Goal: Task Accomplishment & Management: Manage account settings

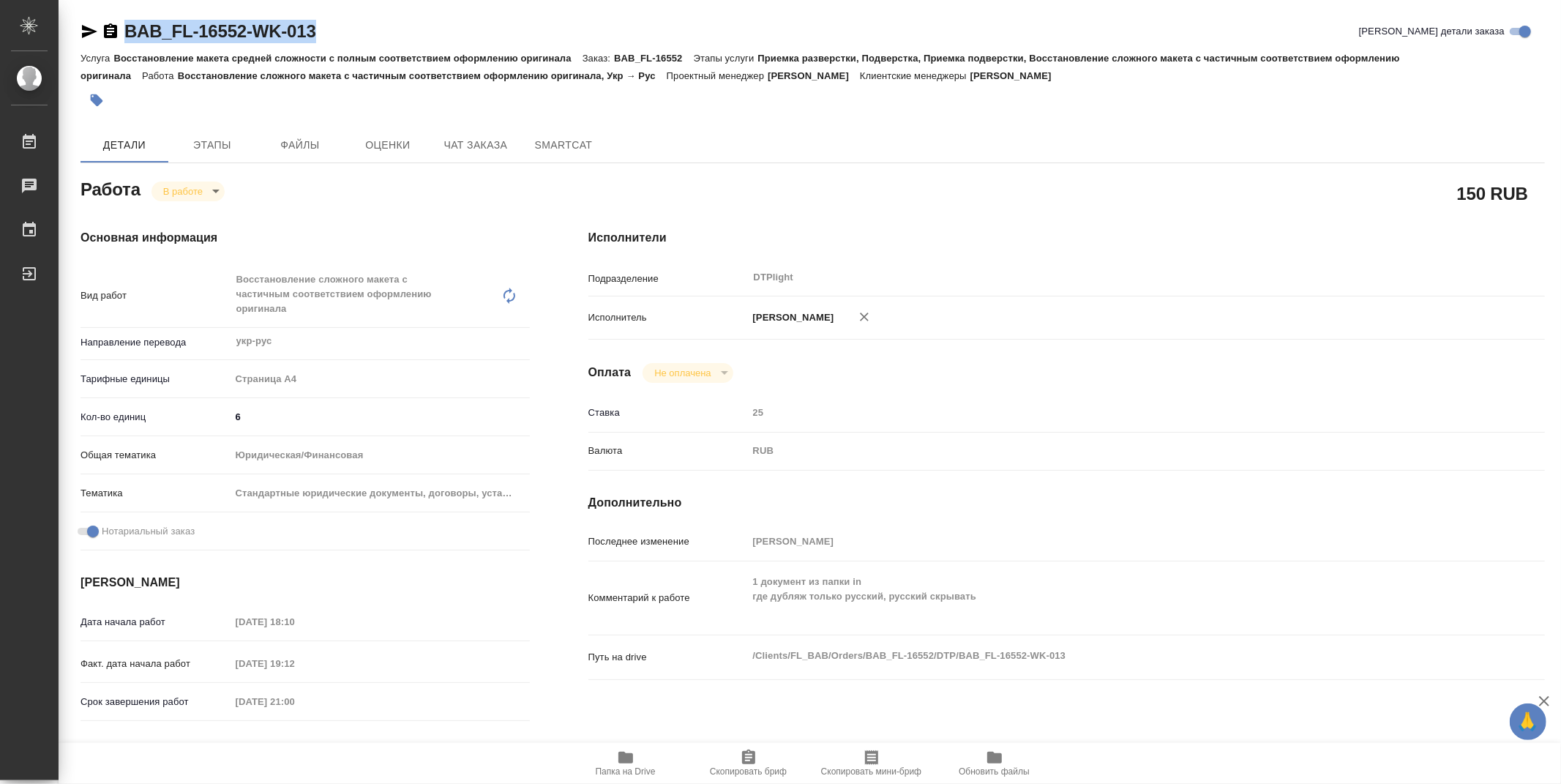
drag, startPoint x: 345, startPoint y: 34, endPoint x: 107, endPoint y: 44, distance: 238.2
click at [107, 44] on div "BAB_FL-16552-WK-013 Кратко детали заказа" at bounding box center [813, 34] width 1464 height 29
copy link "BAB_FL-16552-WK-013"
click at [1020, 253] on div "Исполнители Подразделение DTPlight ​ Исполнитель [PERSON_NAME] Не оплачена notP…" at bounding box center [1067, 527] width 1015 height 654
click at [631, 763] on icon "button" at bounding box center [626, 757] width 14 height 12
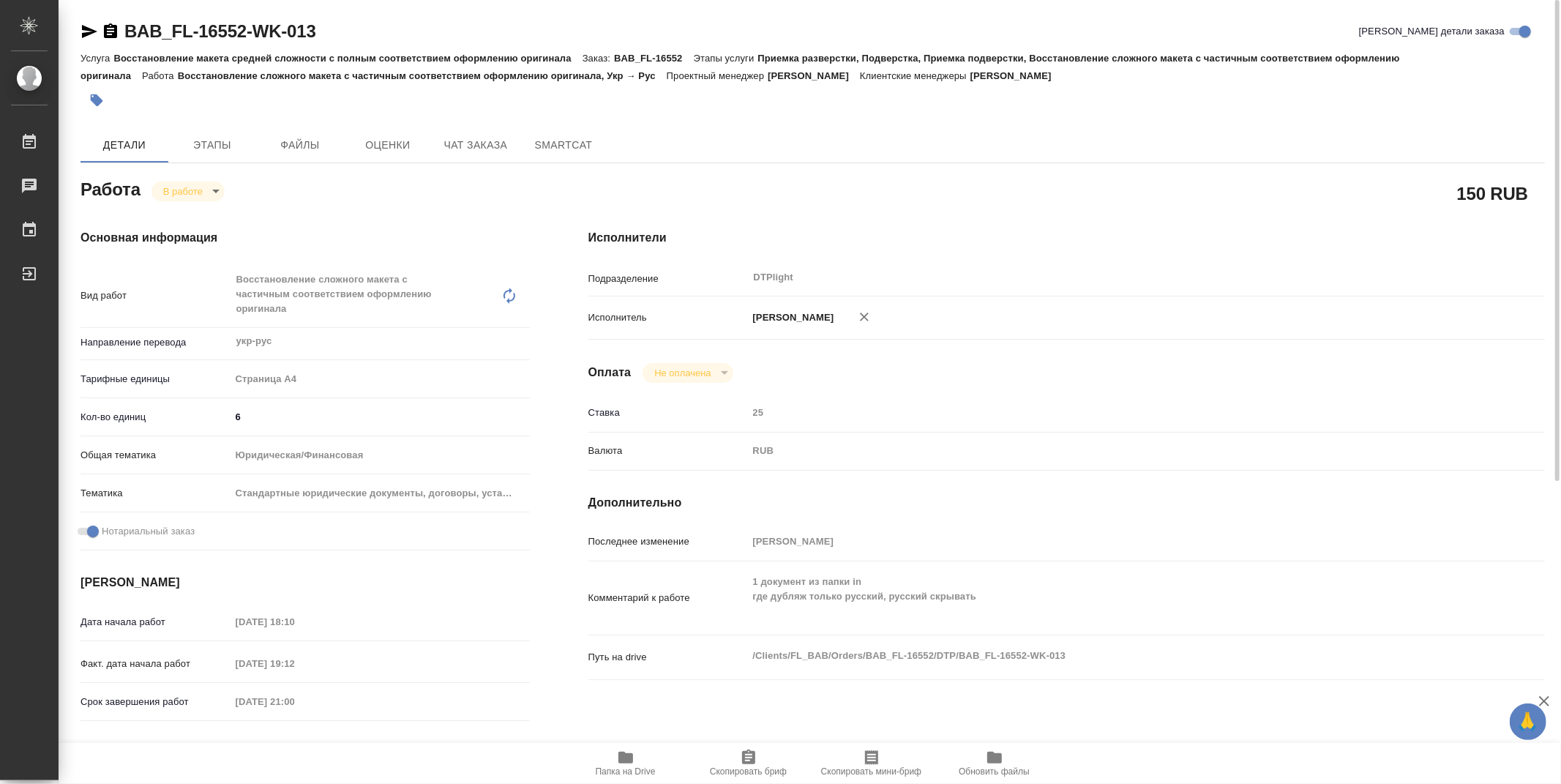
click at [181, 188] on body "🙏 .cls-1 fill:#fff; AWATERA Zubakova Viktoriya Работы 0 Чаты График Выйти BAB_F…" at bounding box center [780, 392] width 1561 height 784
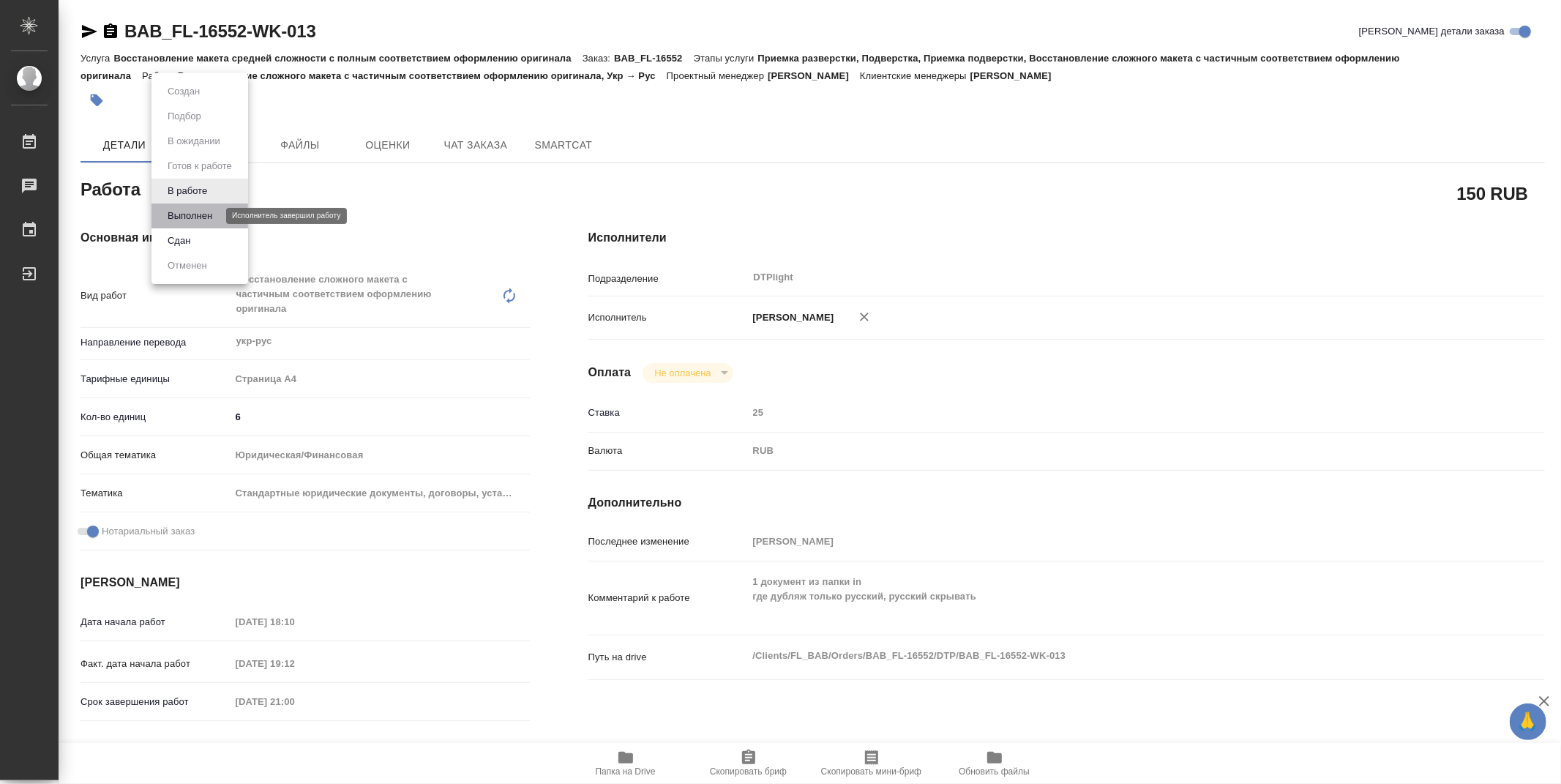
click at [187, 212] on button "Выполнен" at bounding box center [189, 215] width 53 height 16
type textarea "x"
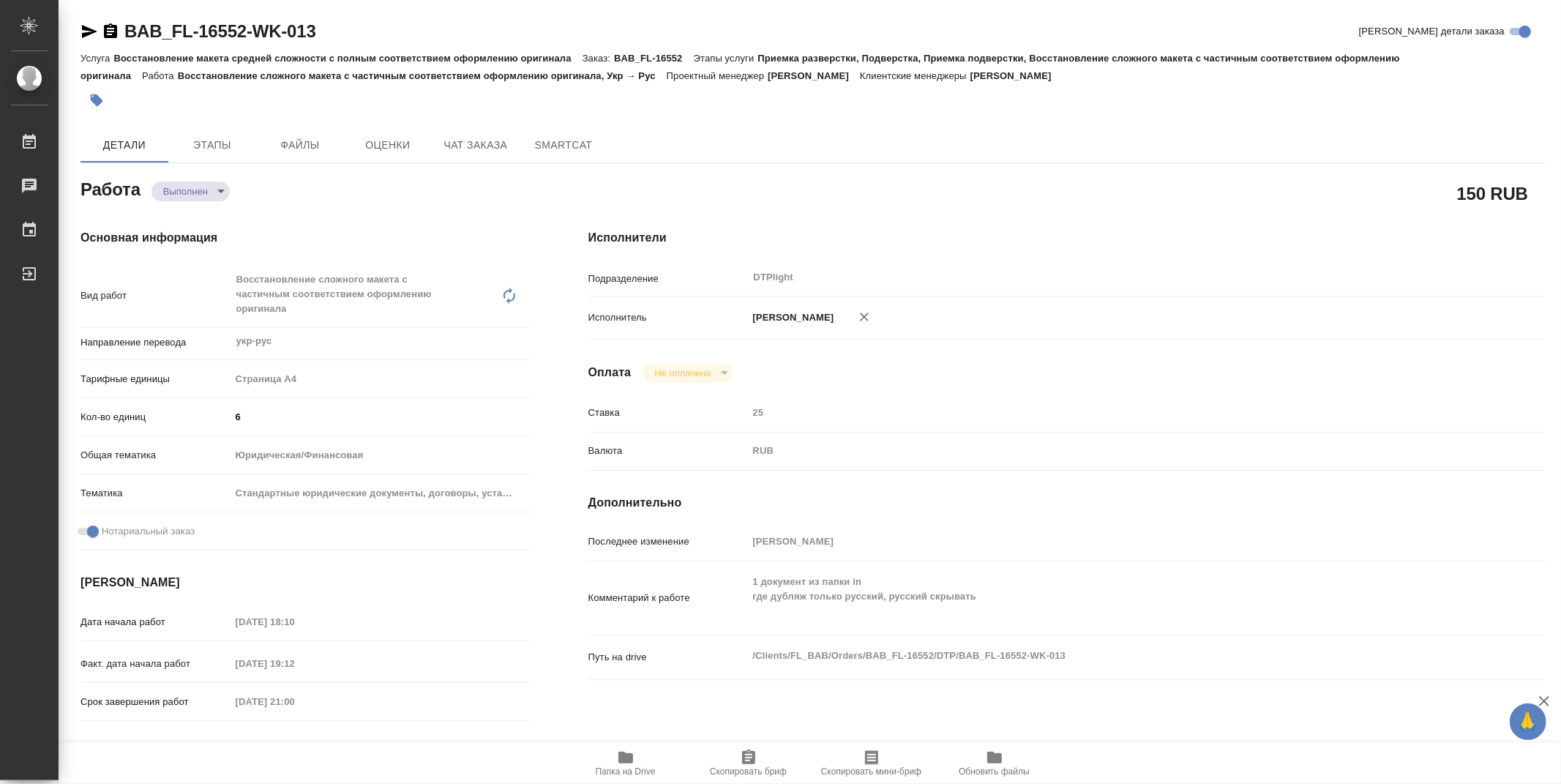
type textarea "x"
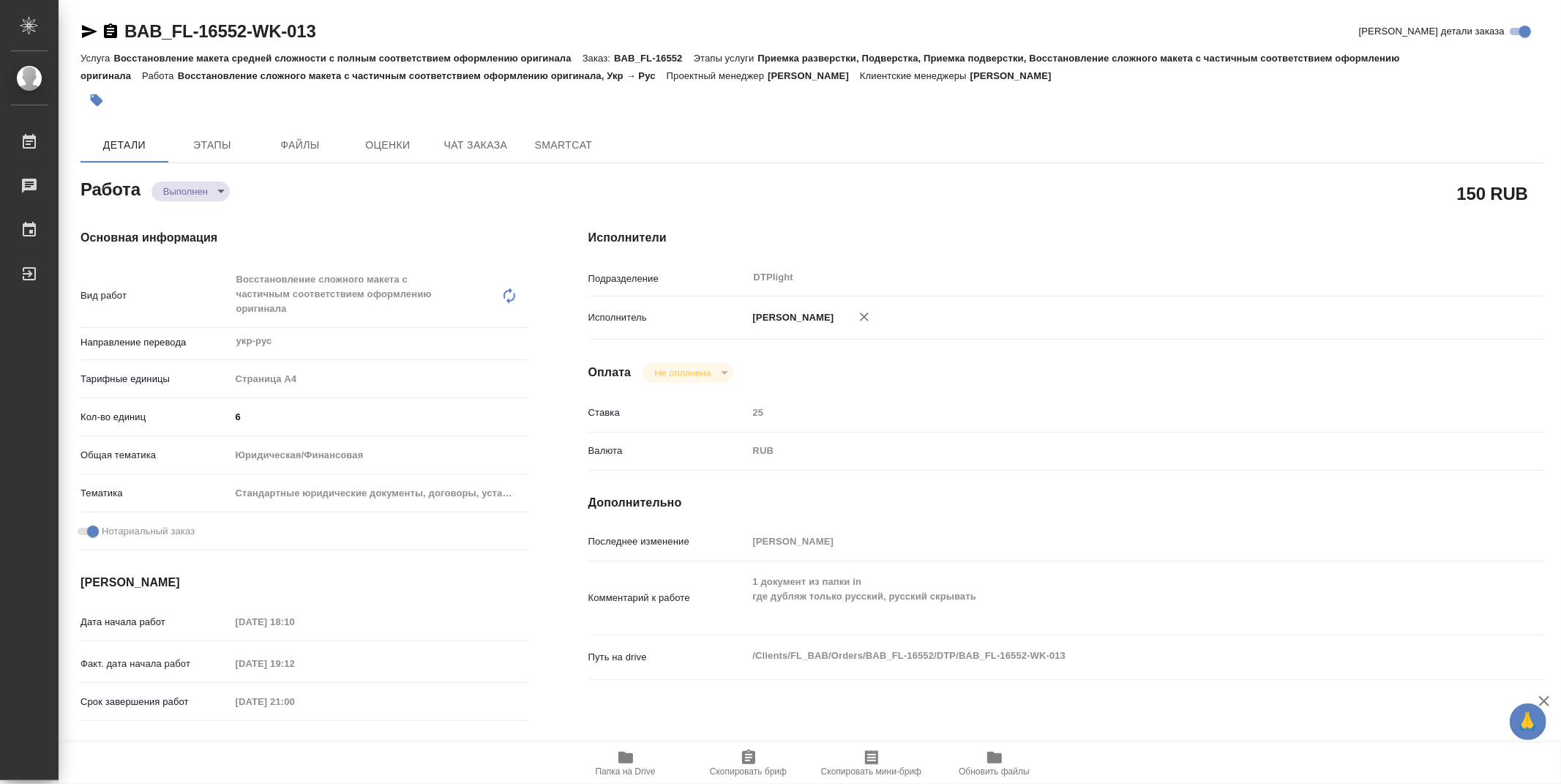
type textarea "x"
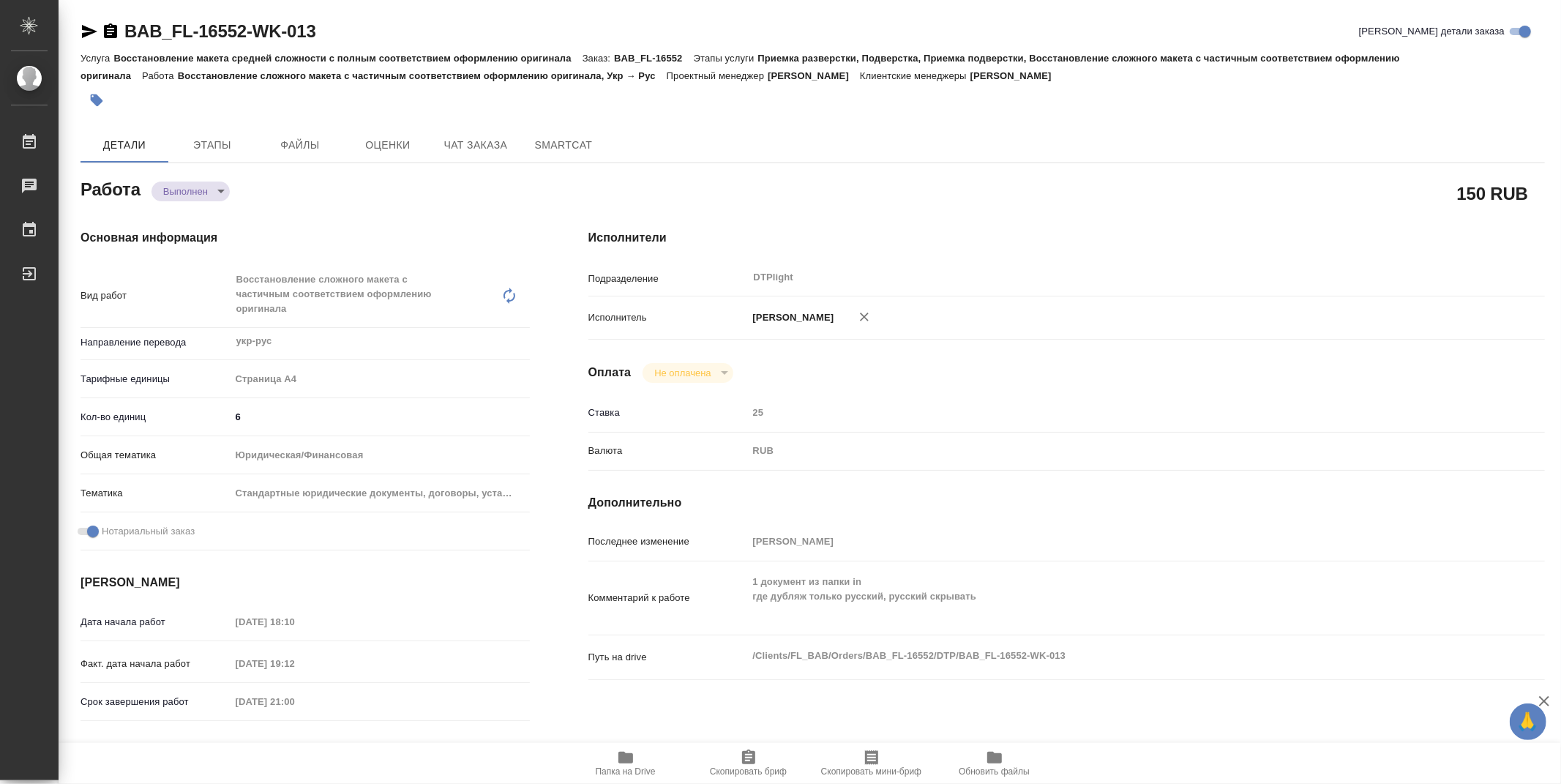
type textarea "x"
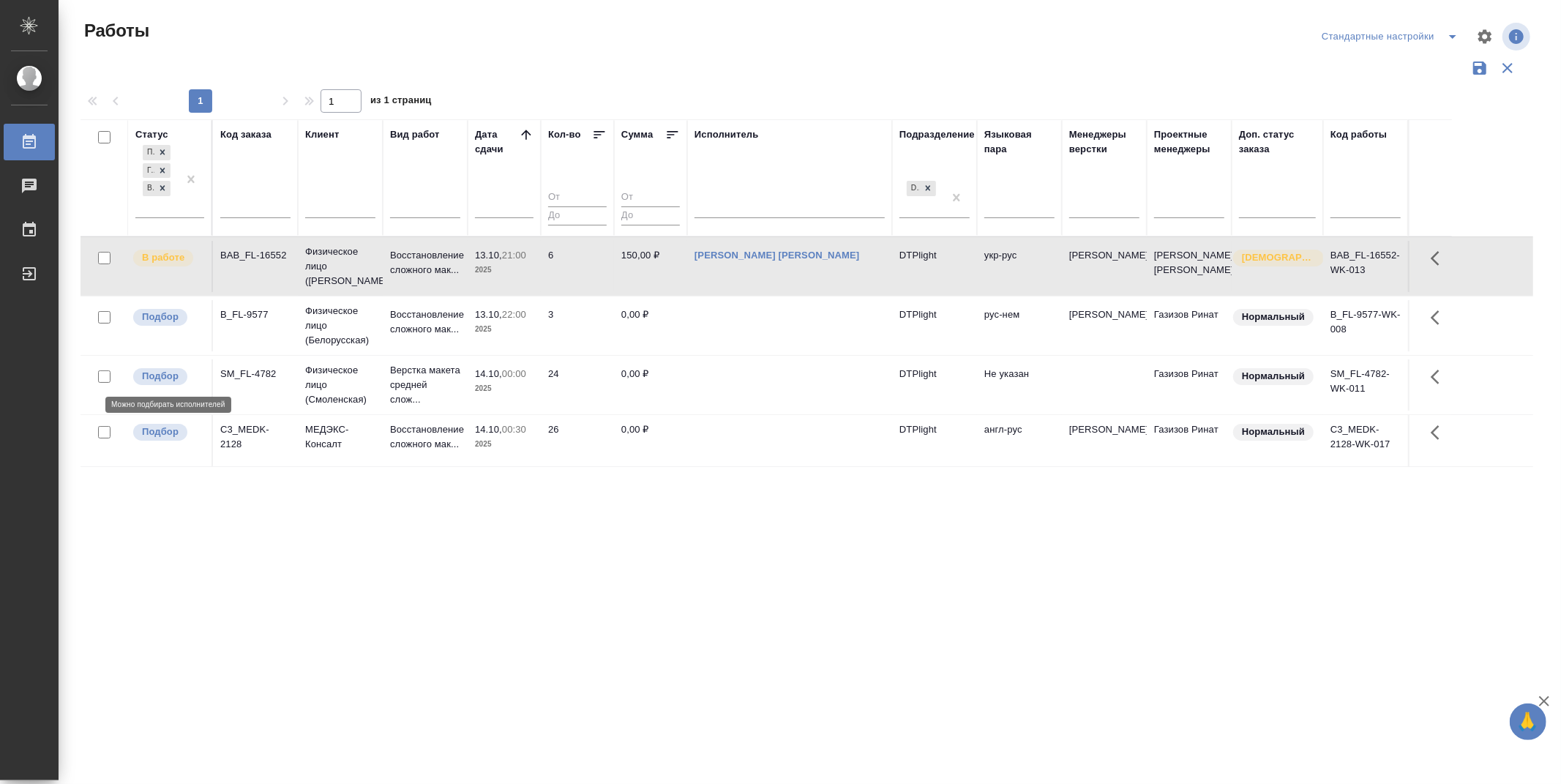
click at [162, 371] on p "Подбор" at bounding box center [160, 376] width 36 height 14
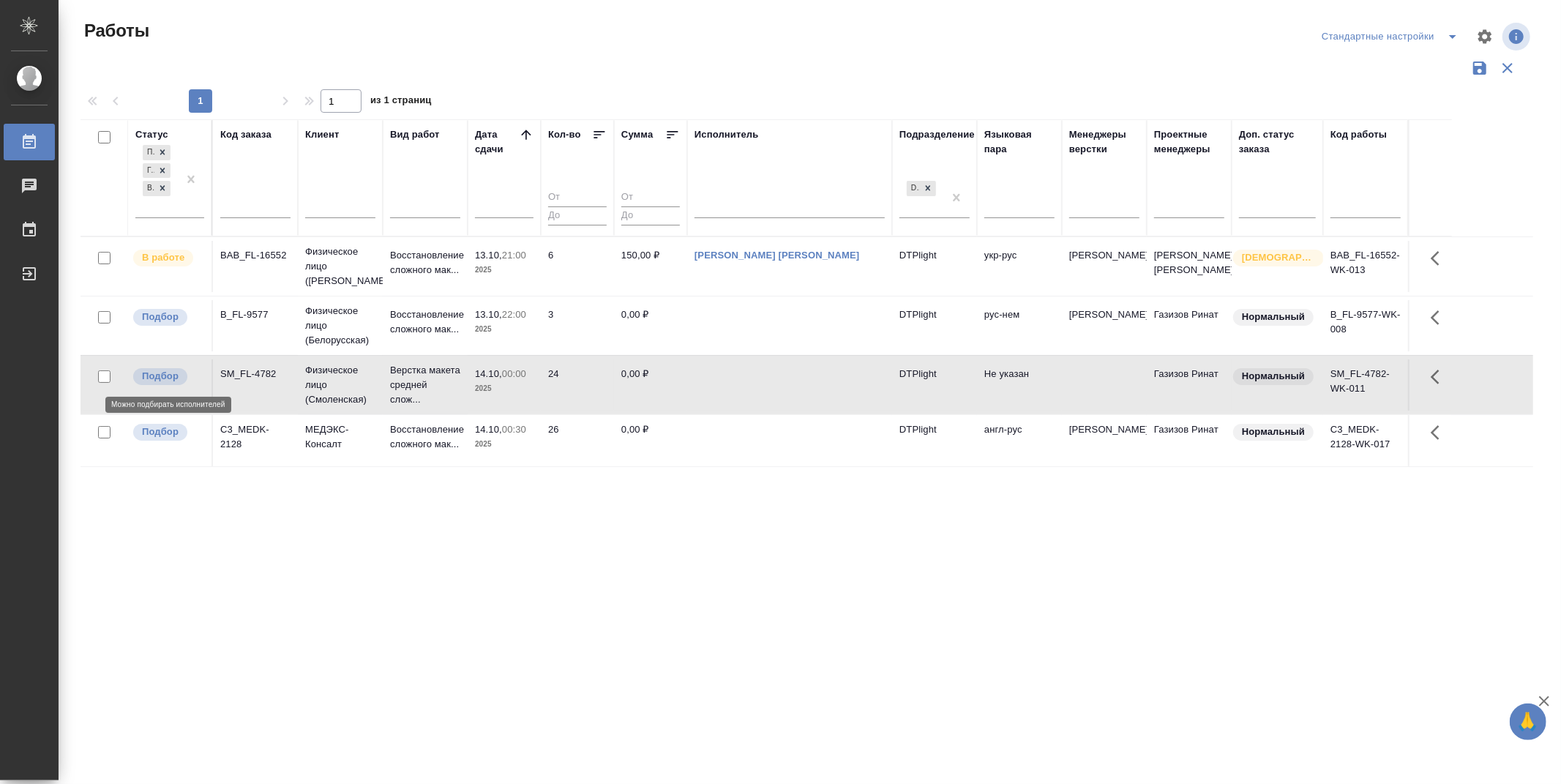
click at [162, 371] on p "Подбор" at bounding box center [160, 376] width 36 height 14
click at [669, 588] on div "Статус Подбор Готов к работе В работе Код заказа Клиент Вид работ Дата сдачи Ко…" at bounding box center [807, 382] width 1452 height 527
click at [174, 318] on p "Подбор" at bounding box center [160, 317] width 36 height 14
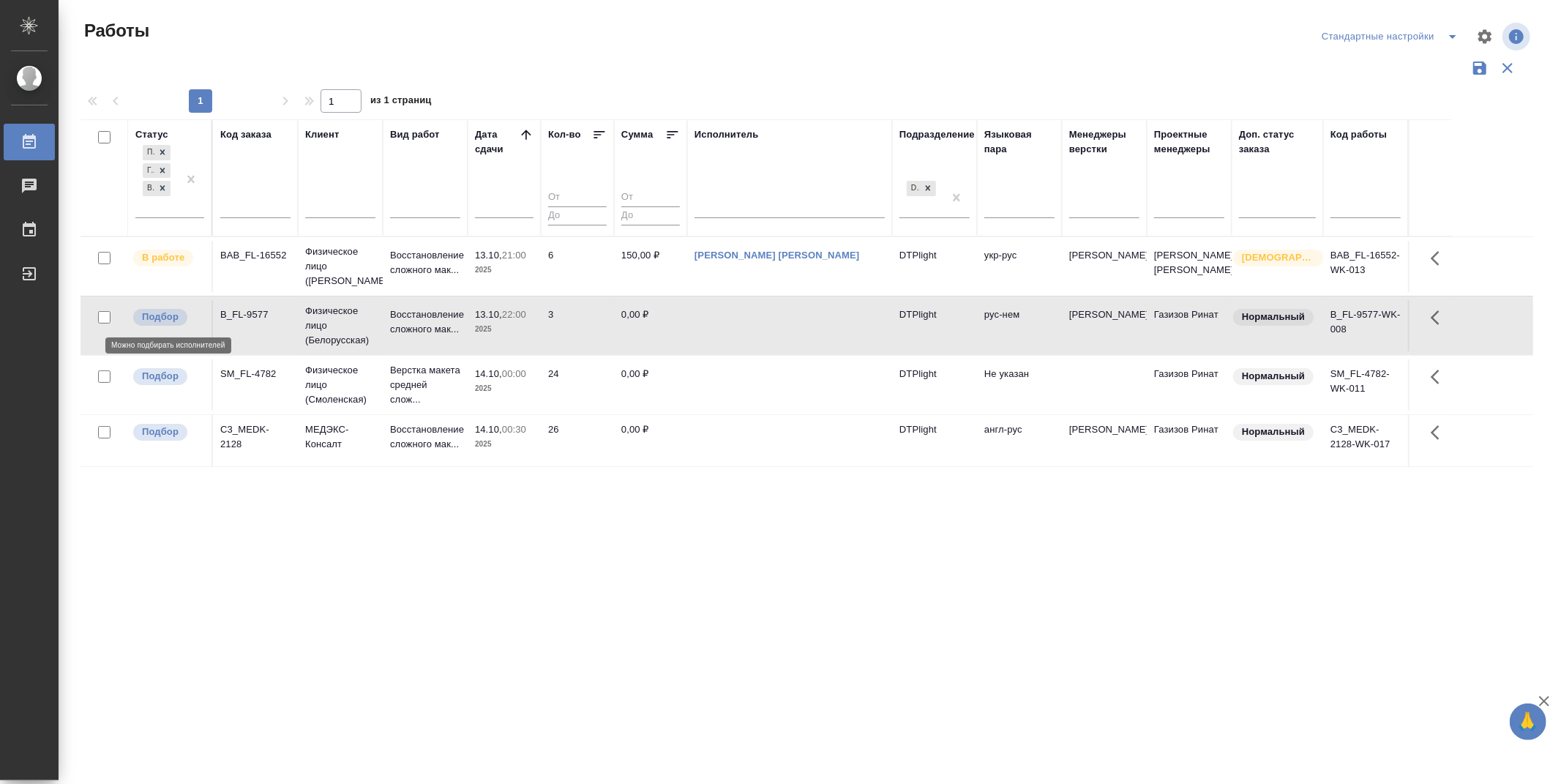
click at [174, 318] on p "Подбор" at bounding box center [160, 317] width 36 height 14
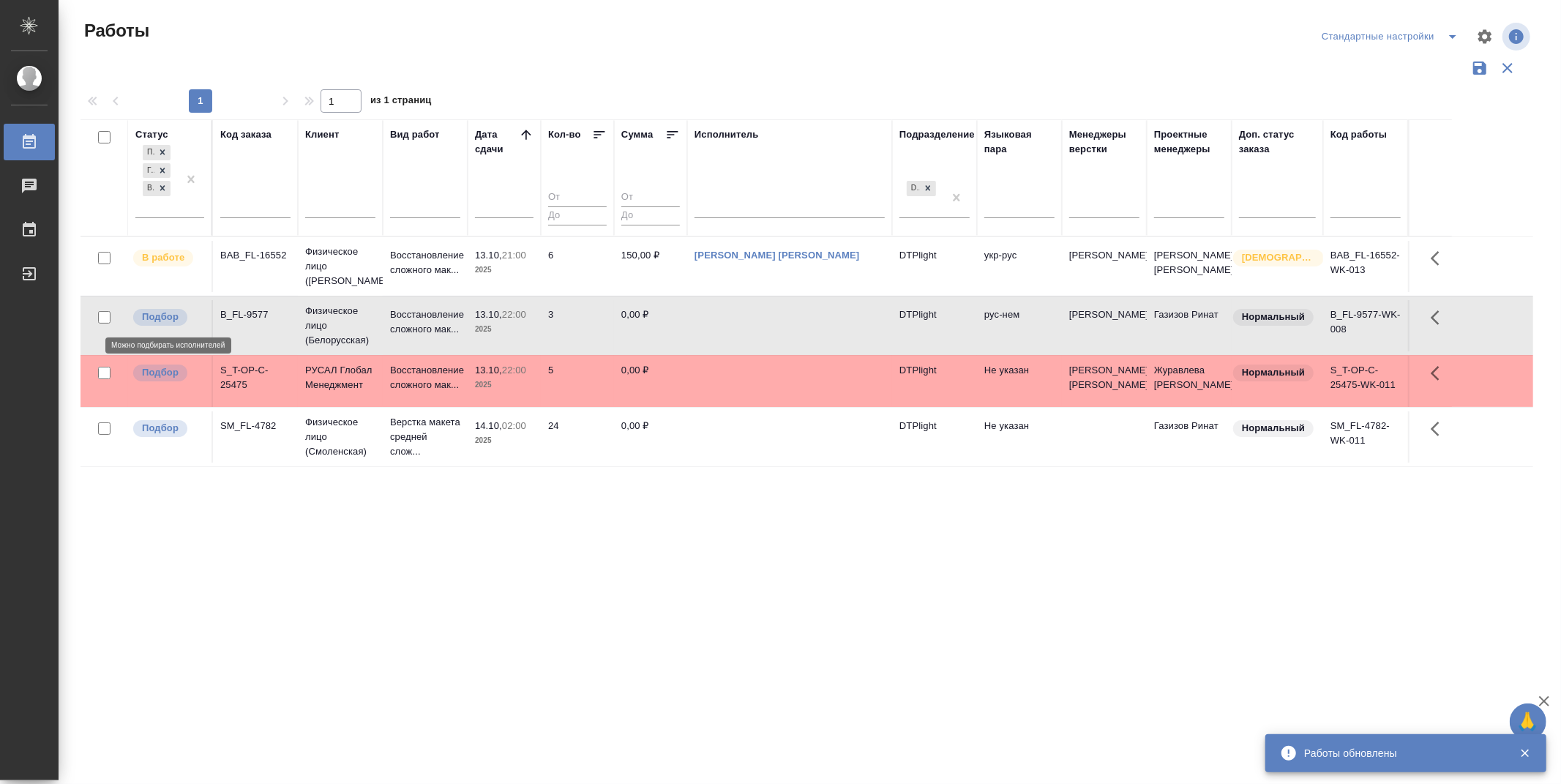
click at [159, 316] on p "Подбор" at bounding box center [160, 317] width 36 height 14
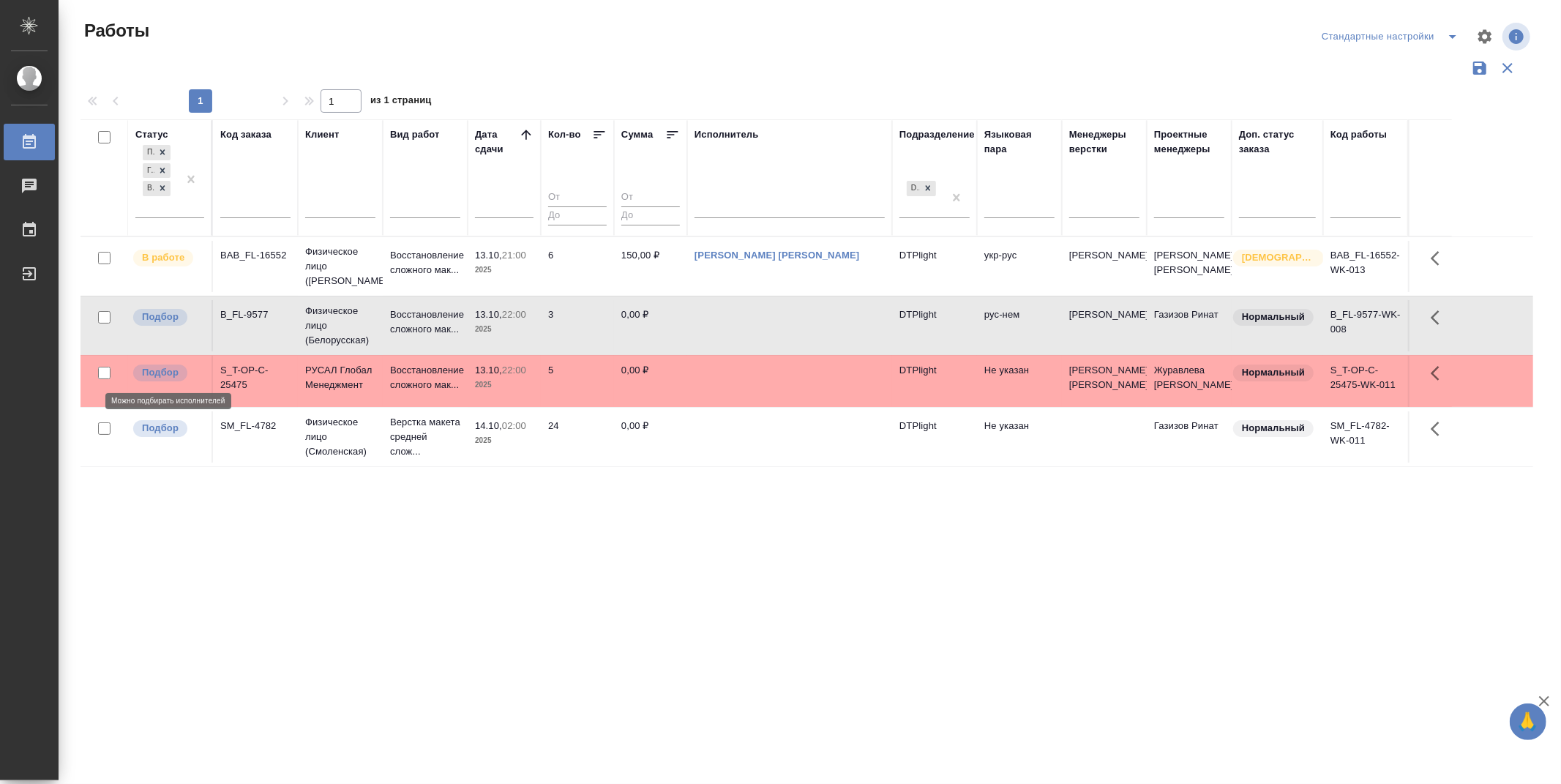
click at [169, 368] on p "Подбор" at bounding box center [160, 372] width 36 height 14
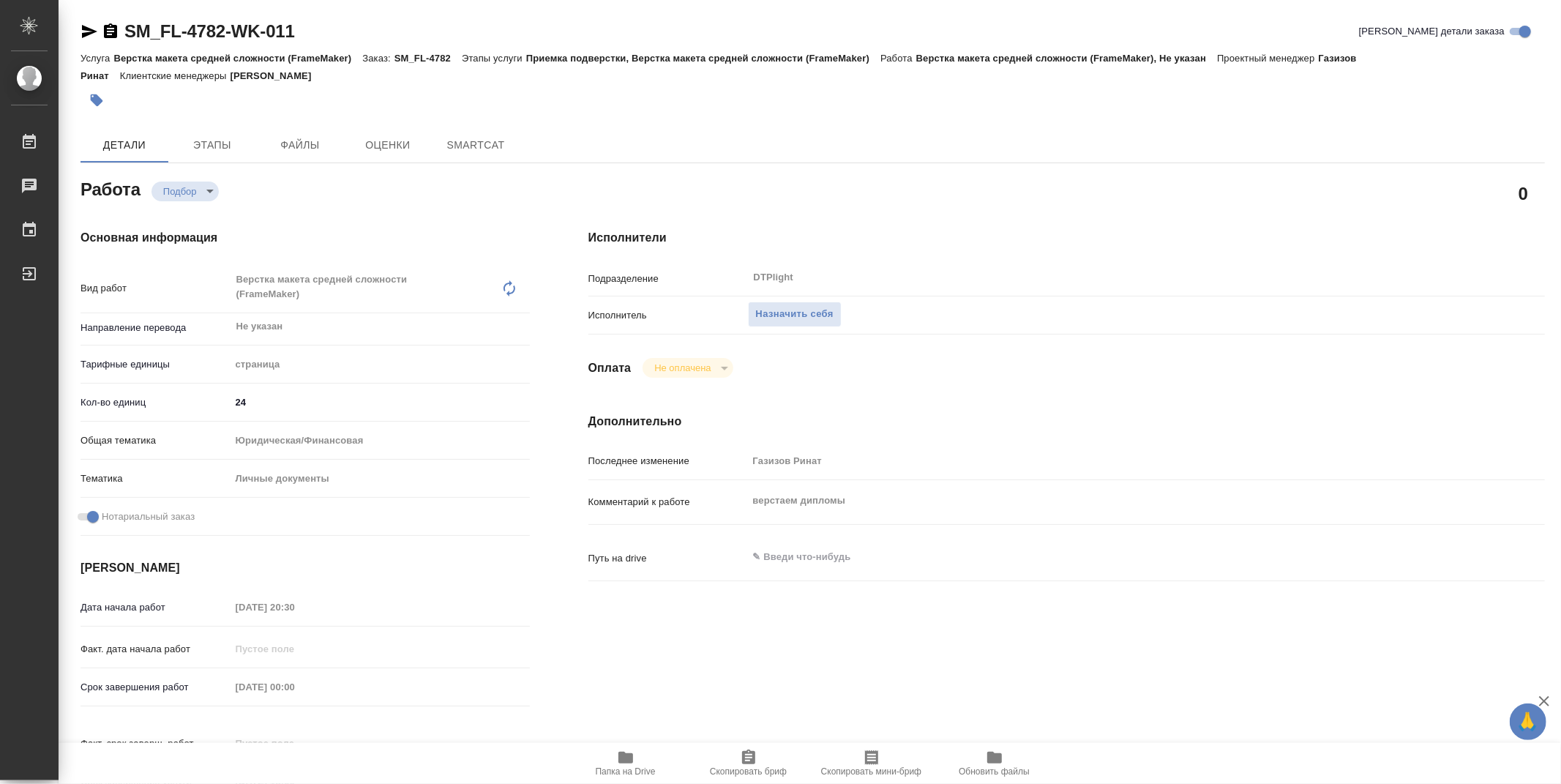
type textarea "x"
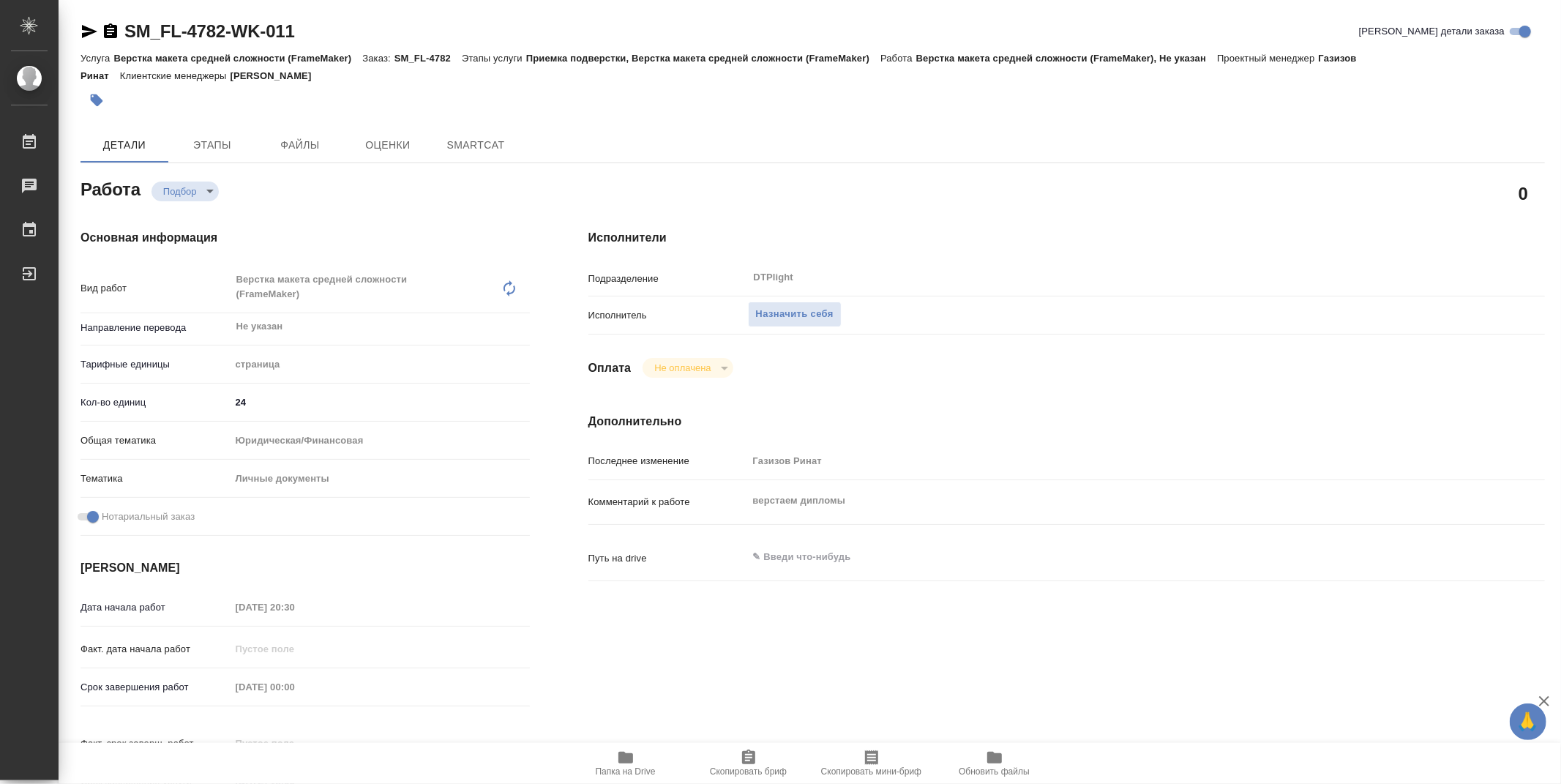
type textarea "x"
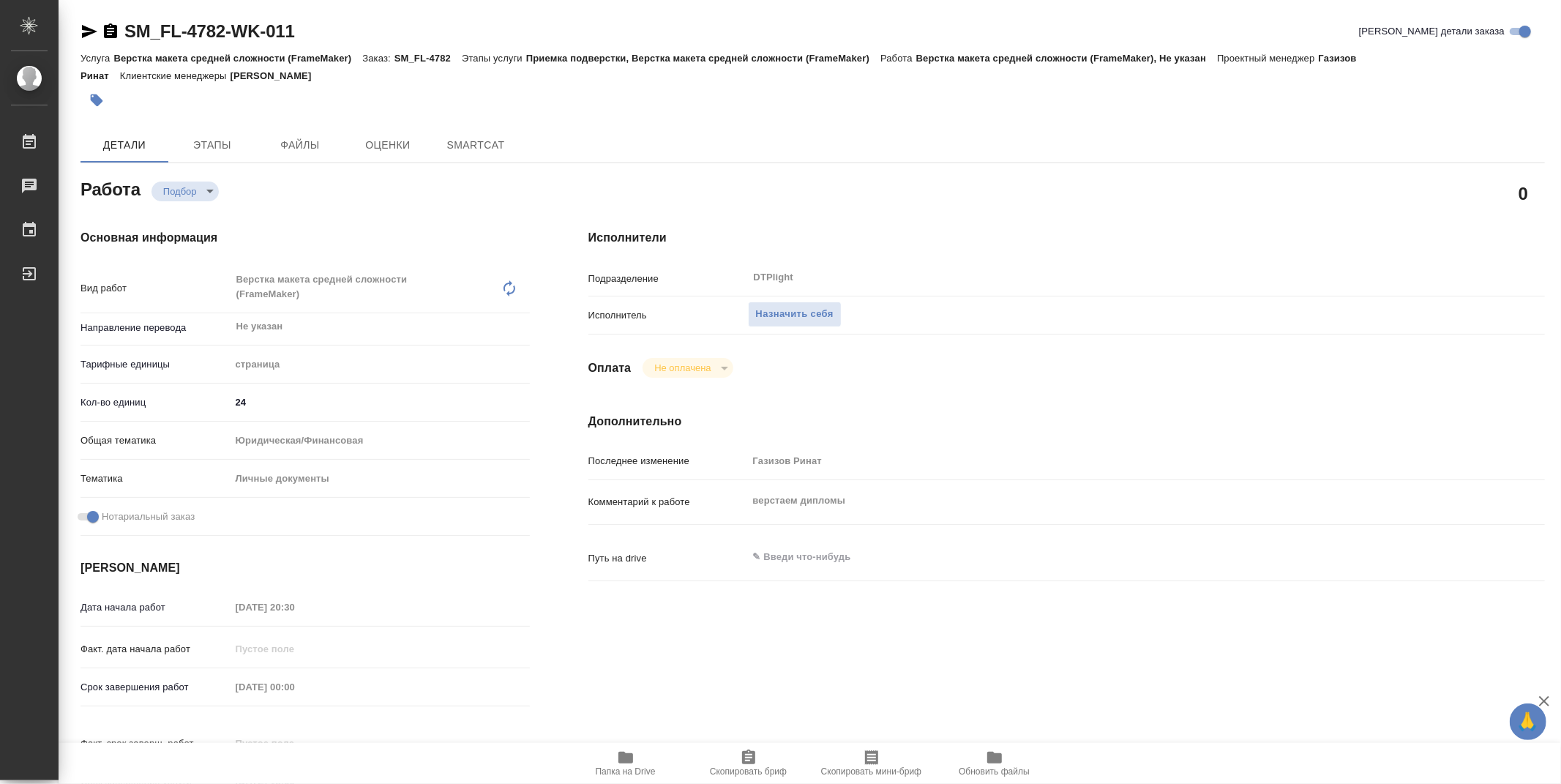
type textarea "x"
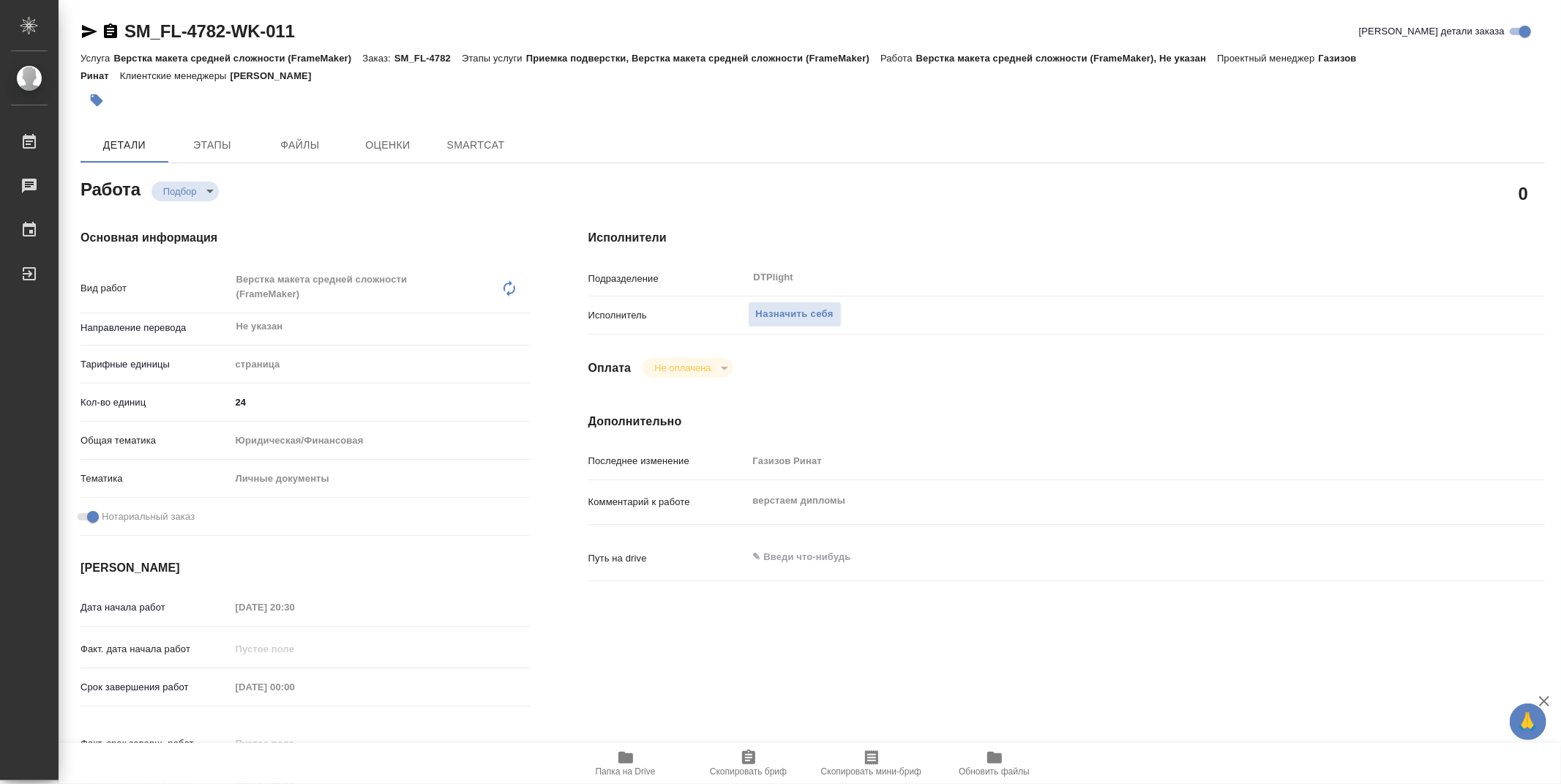
type textarea "x"
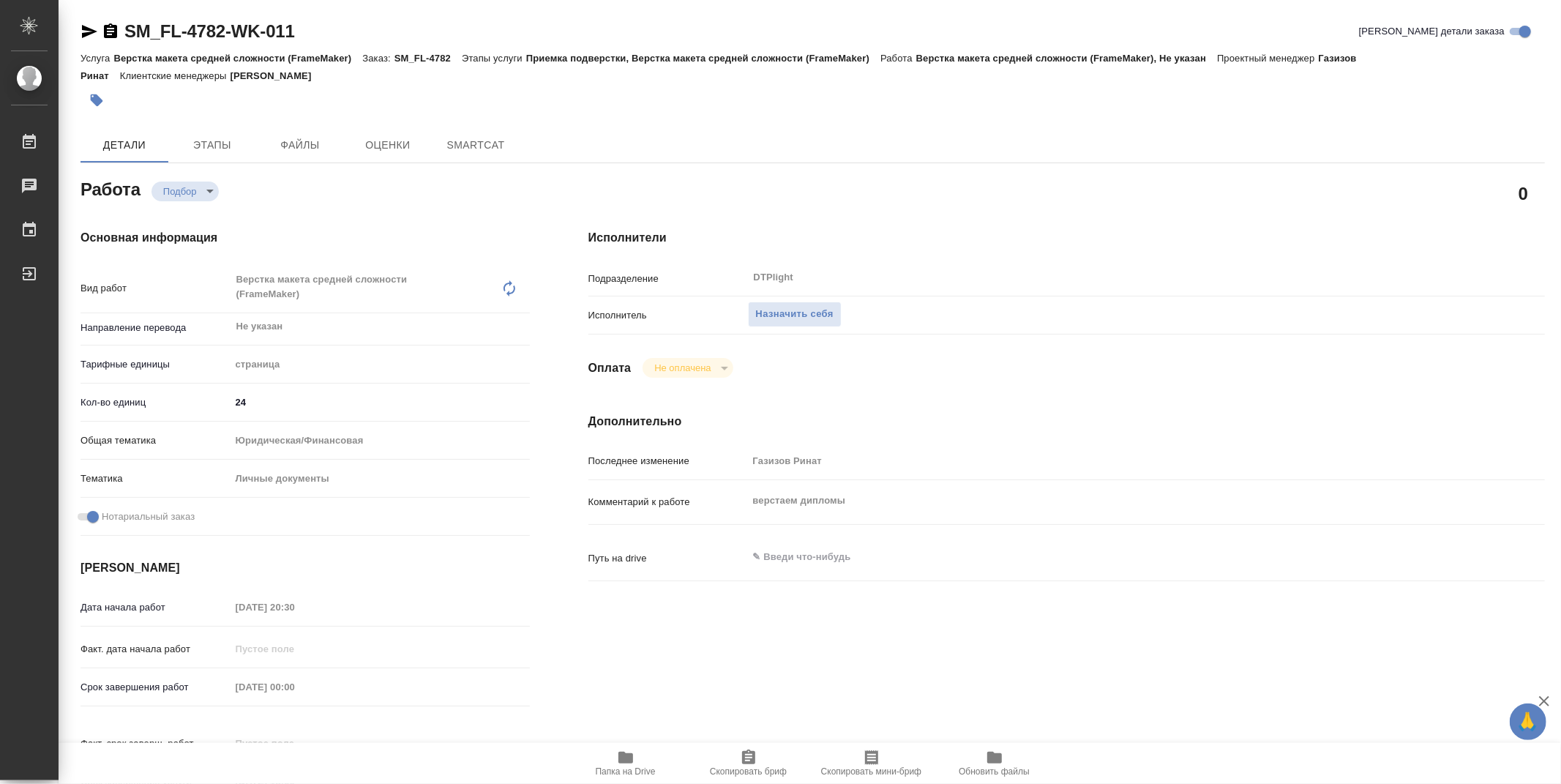
type textarea "x"
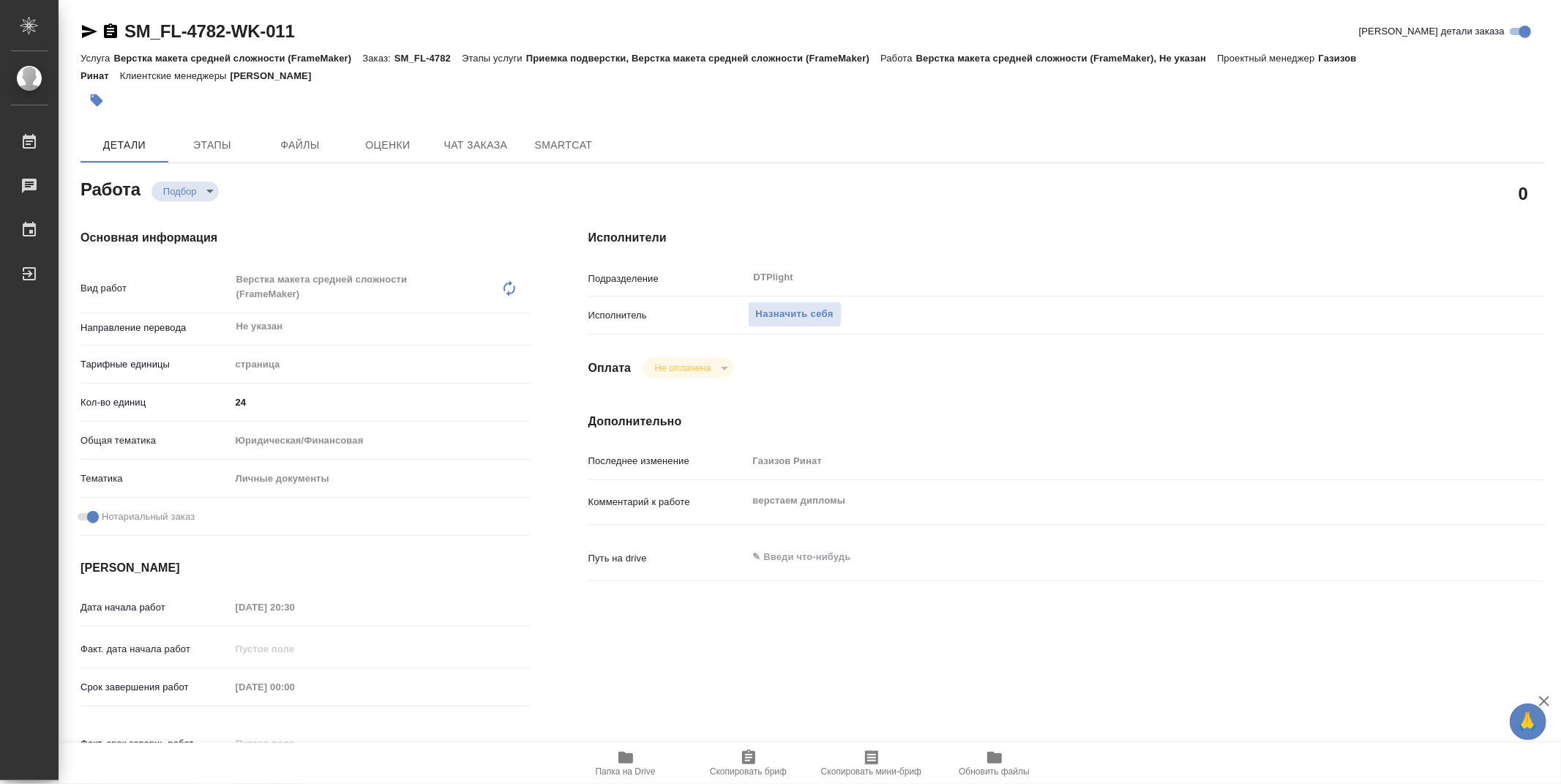
type textarea "x"
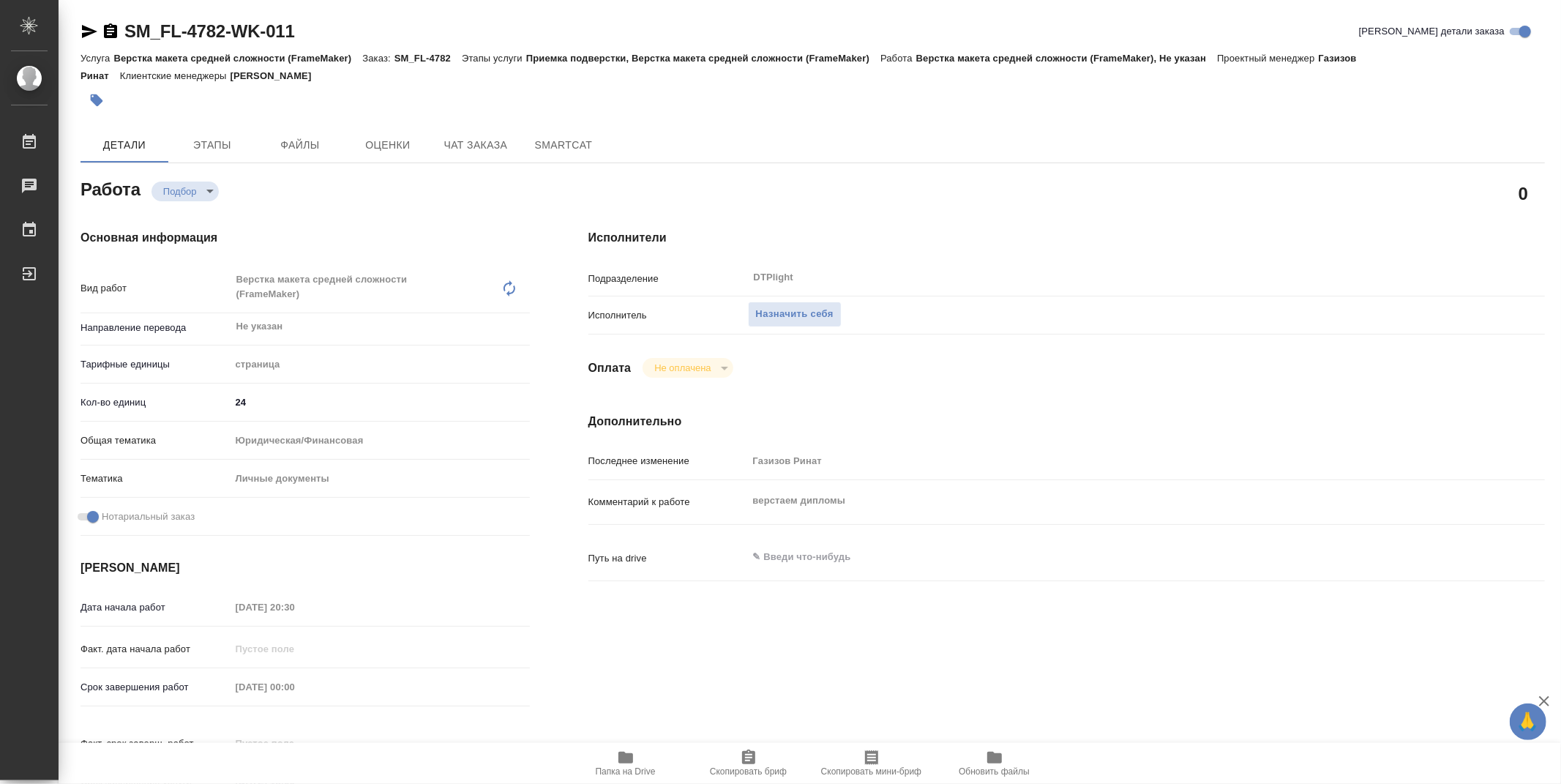
type textarea "x"
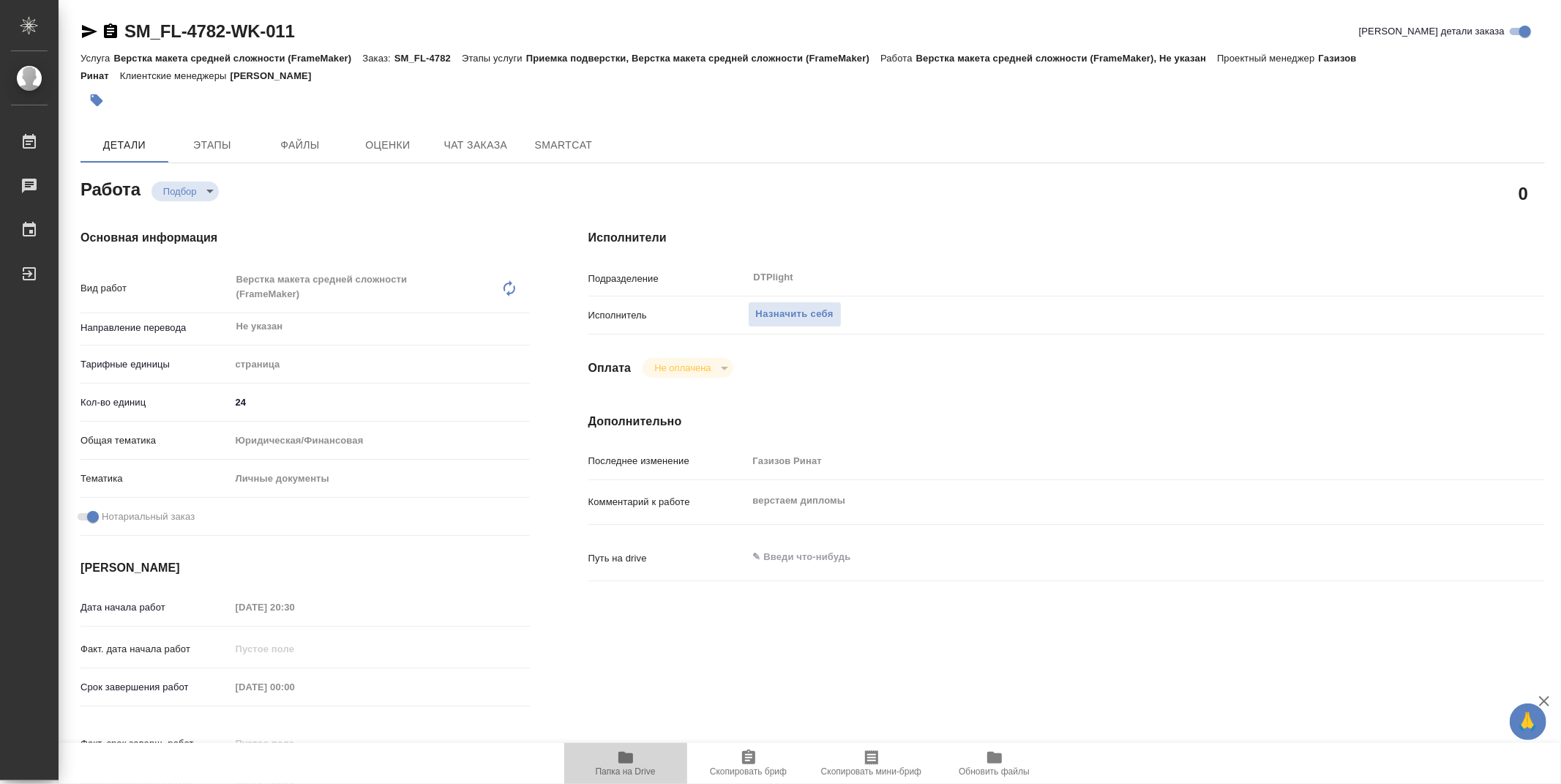
click at [628, 763] on icon "button" at bounding box center [626, 757] width 14 height 12
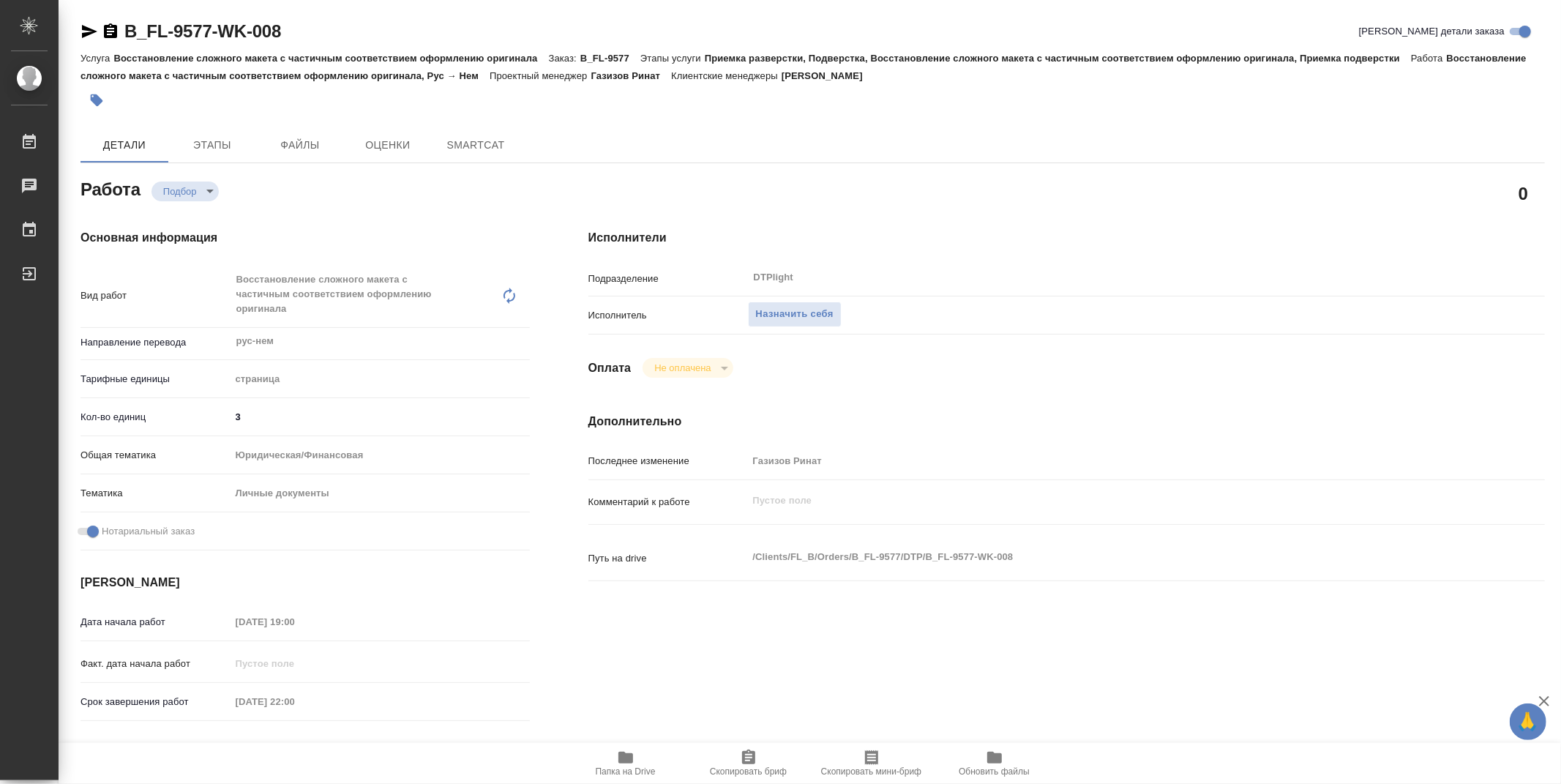
type textarea "x"
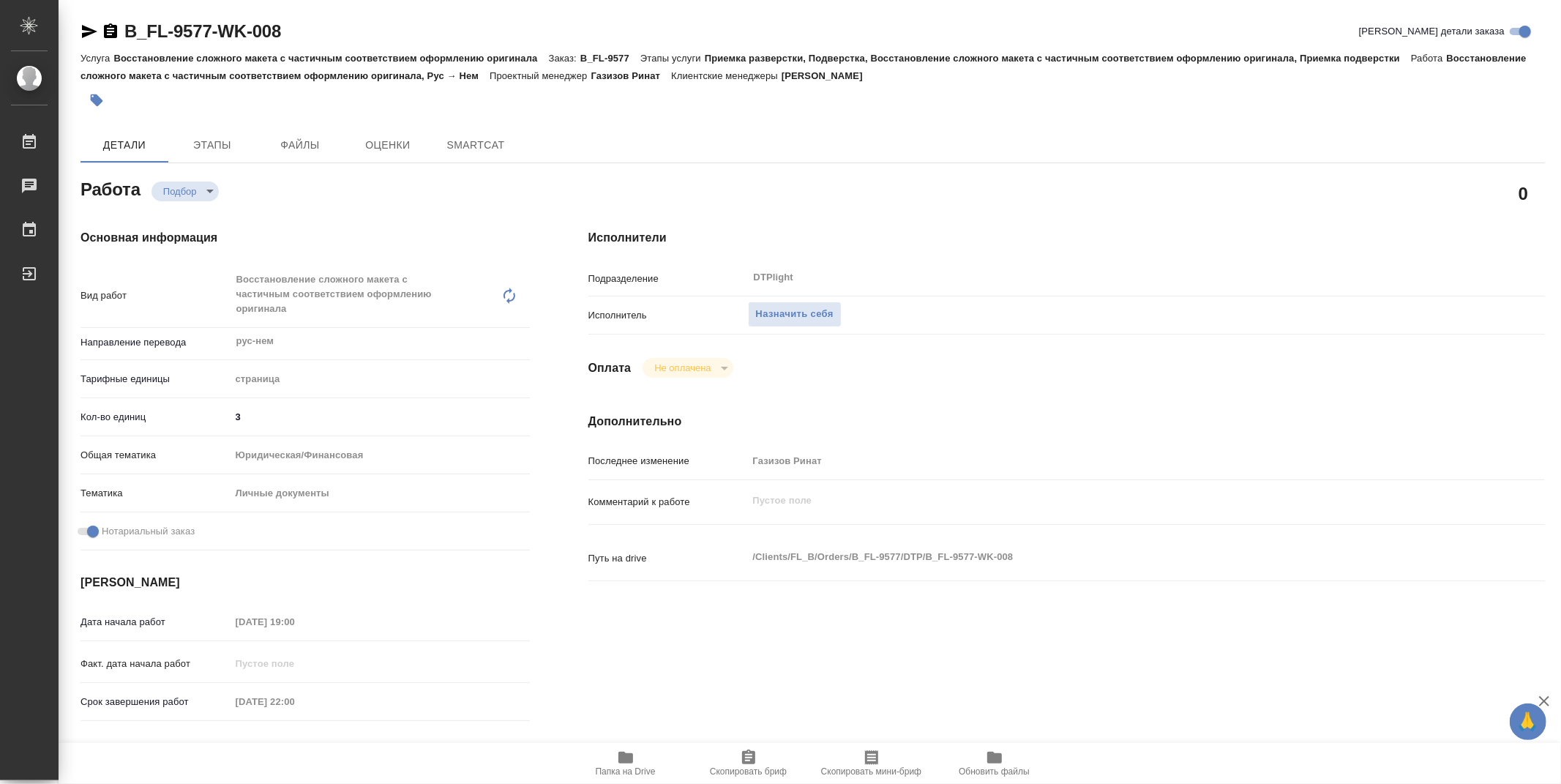
type textarea "x"
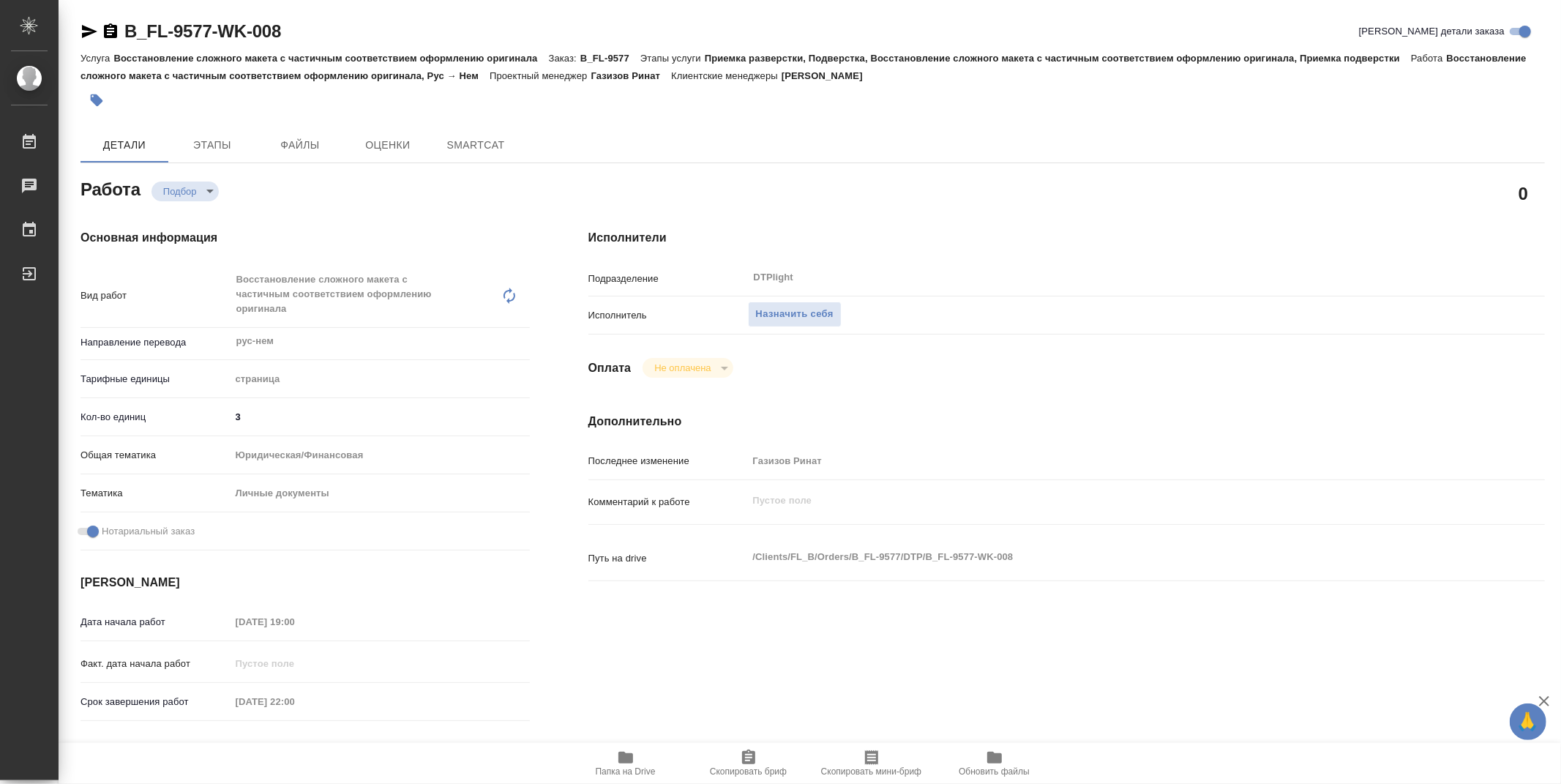
type textarea "x"
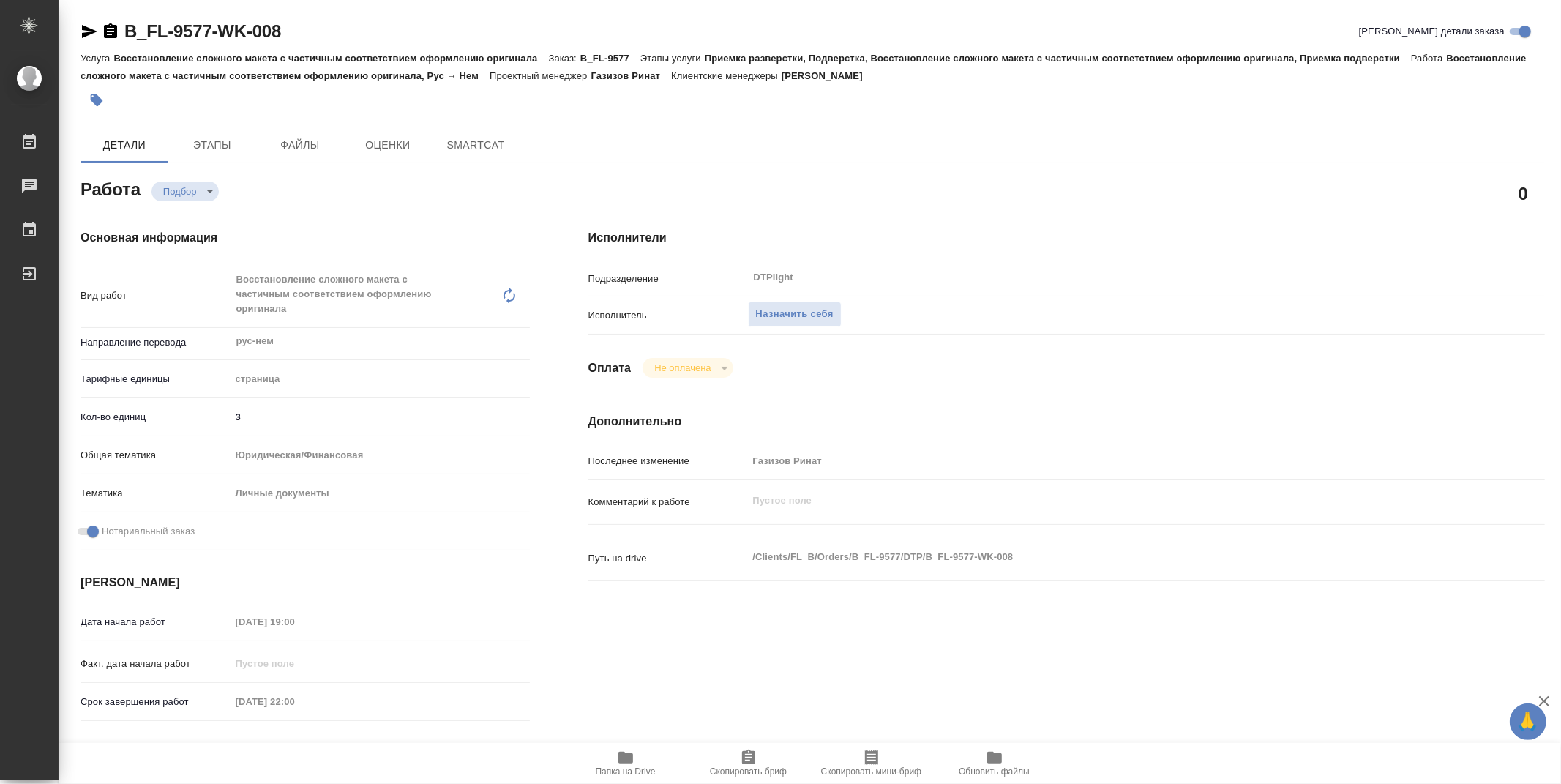
type textarea "x"
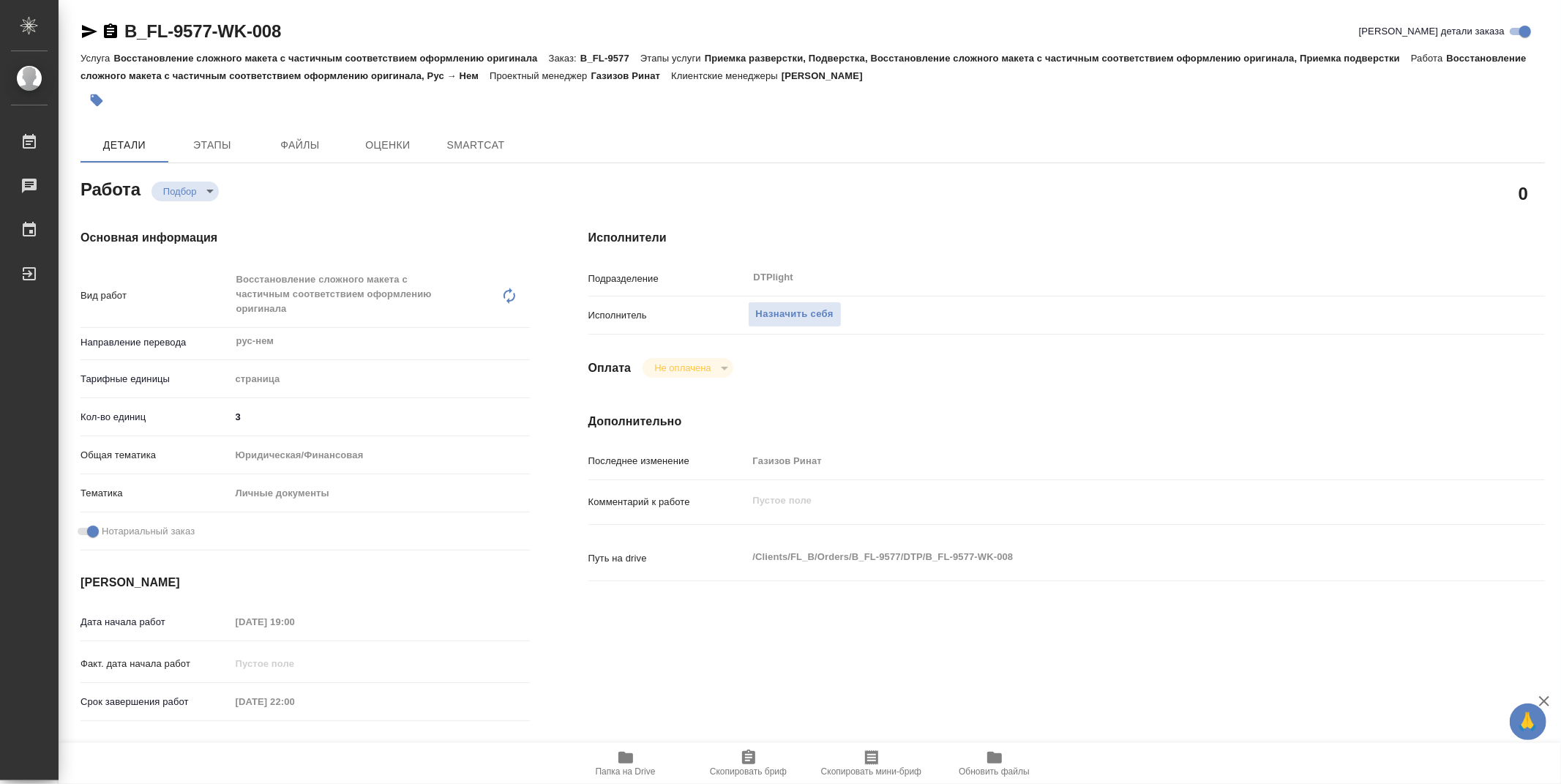
type textarea "x"
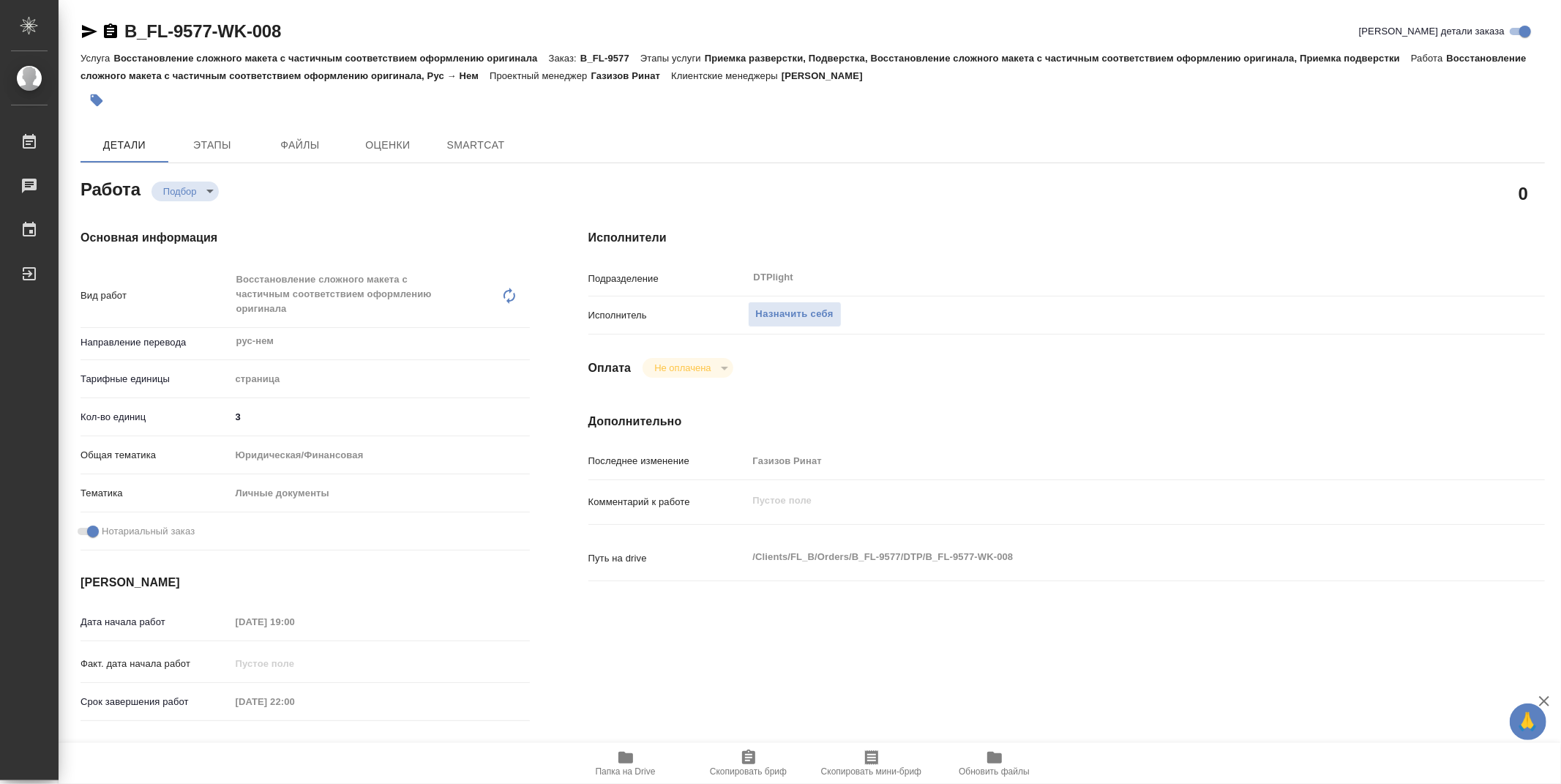
type textarea "x"
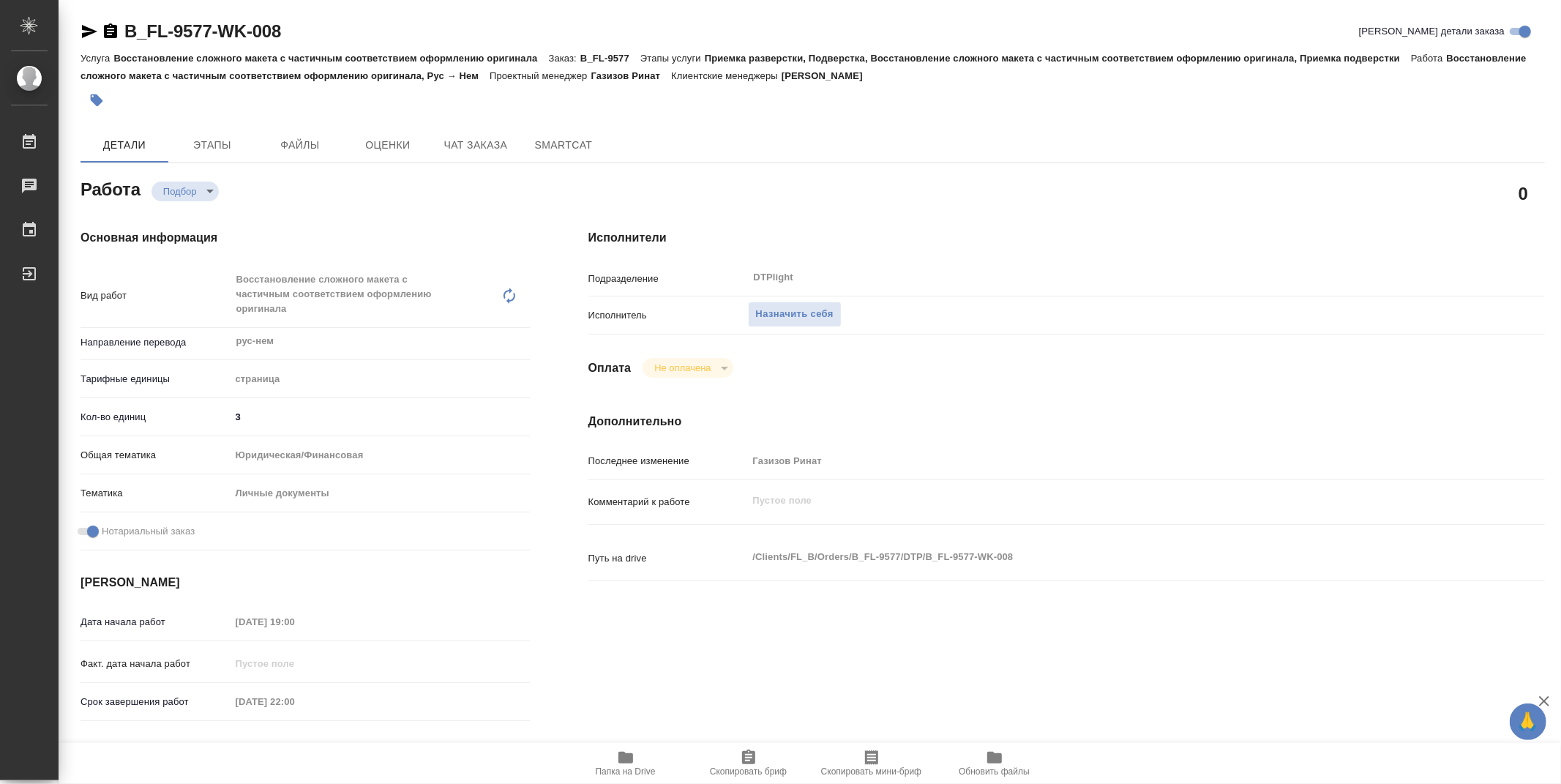
click at [622, 764] on icon "button" at bounding box center [626, 757] width 17 height 17
type textarea "x"
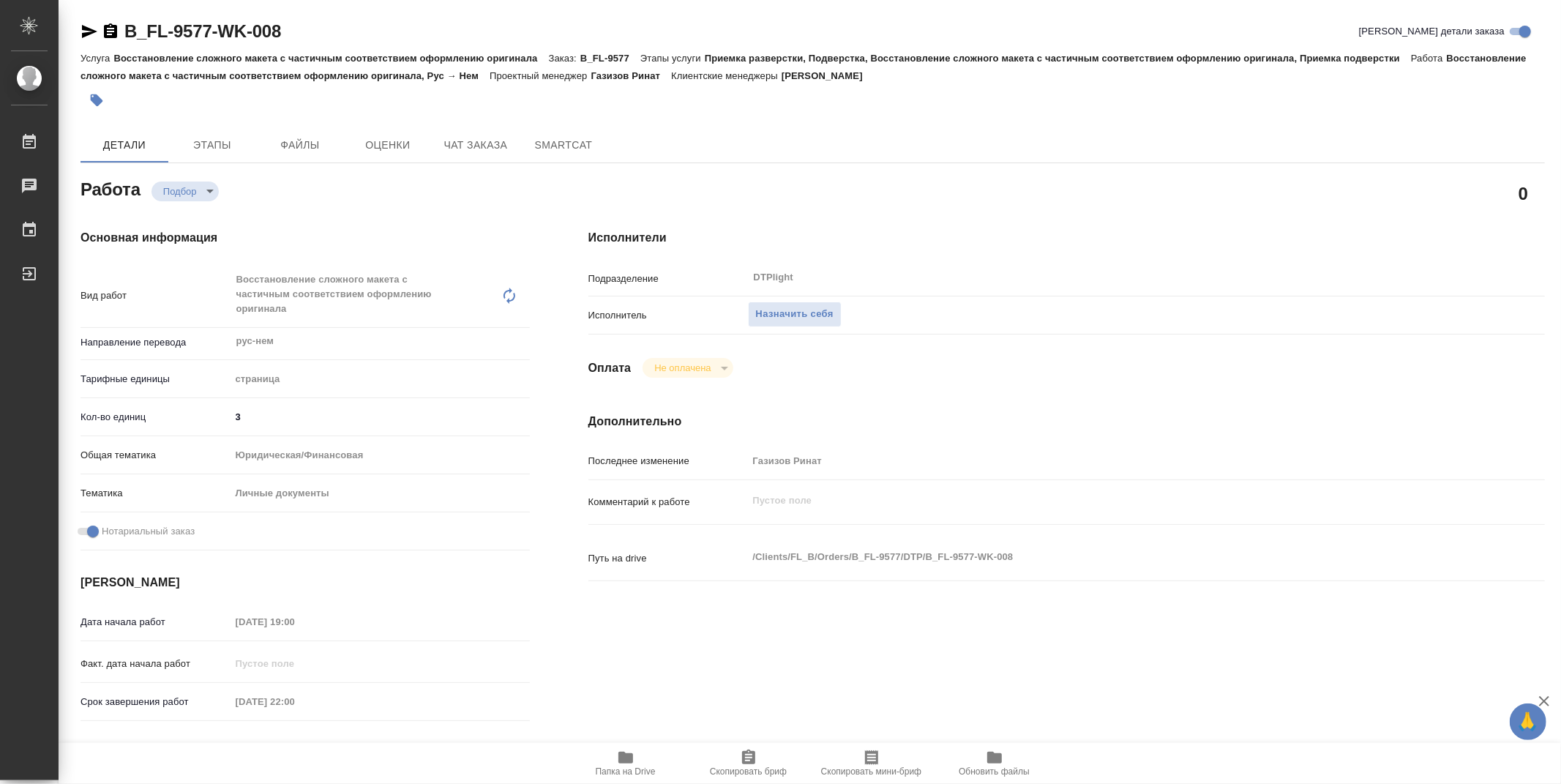
type textarea "x"
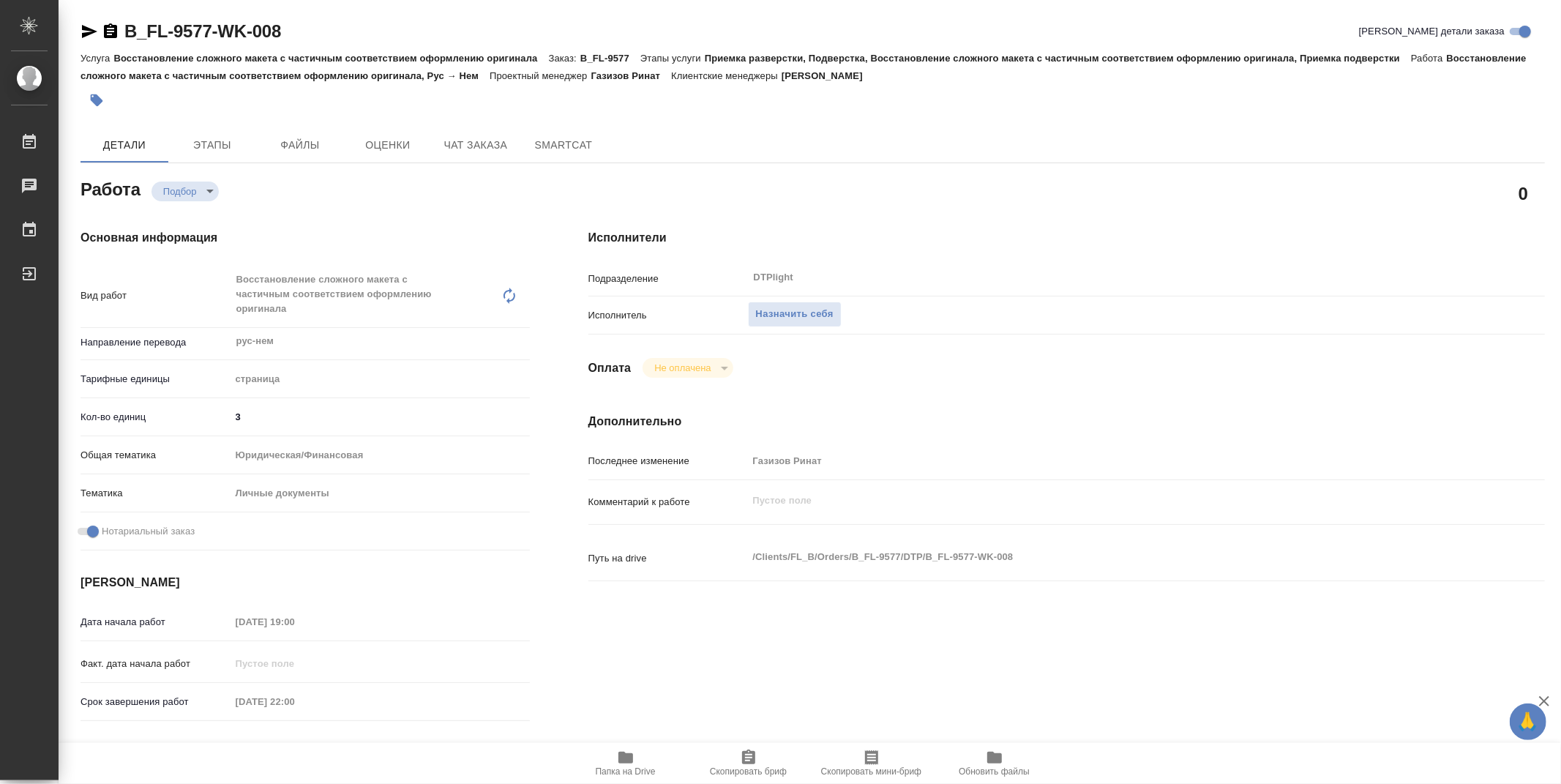
type textarea "x"
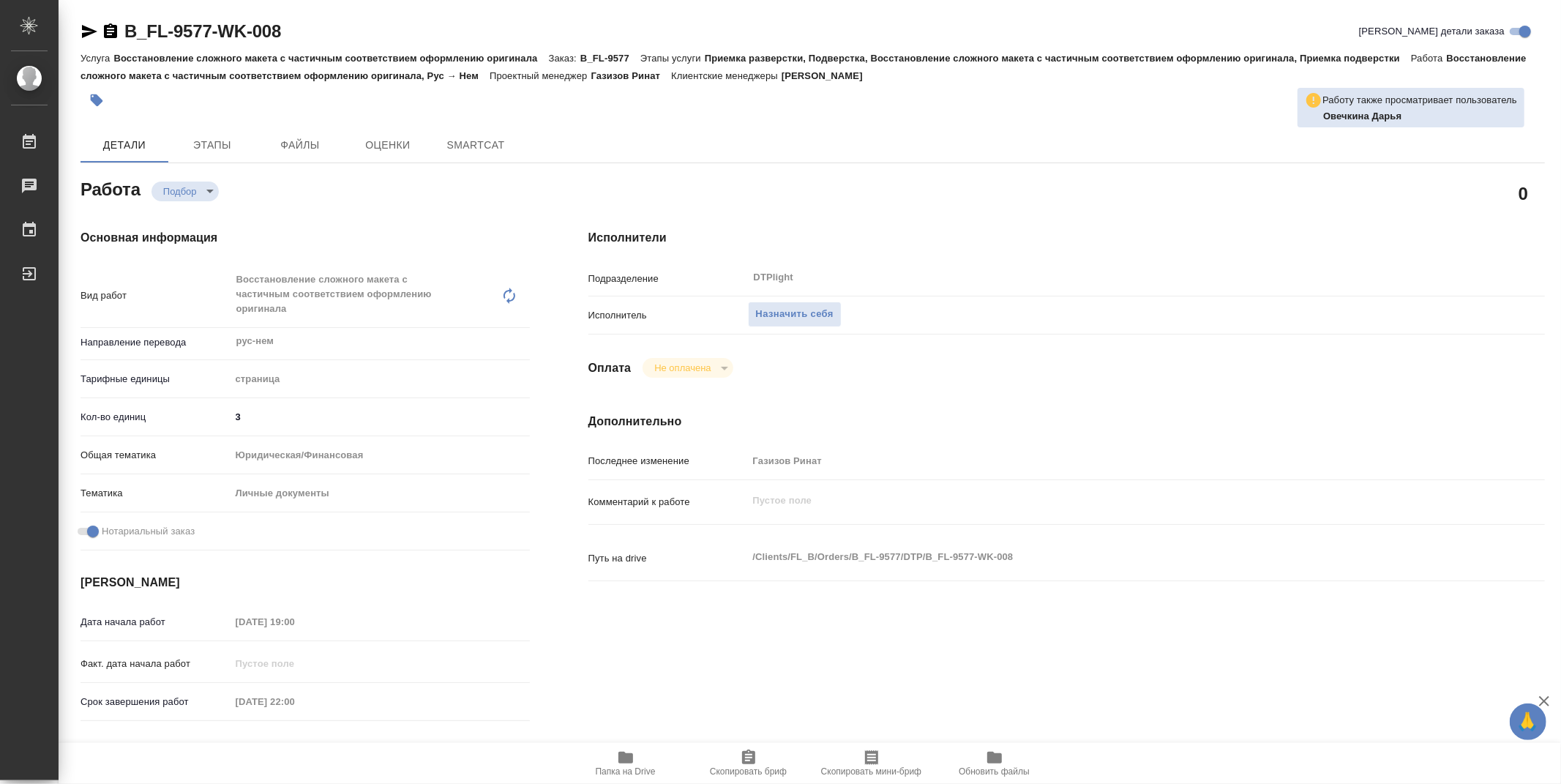
type textarea "x"
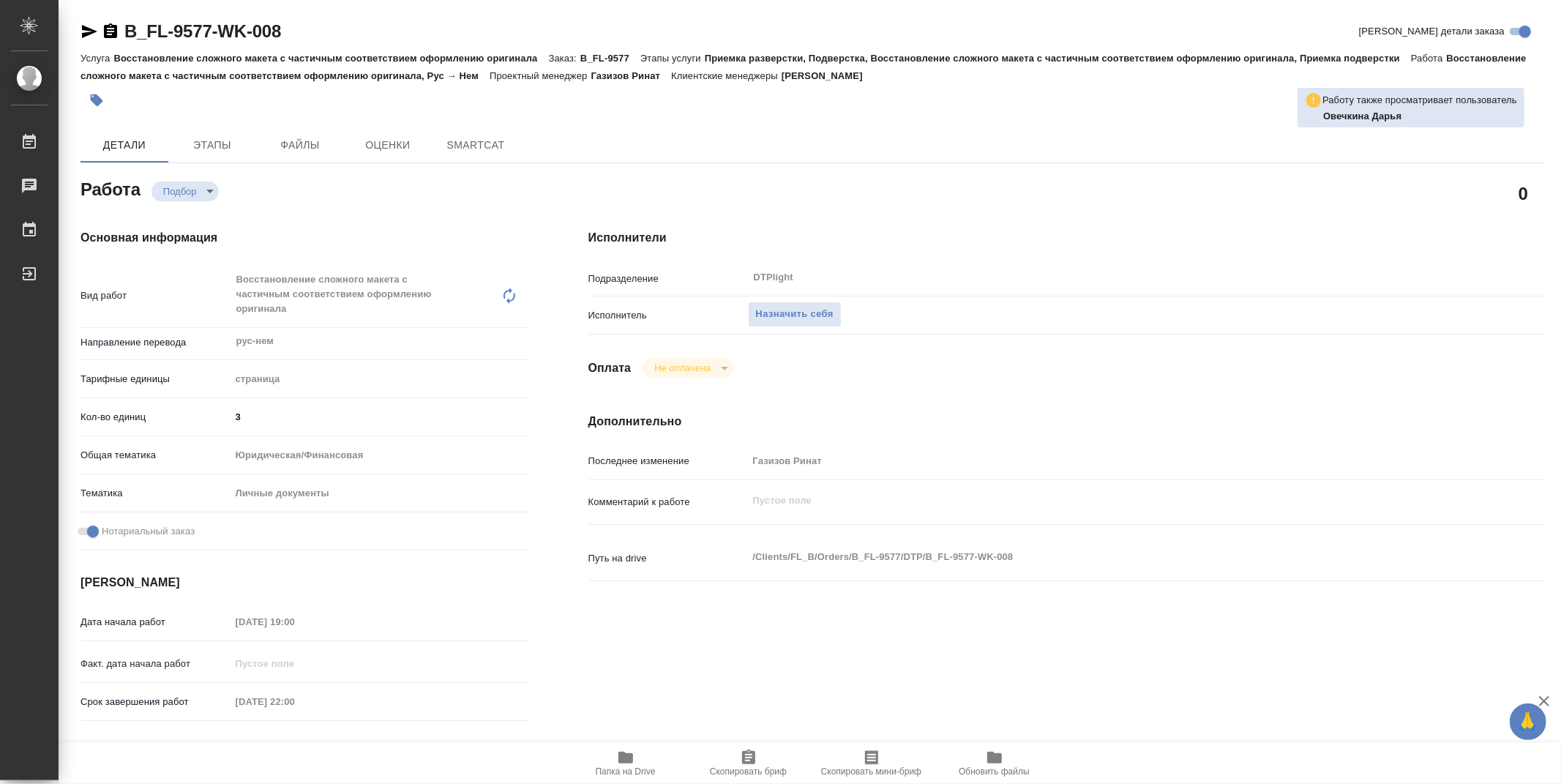
type textarea "x"
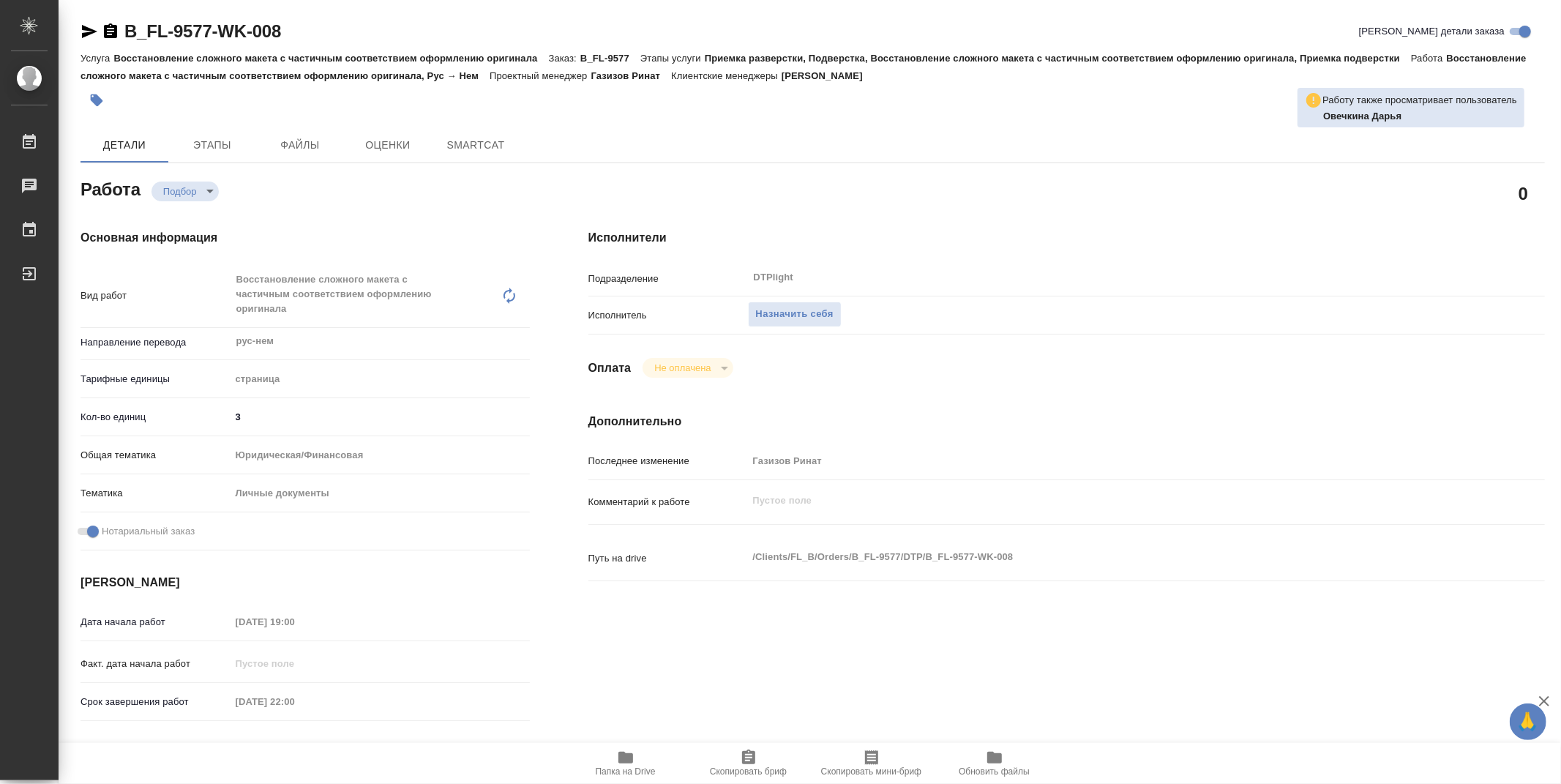
type textarea "x"
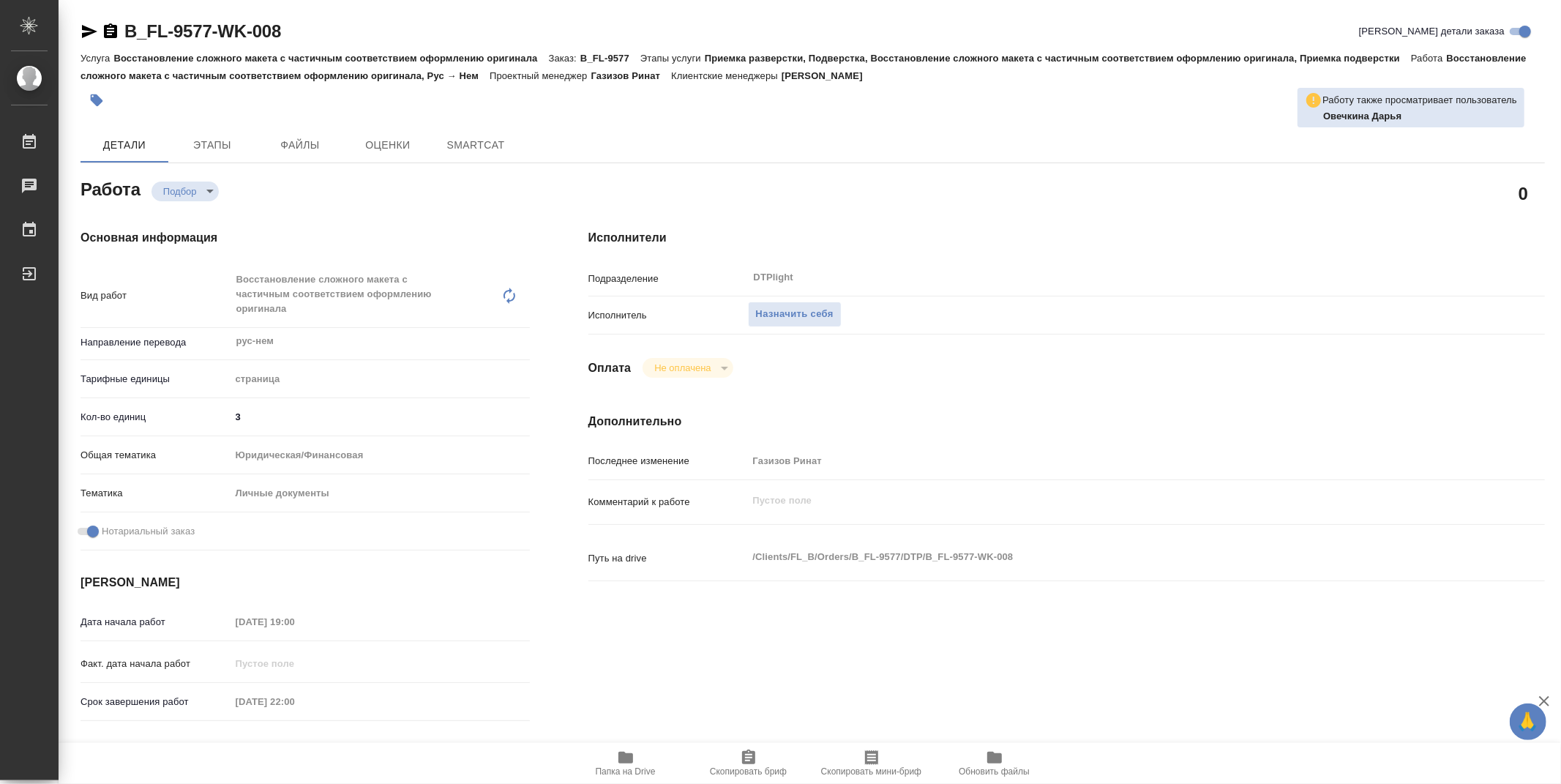
type textarea "x"
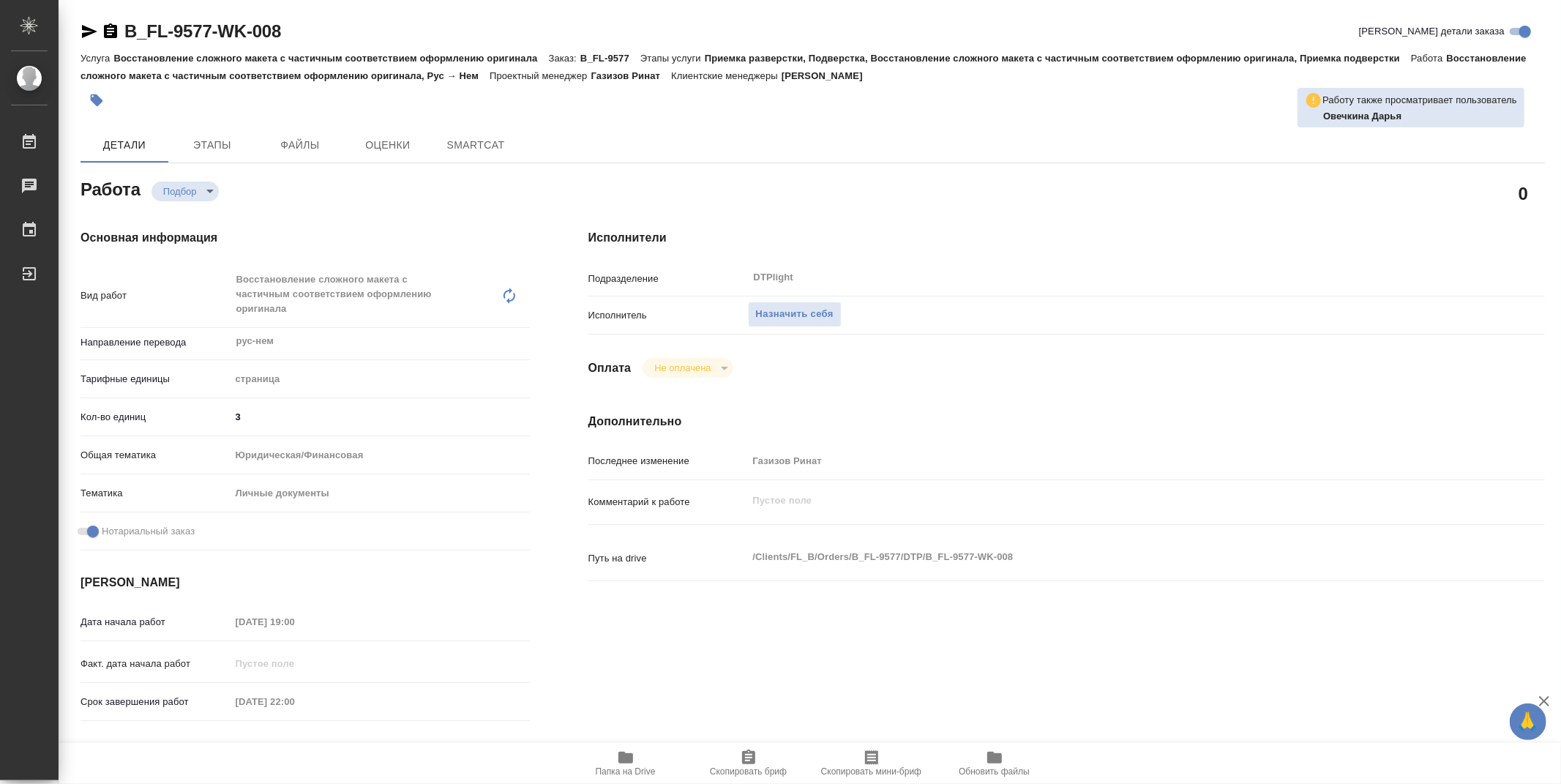
type textarea "x"
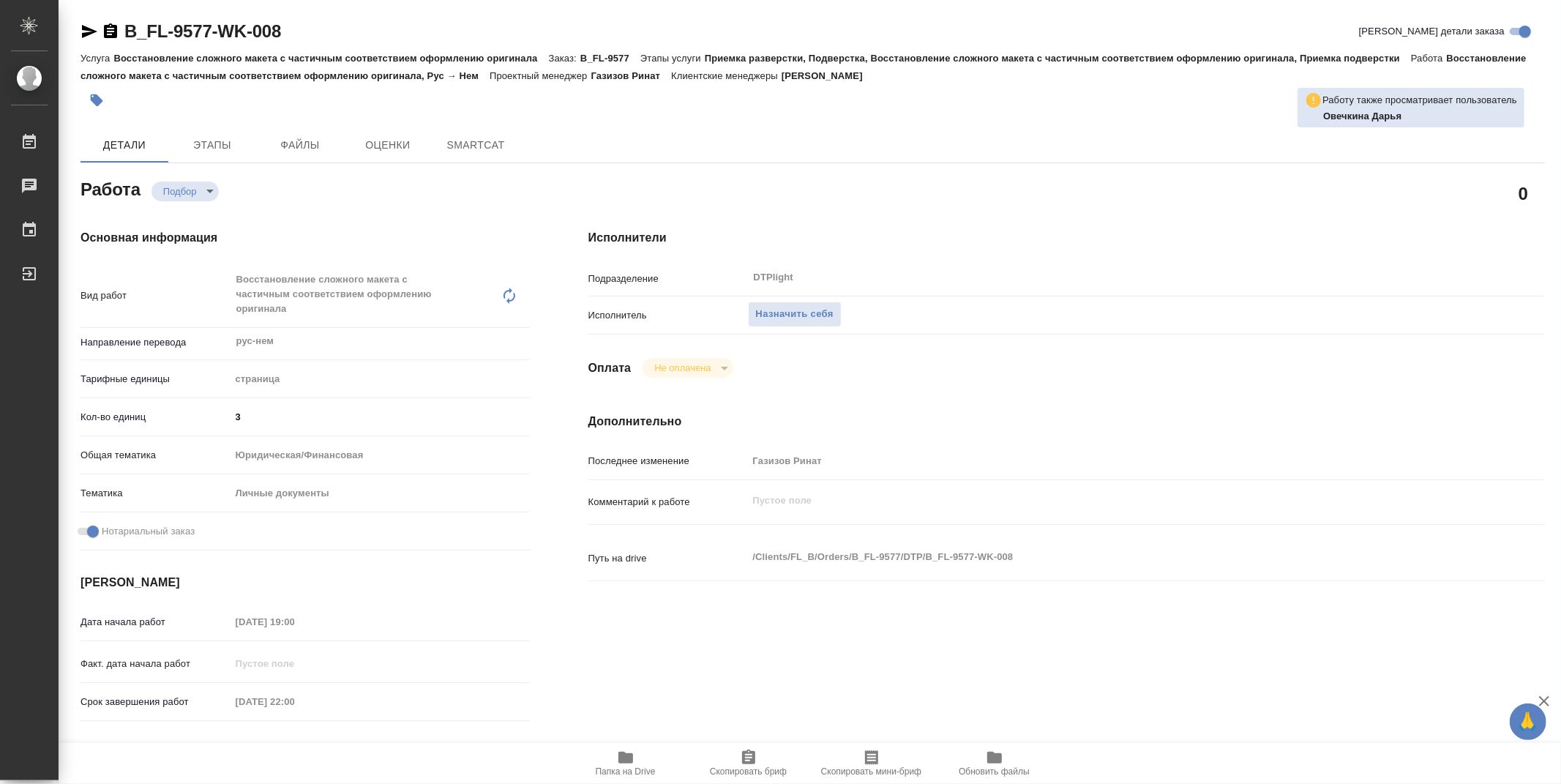
type textarea "x"
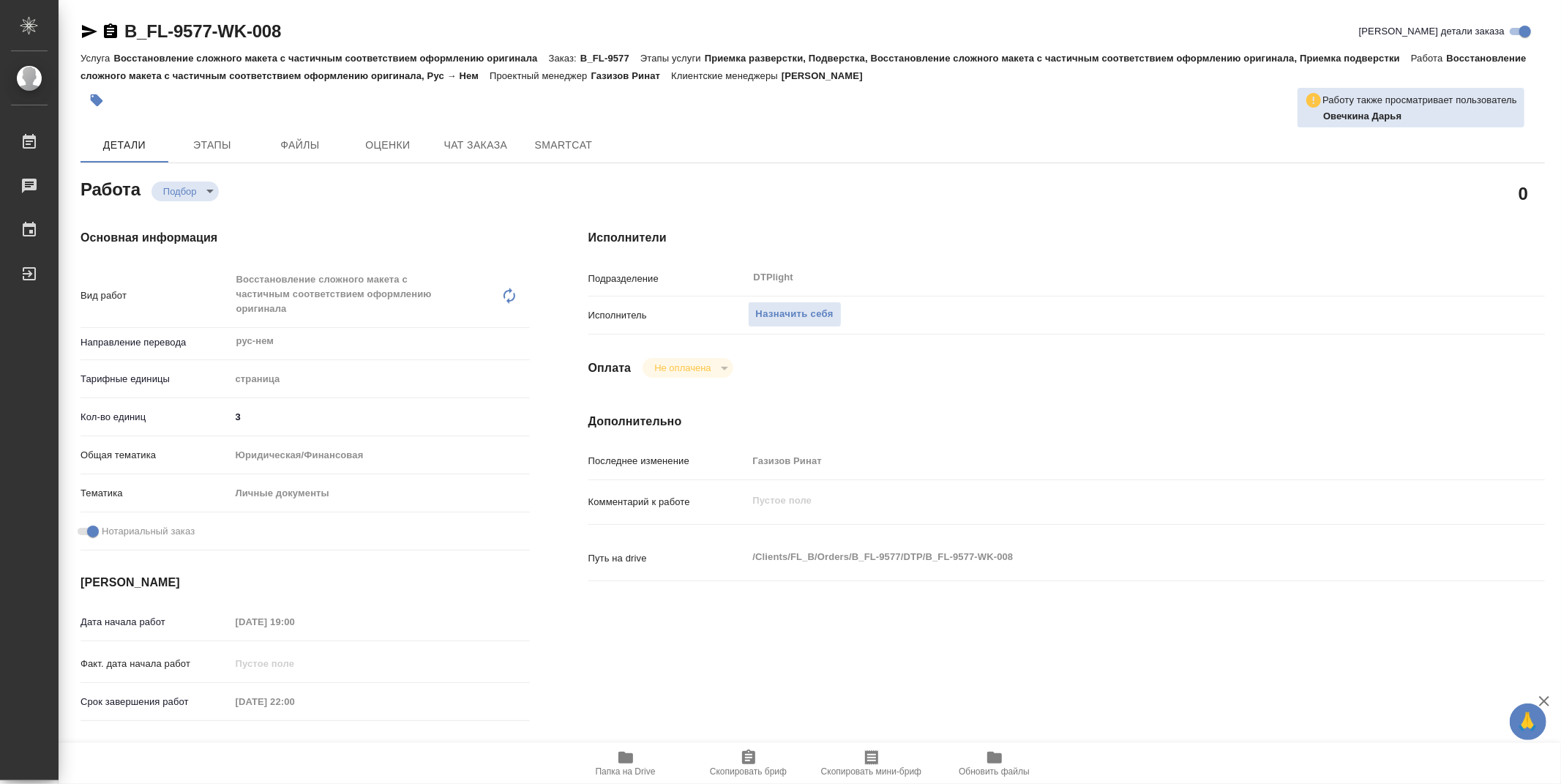
type textarea "x"
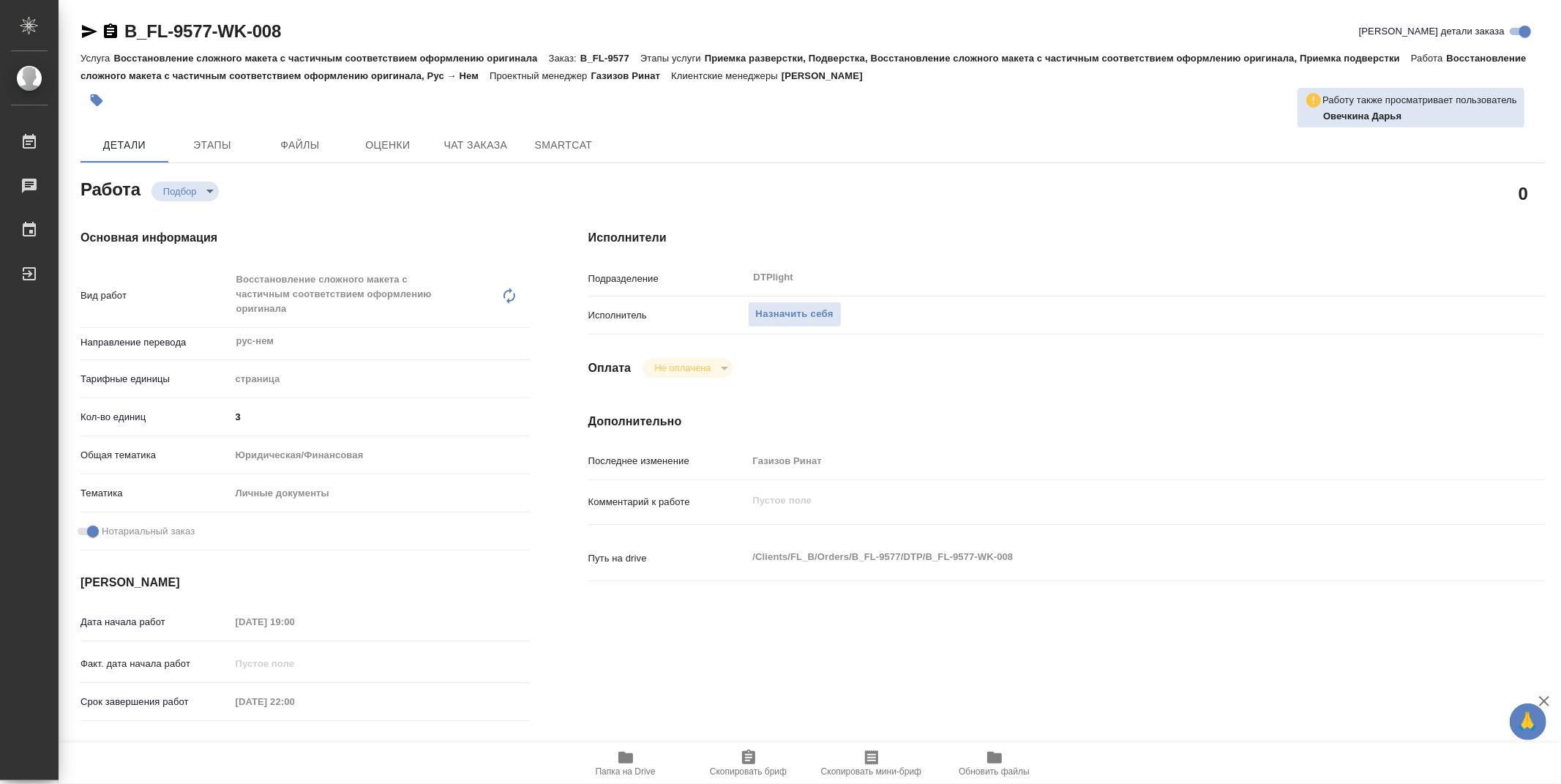
type textarea "x"
click at [632, 755] on icon "button" at bounding box center [626, 757] width 14 height 12
type textarea "x"
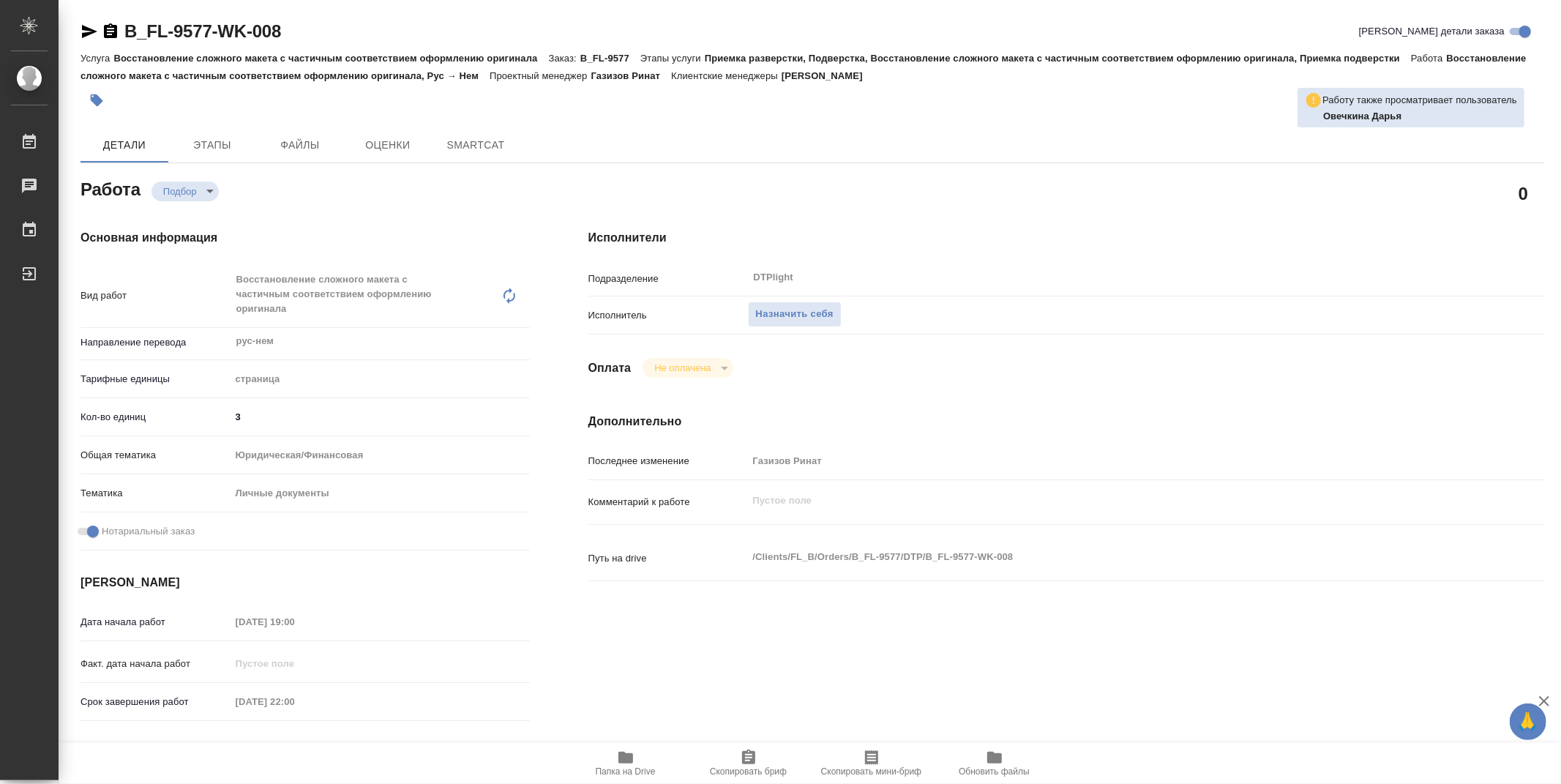
type textarea "x"
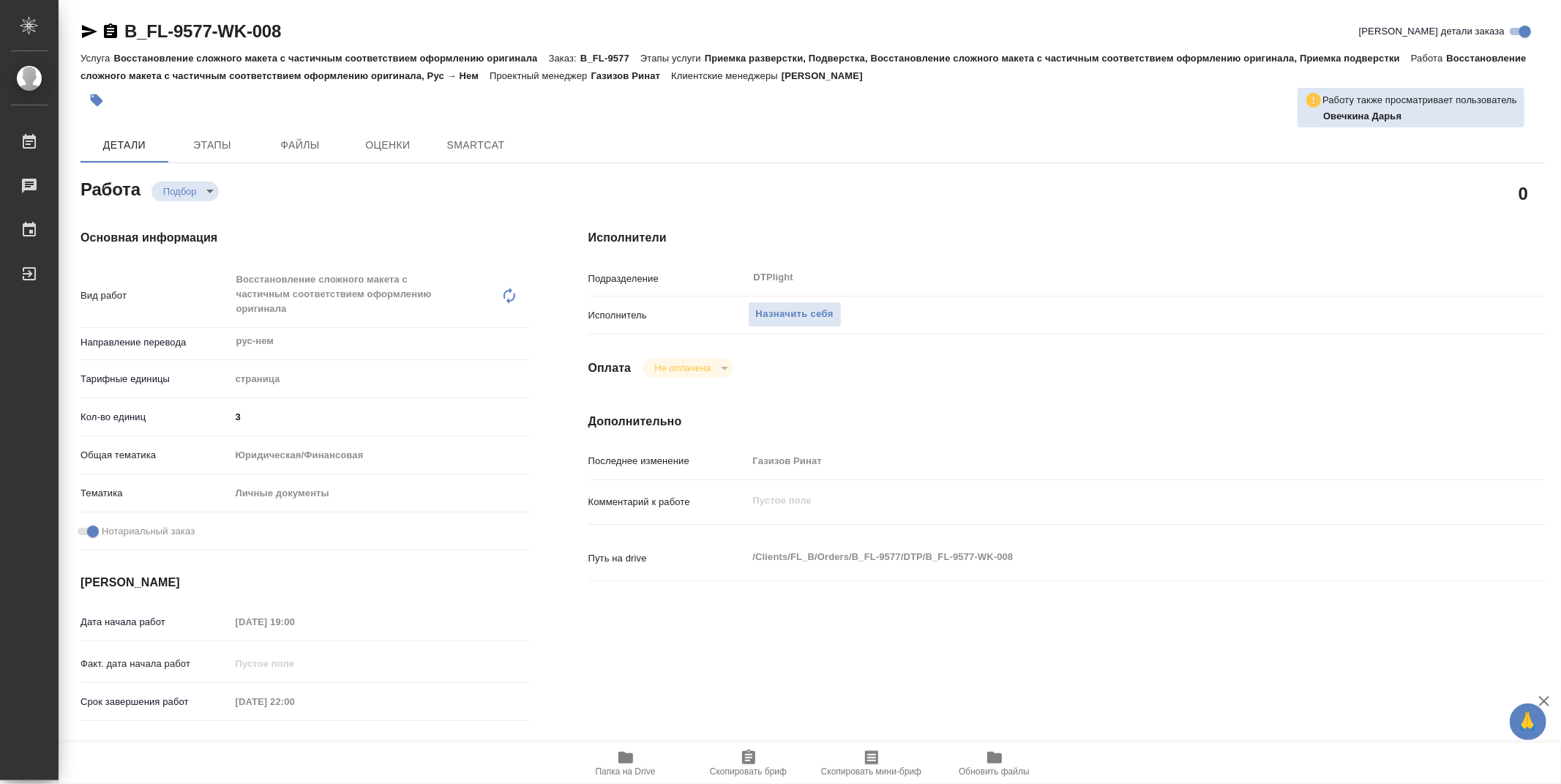
type textarea "x"
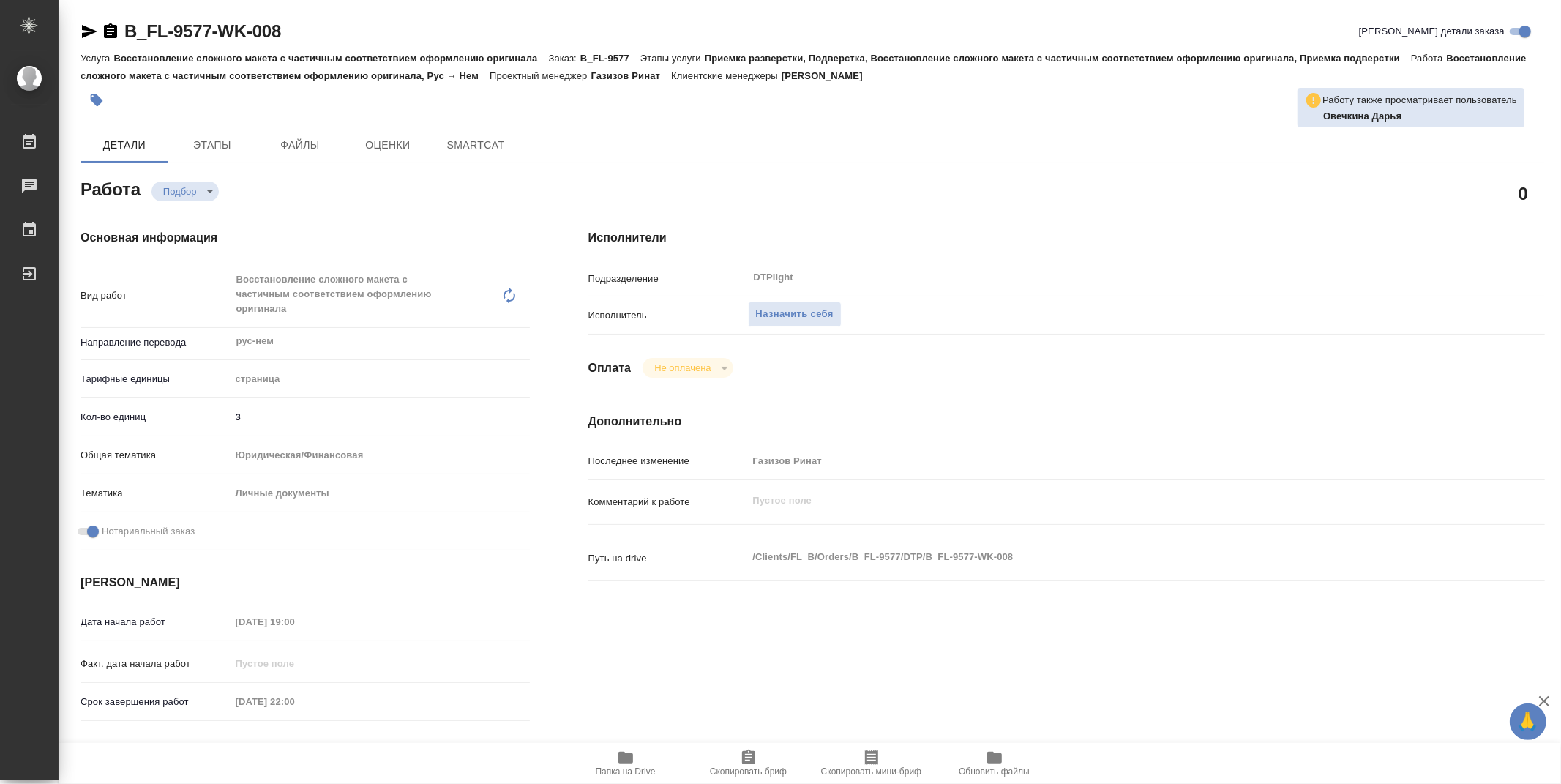
type textarea "x"
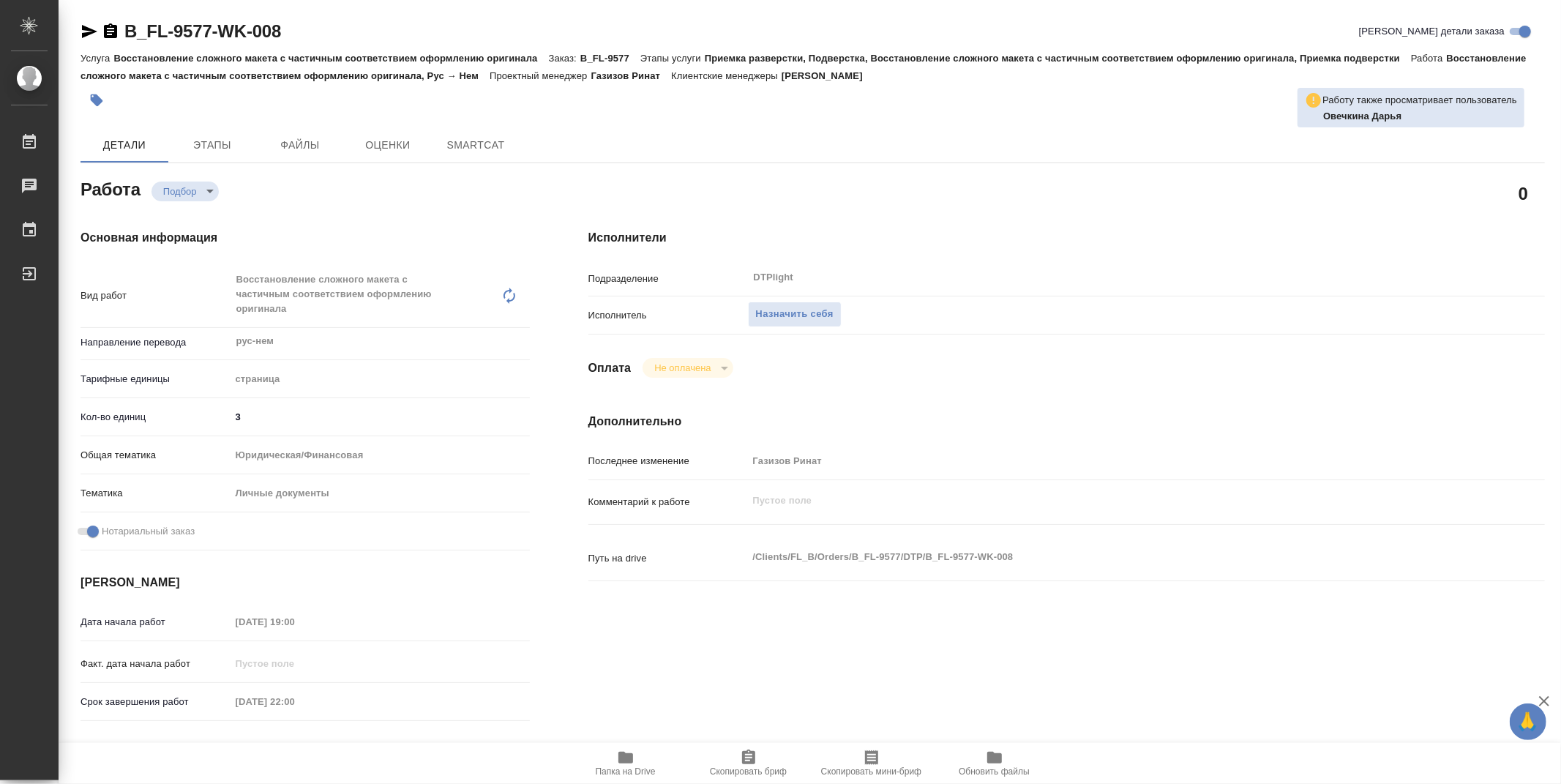
type textarea "x"
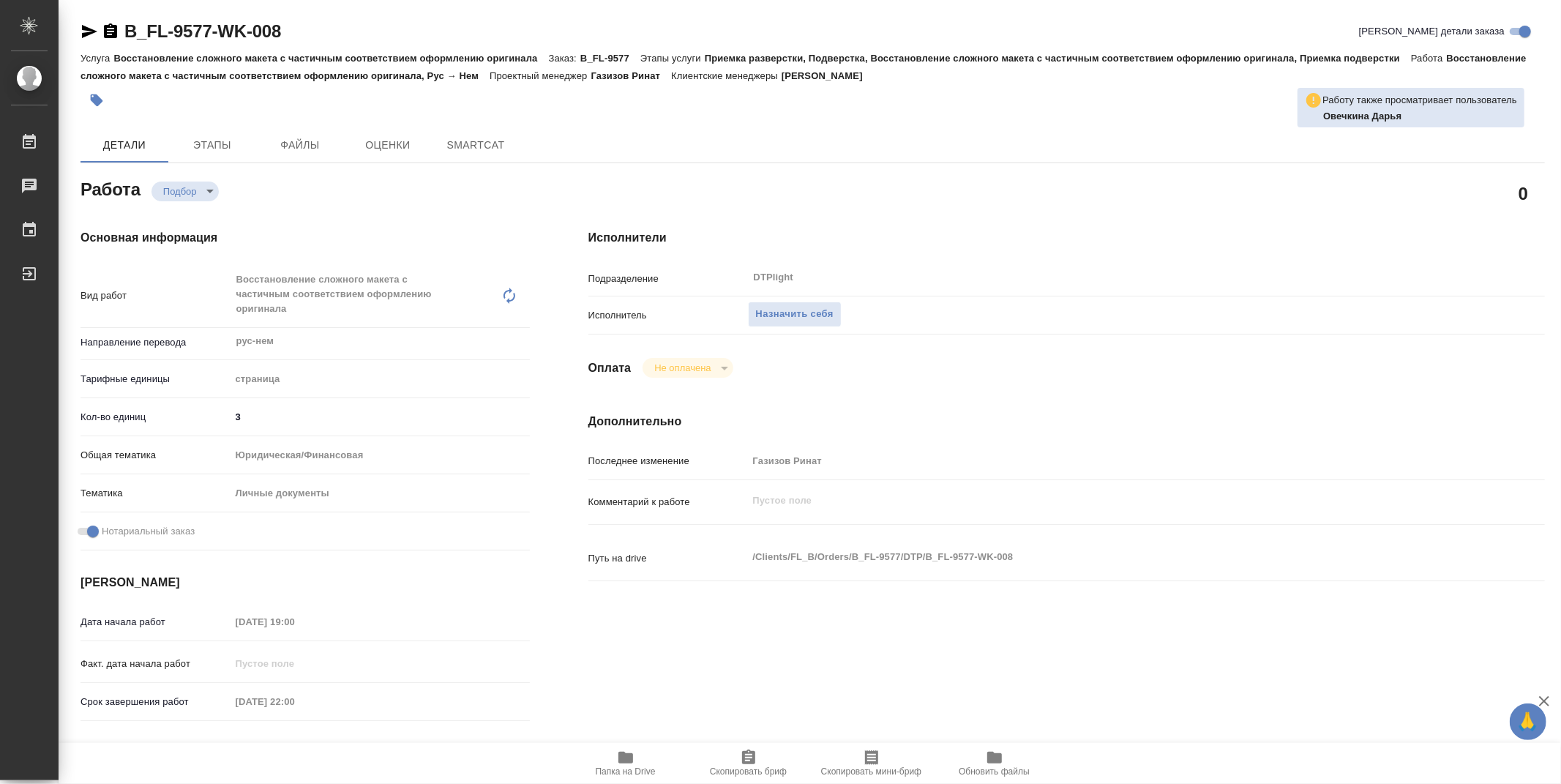
type textarea "x"
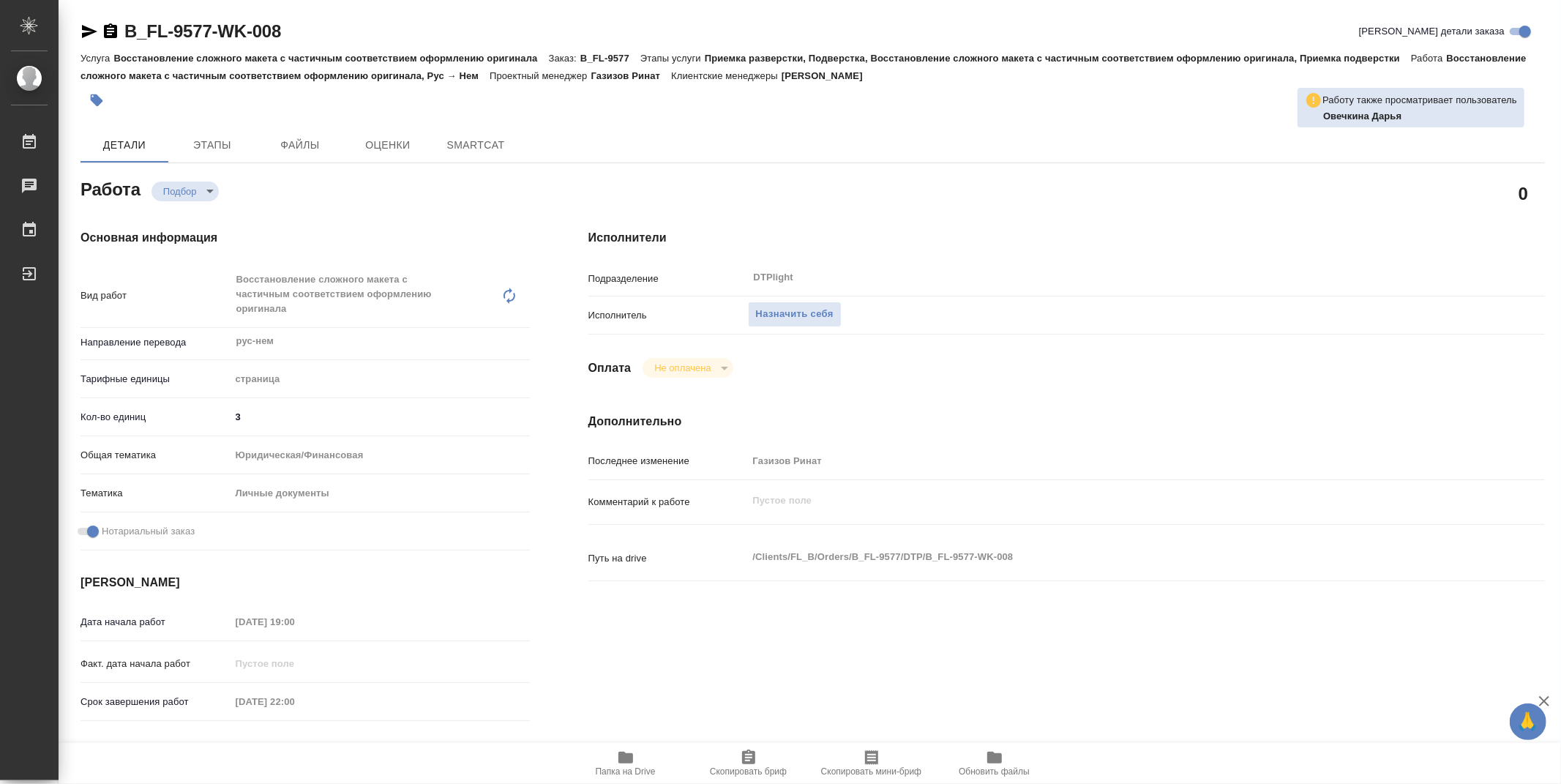
type textarea "x"
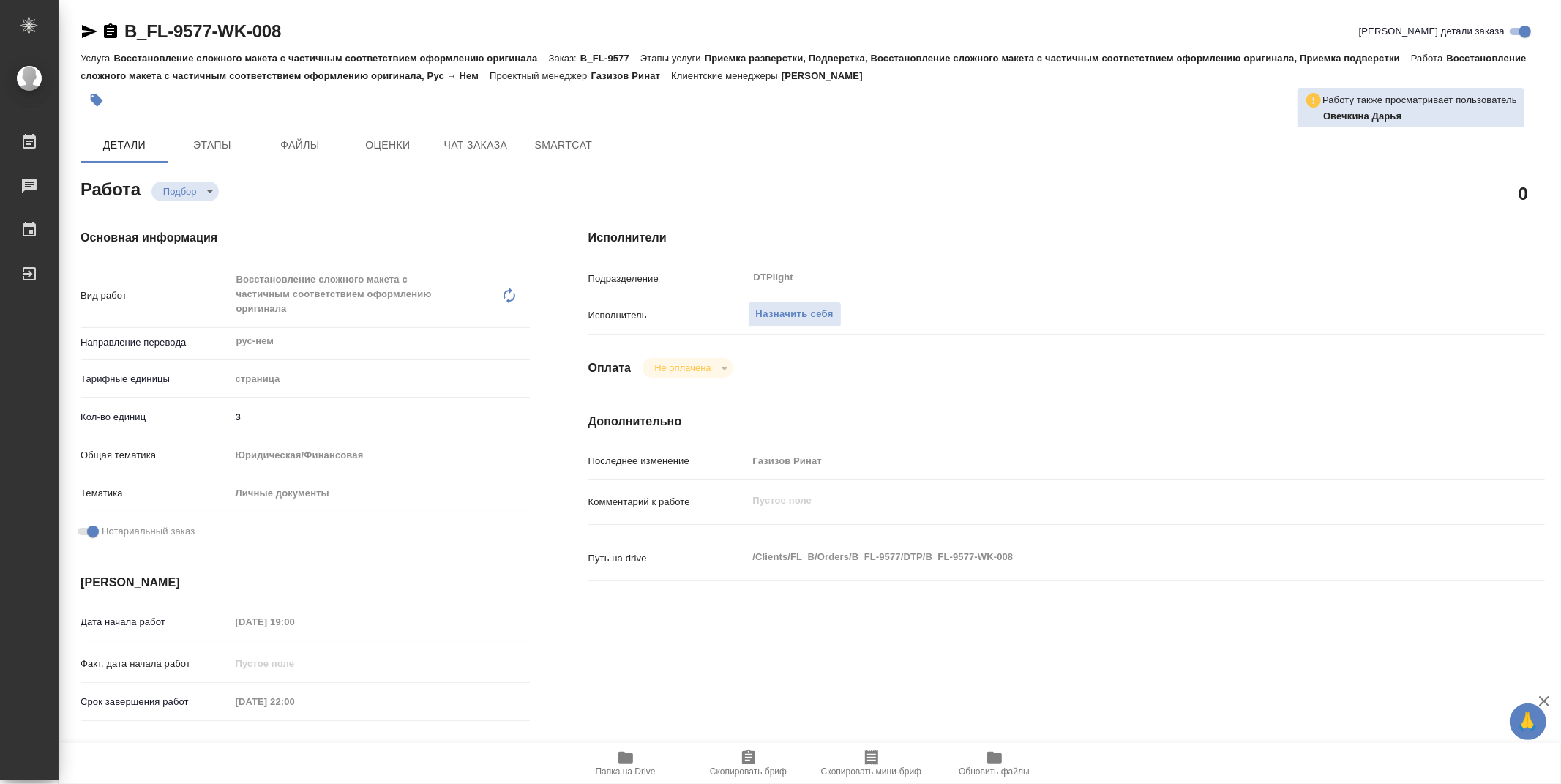
type textarea "x"
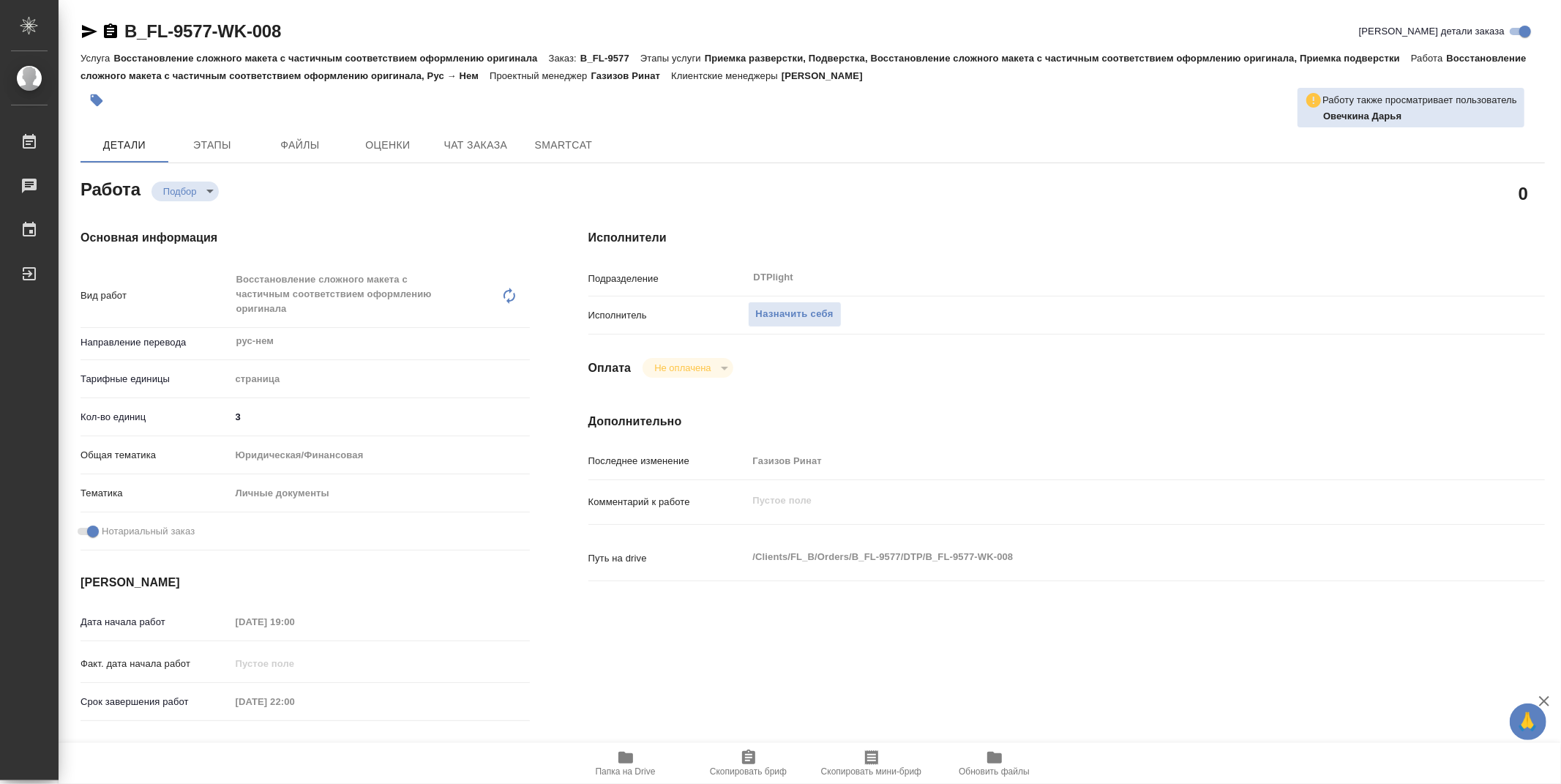
type textarea "x"
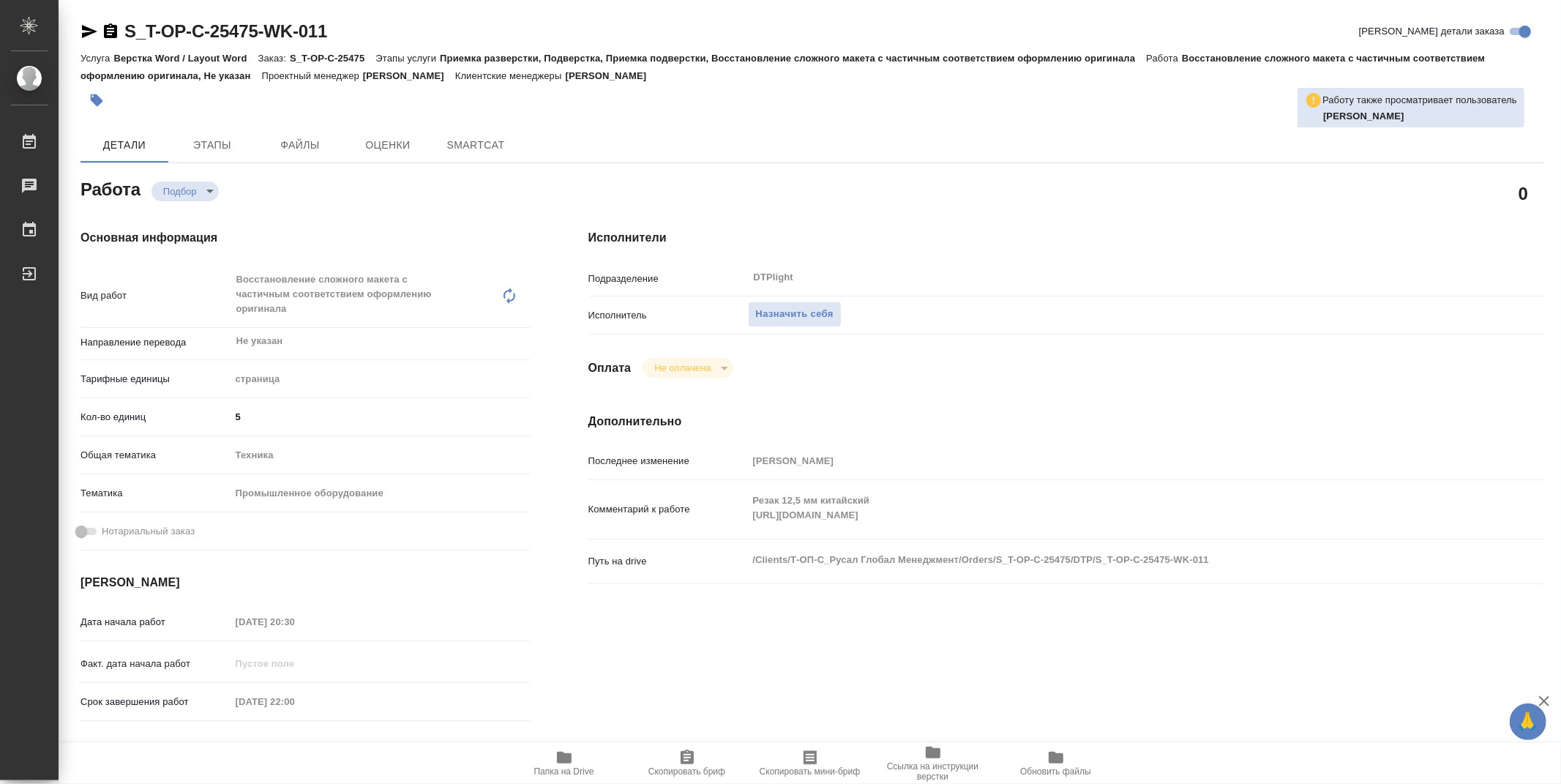
type textarea "x"
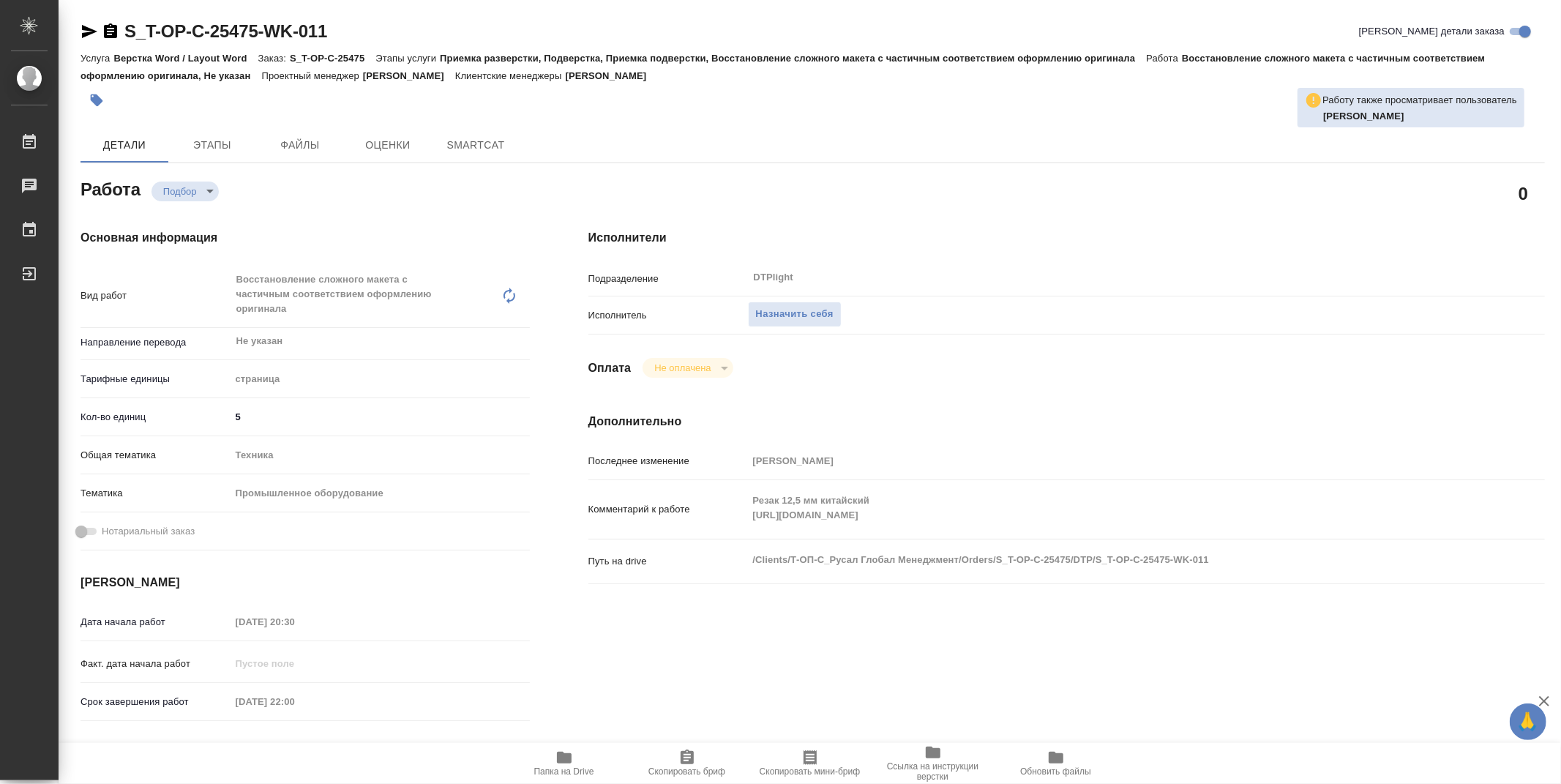
type textarea "x"
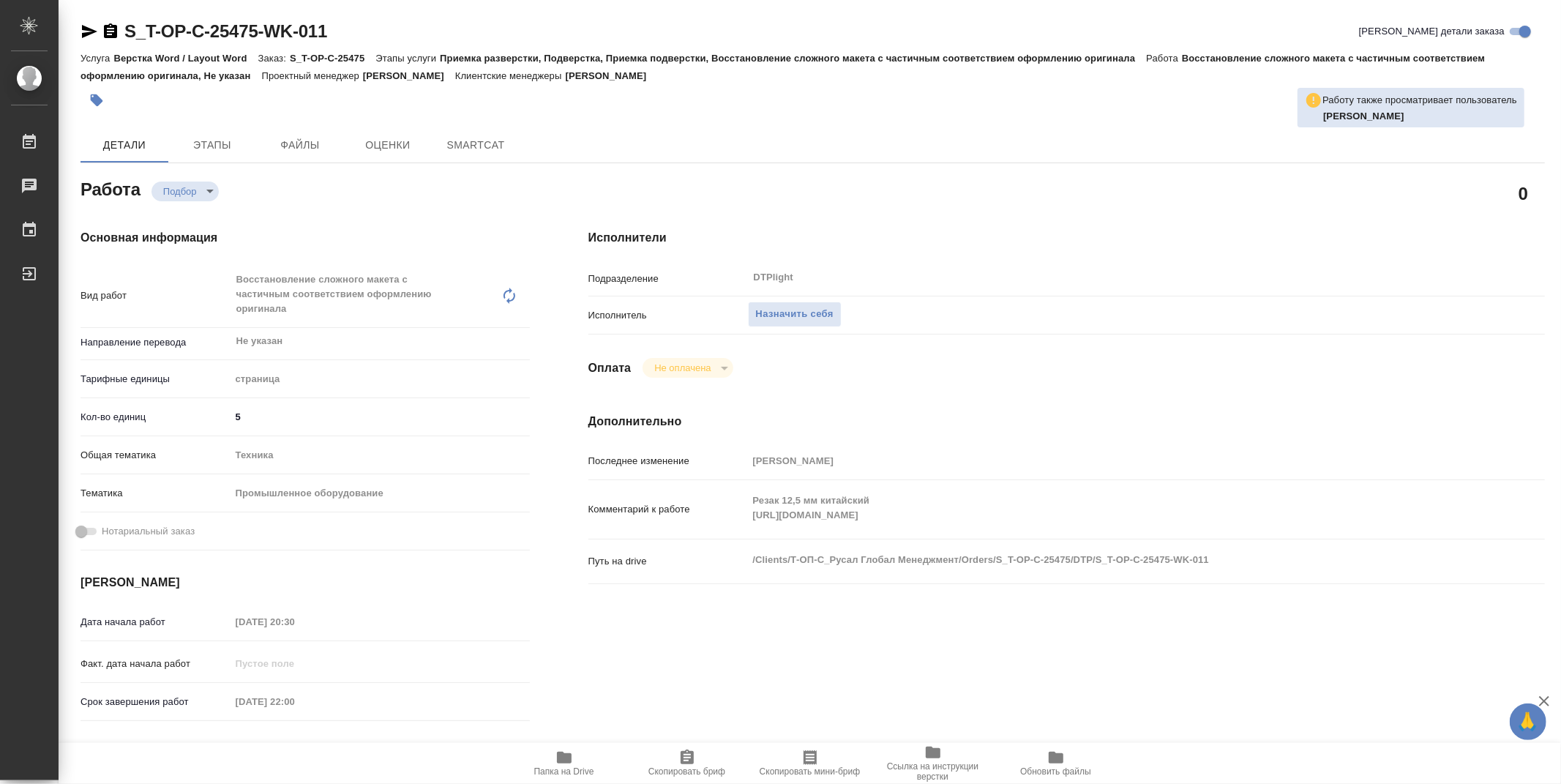
type textarea "x"
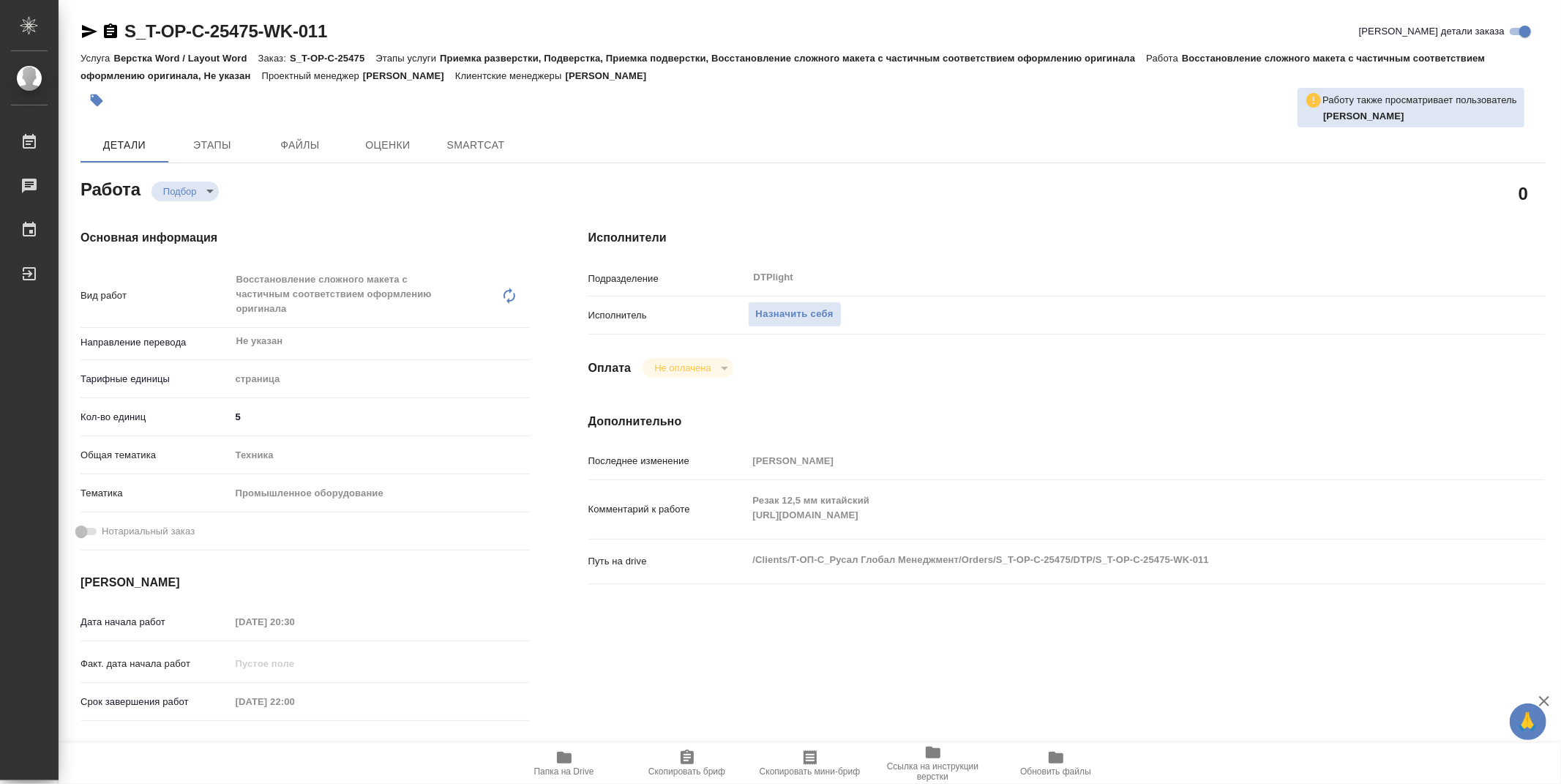
type textarea "x"
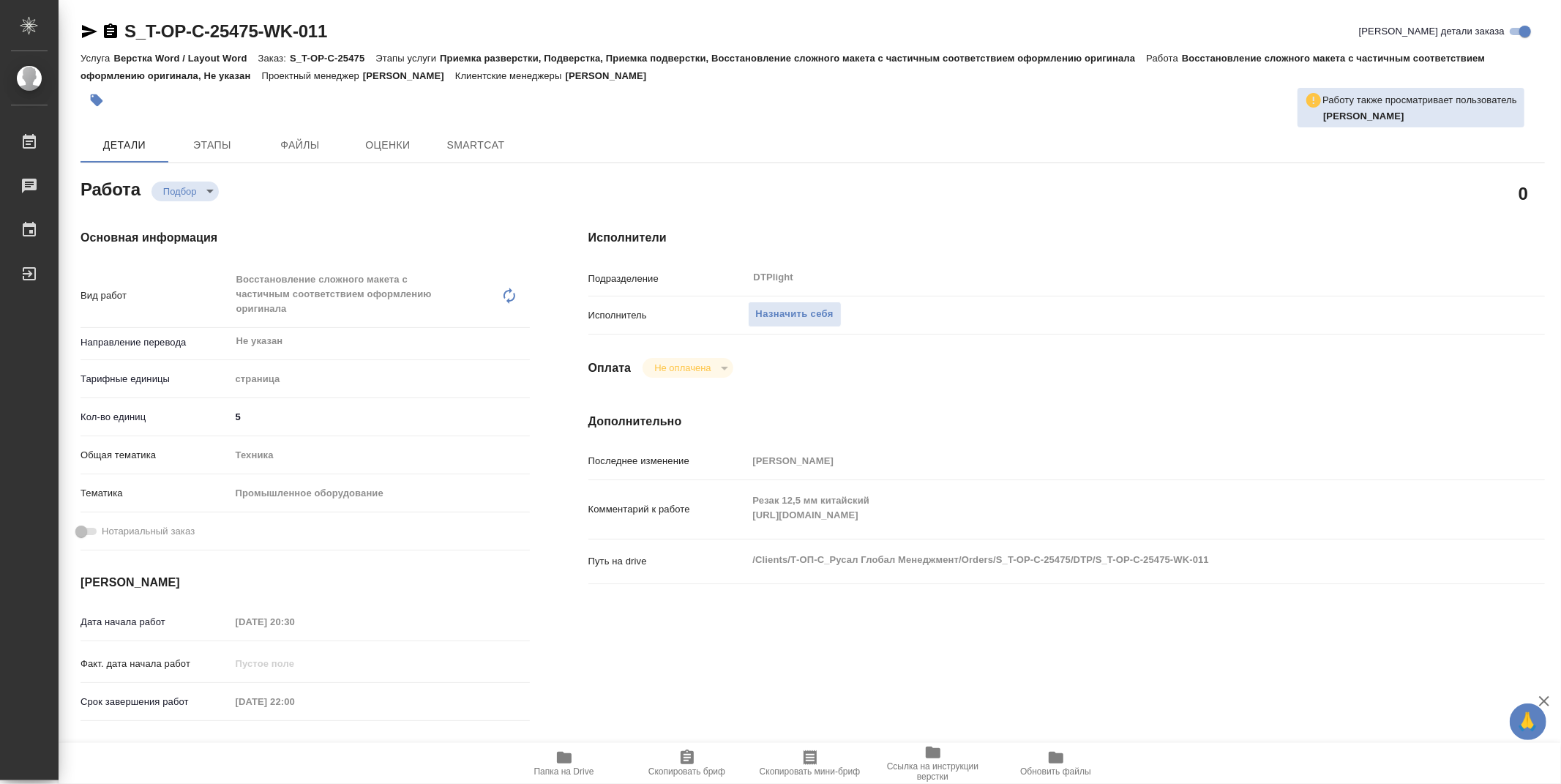
type textarea "x"
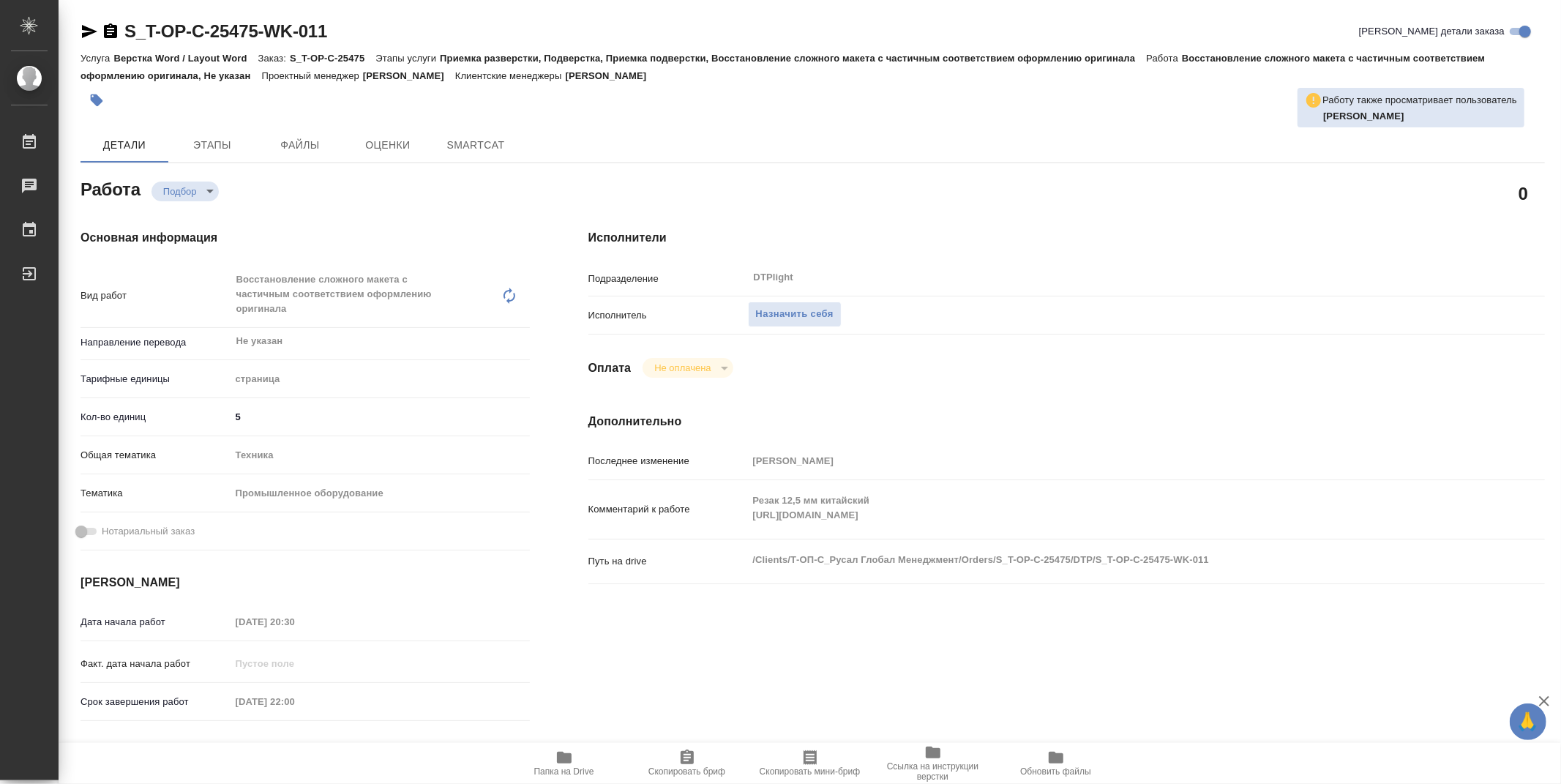
type textarea "x"
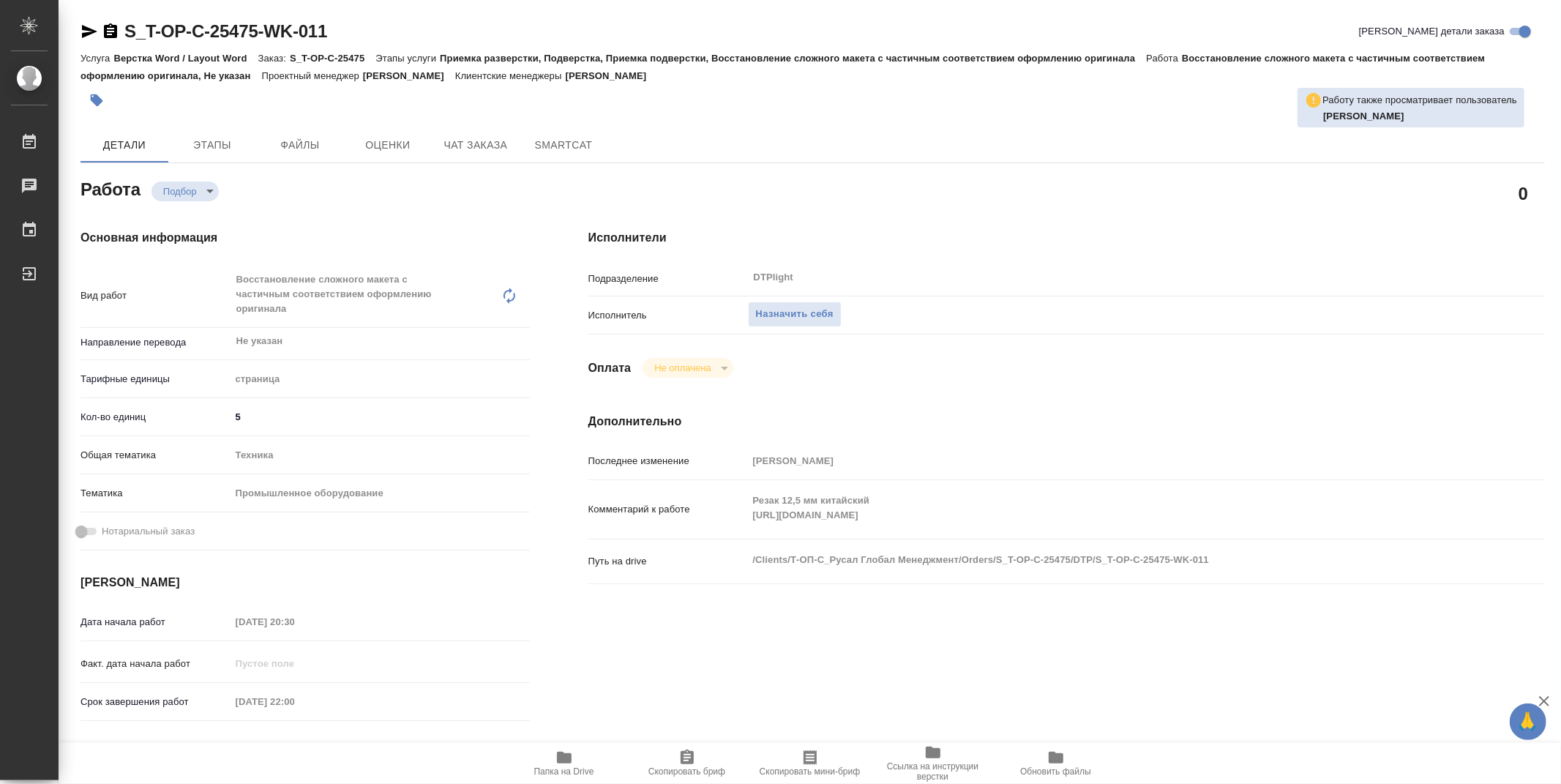
type textarea "x"
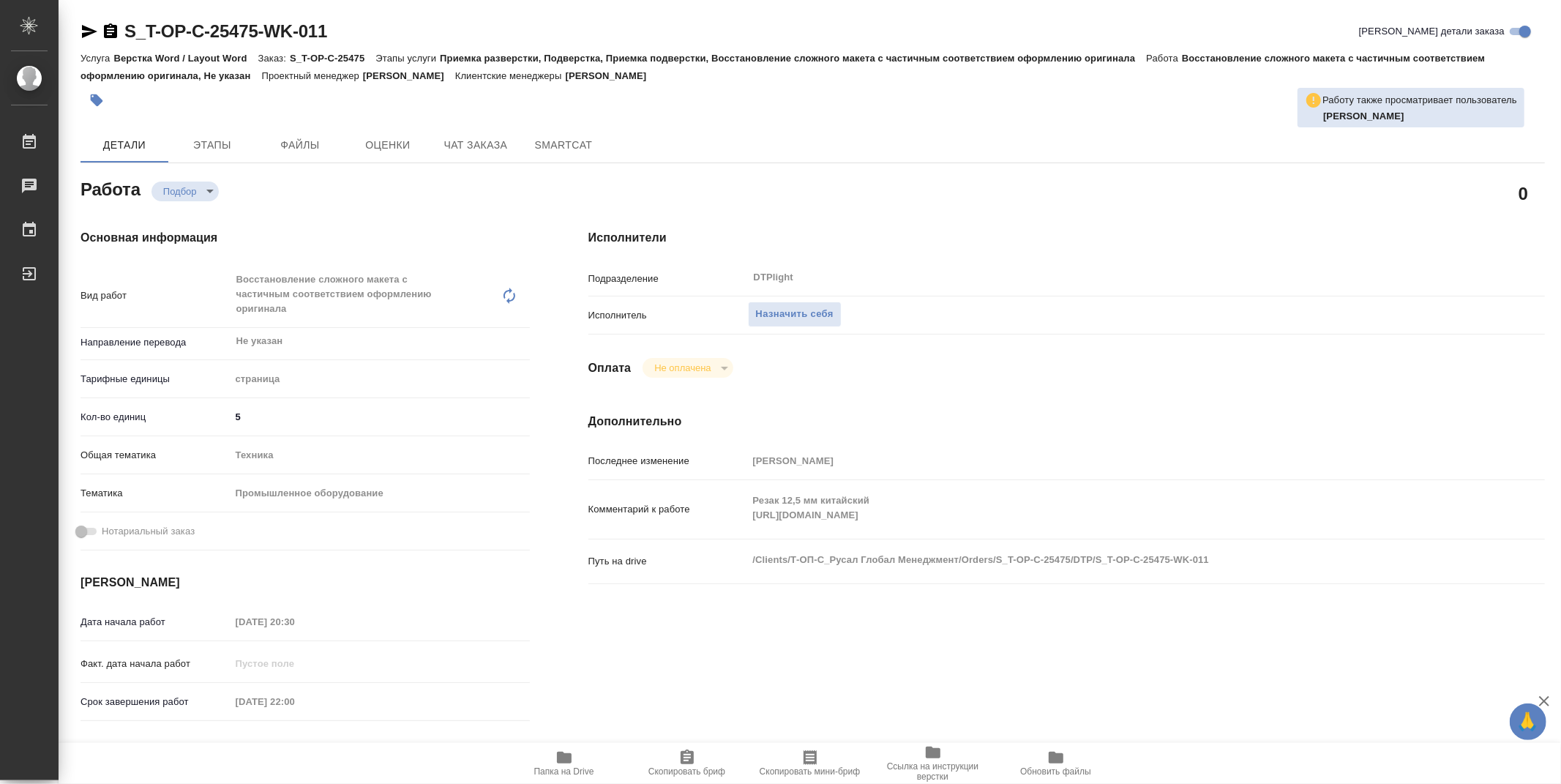
type textarea "x"
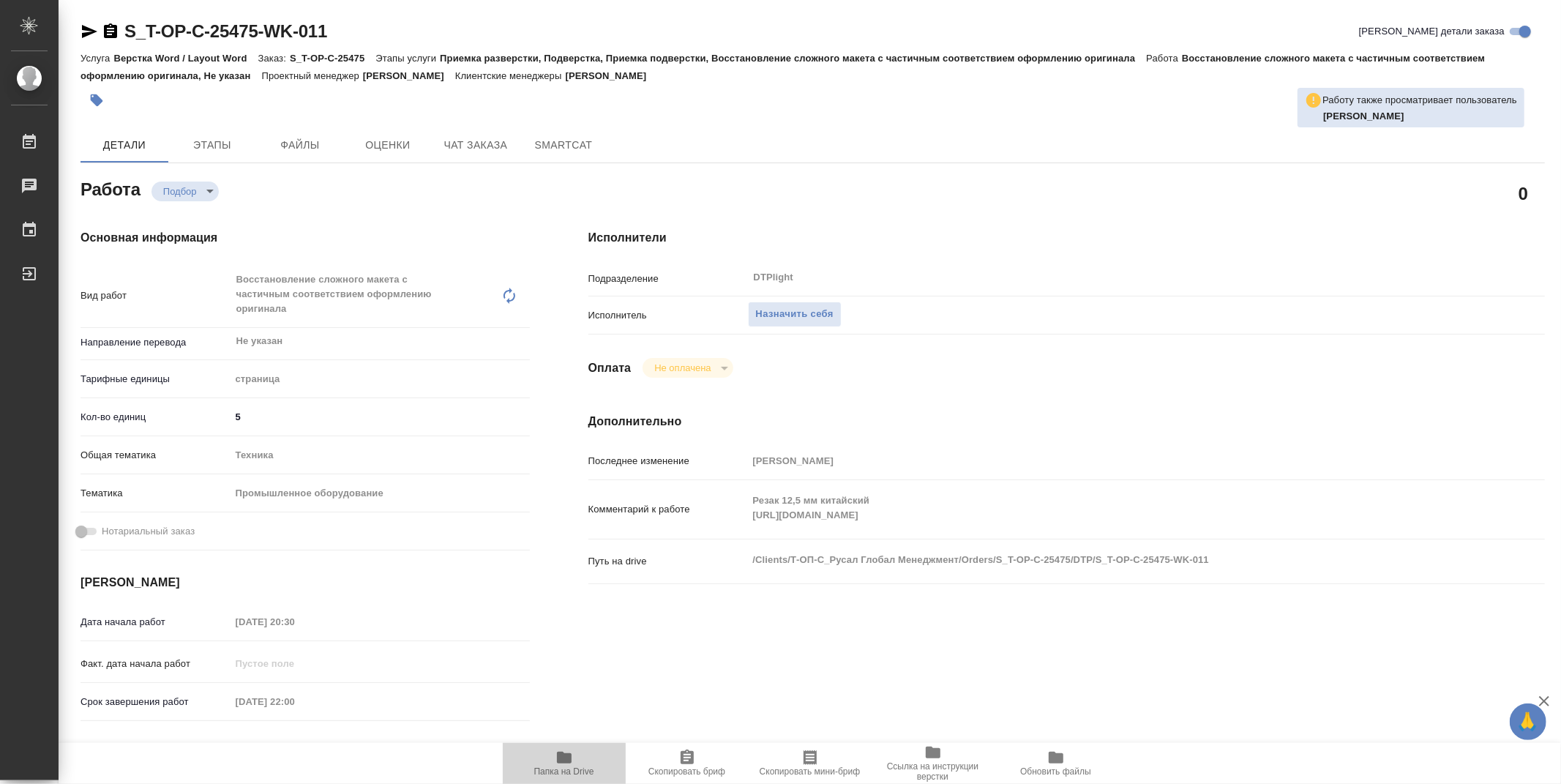
click at [567, 756] on icon "button" at bounding box center [564, 757] width 14 height 12
click at [787, 310] on span "Назначить себя" at bounding box center [795, 314] width 78 height 17
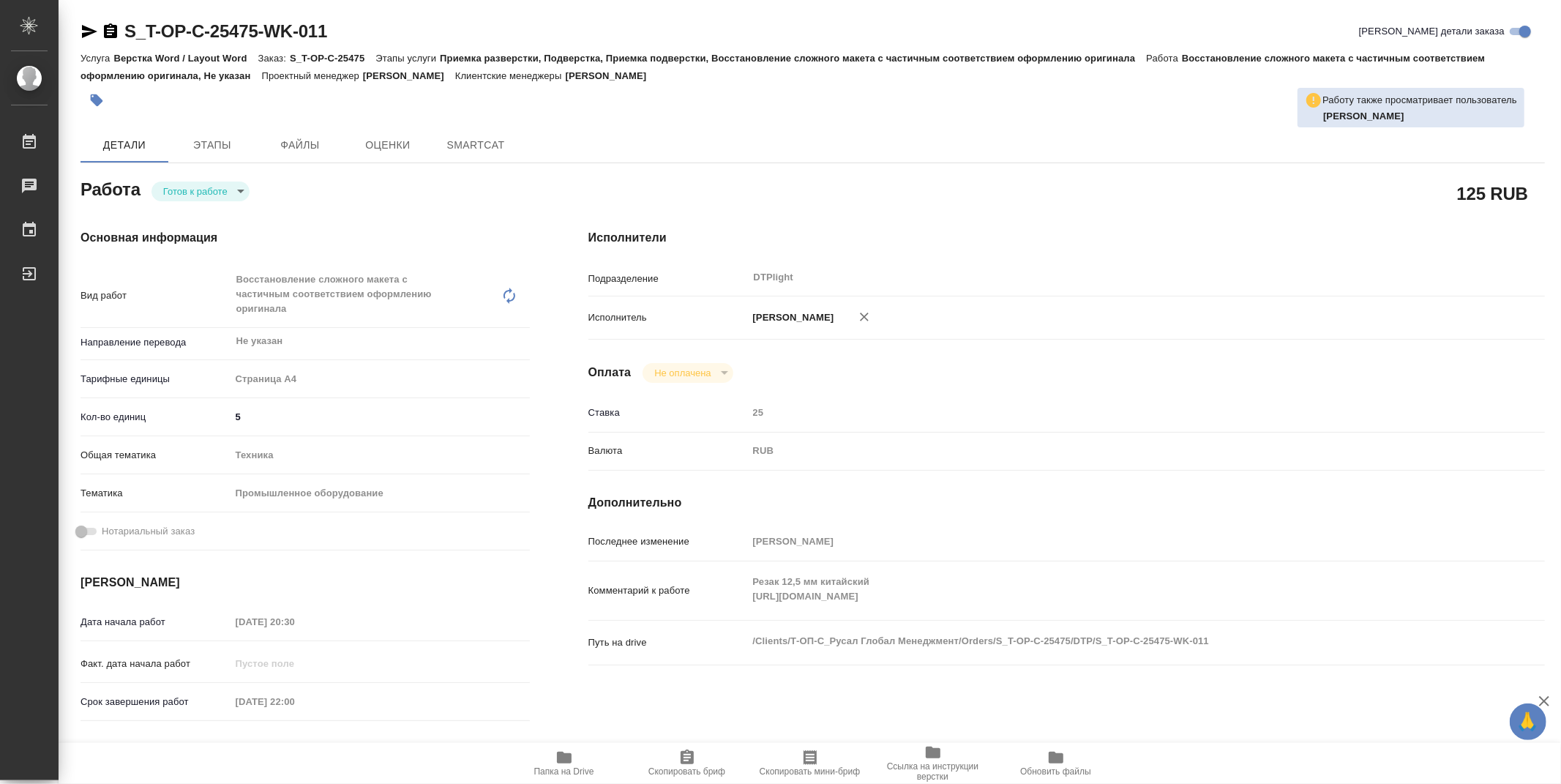
type textarea "x"
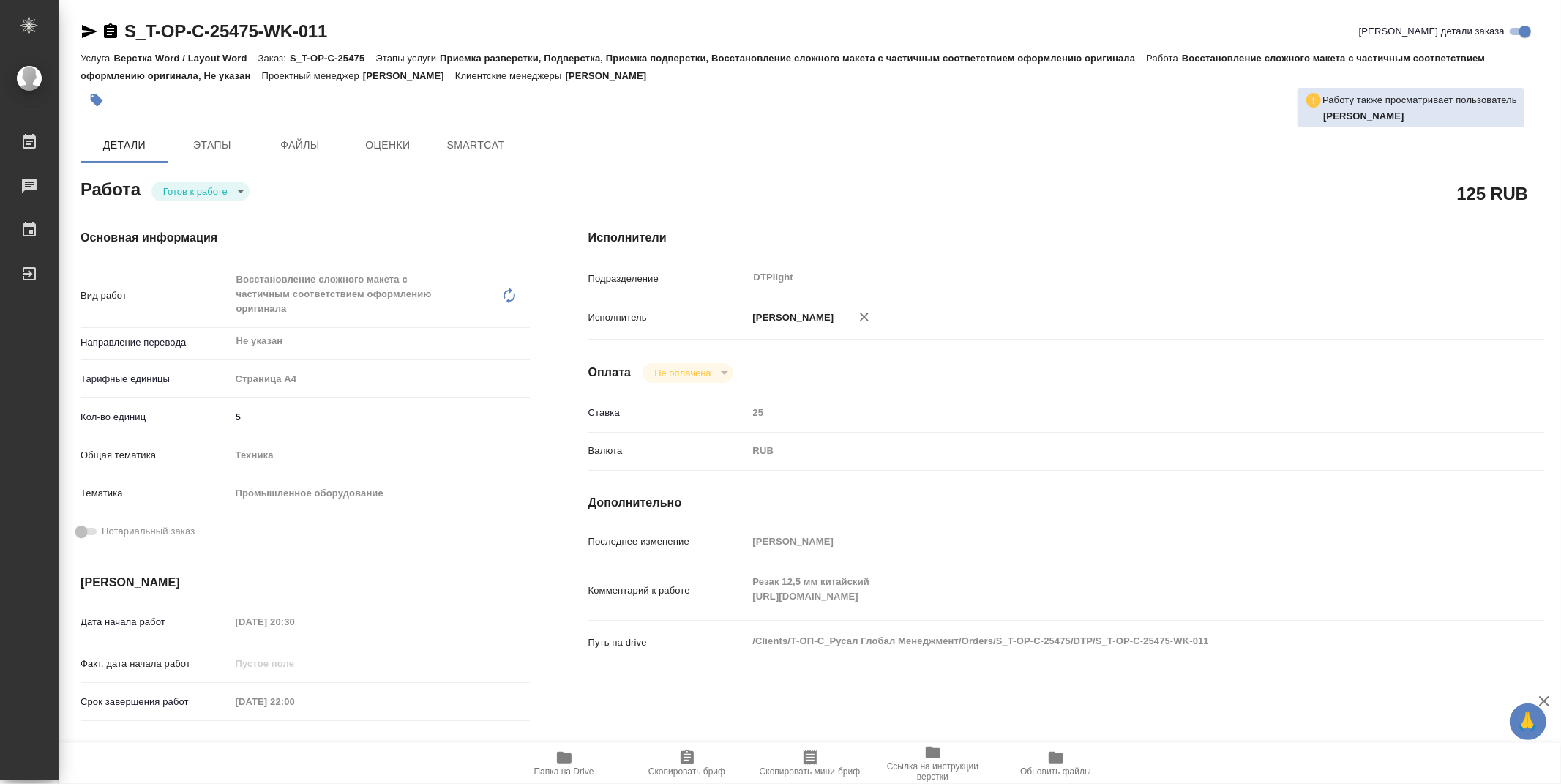
type textarea "x"
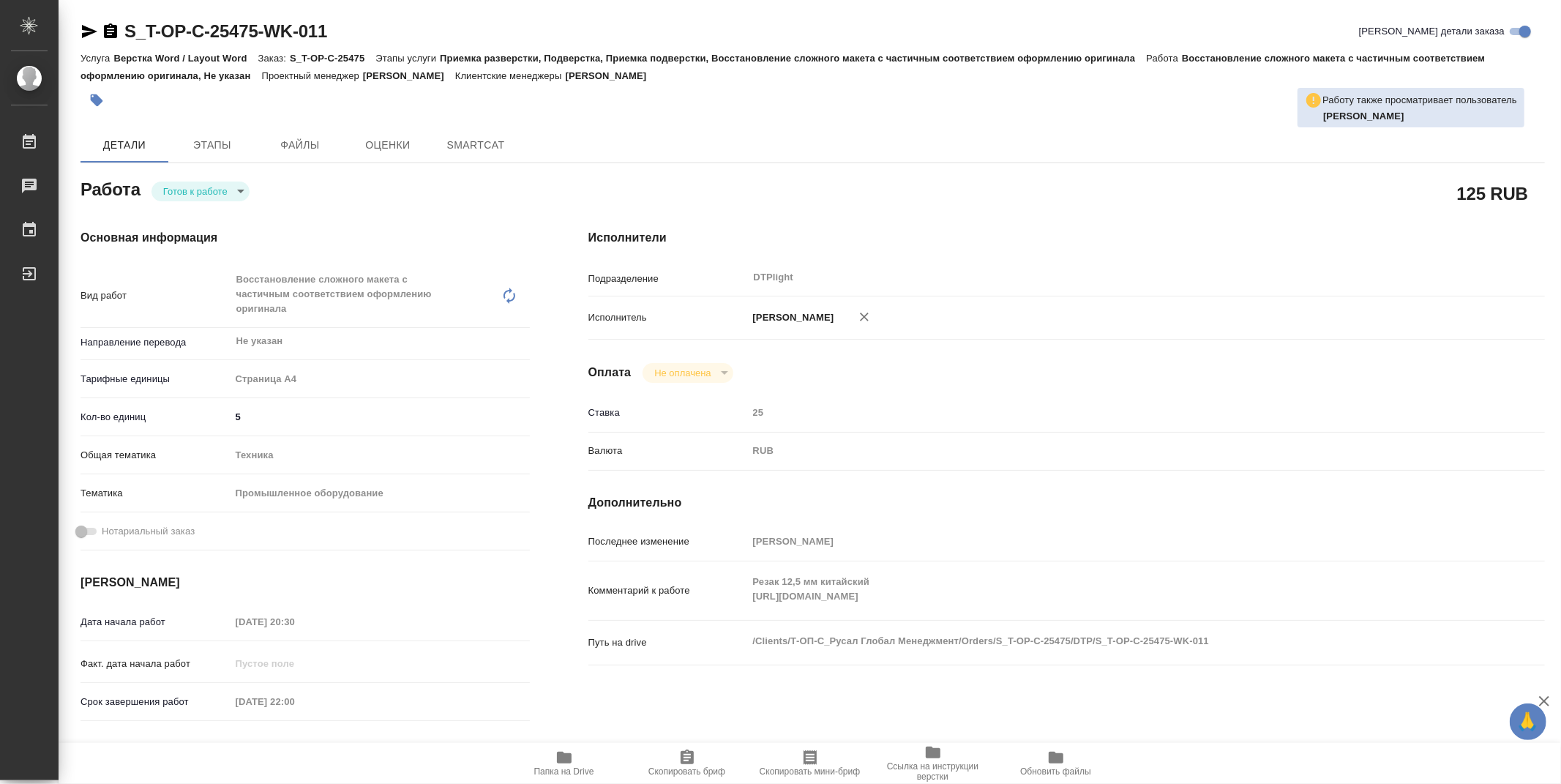
type textarea "x"
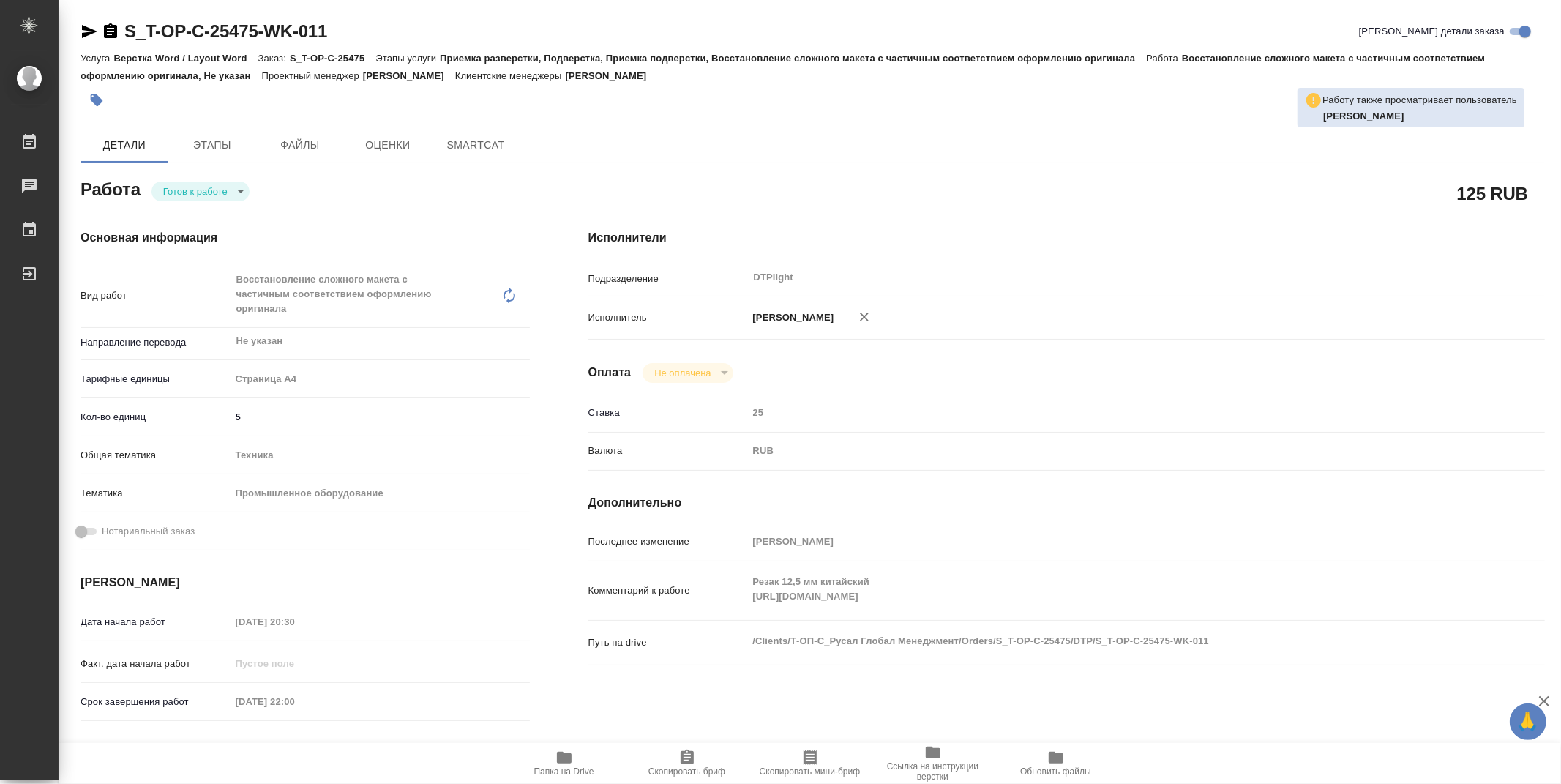
click at [196, 187] on body "🙏 .cls-1 fill:#fff; AWATERA Zubakova Viktoriya Работы Чаты График Выйти S_T-OP-…" at bounding box center [780, 392] width 1561 height 784
type textarea "x"
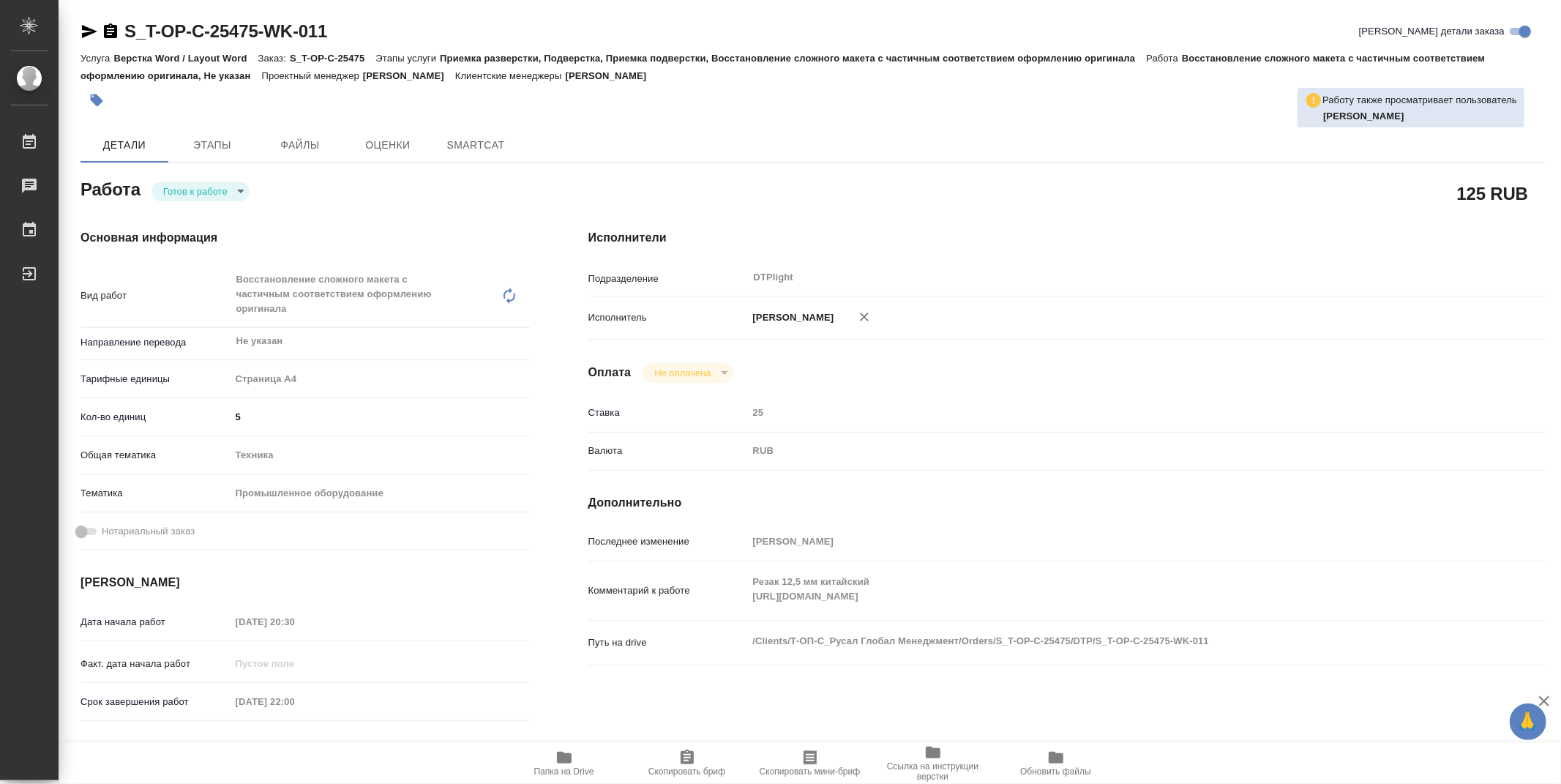
type textarea "x"
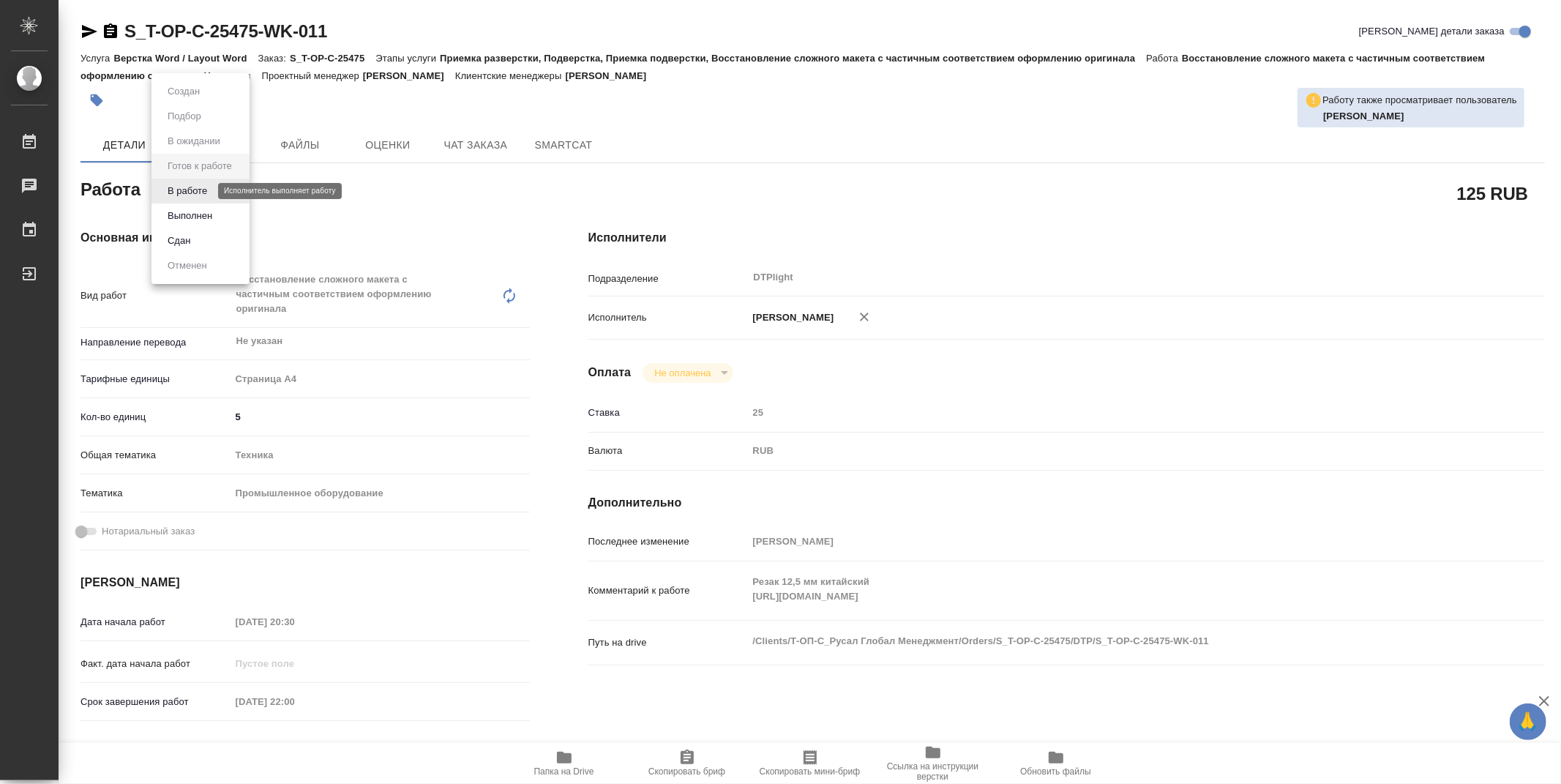
type textarea "x"
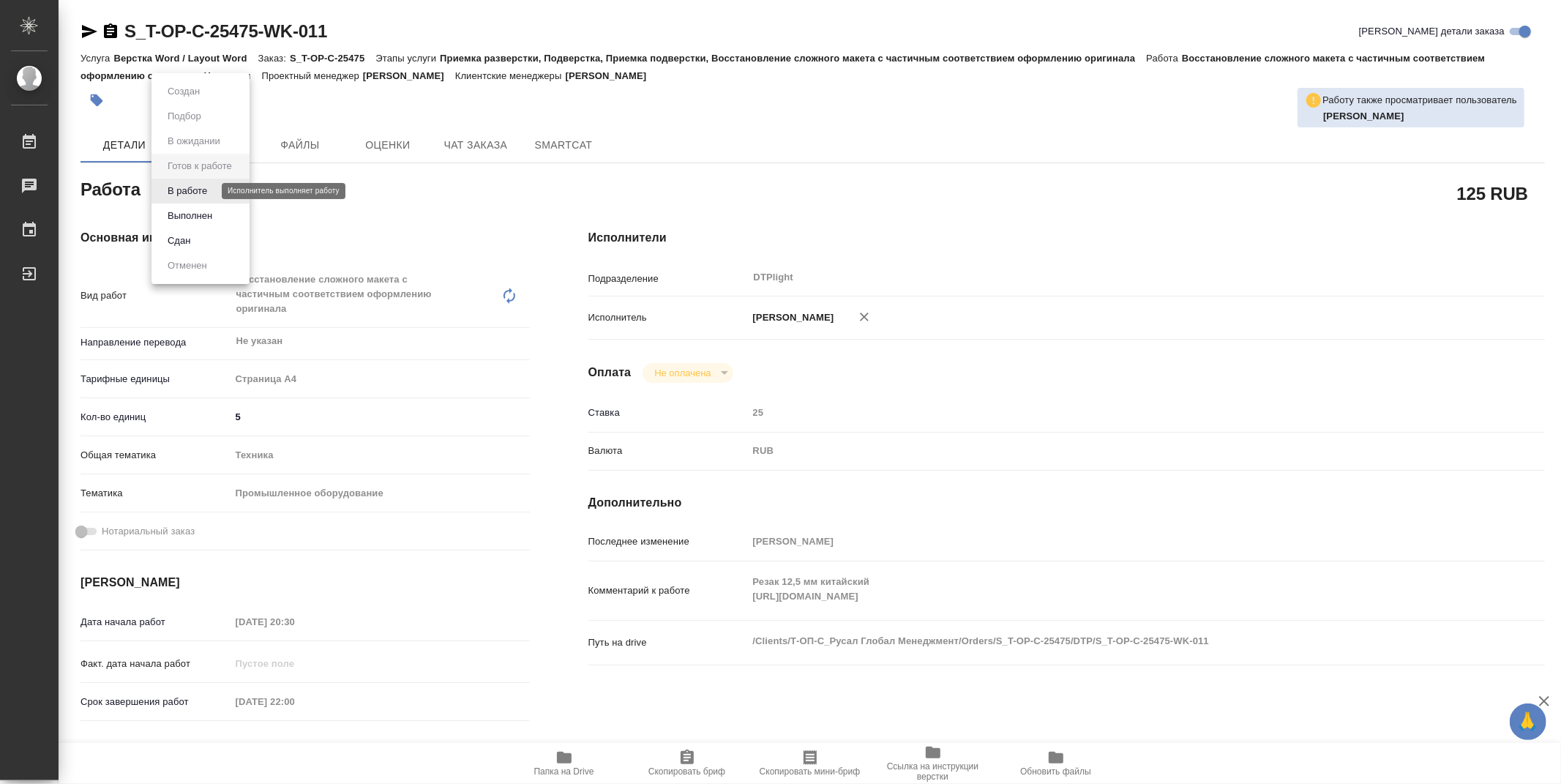
type textarea "x"
click at [196, 187] on button "В работе" at bounding box center [187, 191] width 48 height 16
type textarea "x"
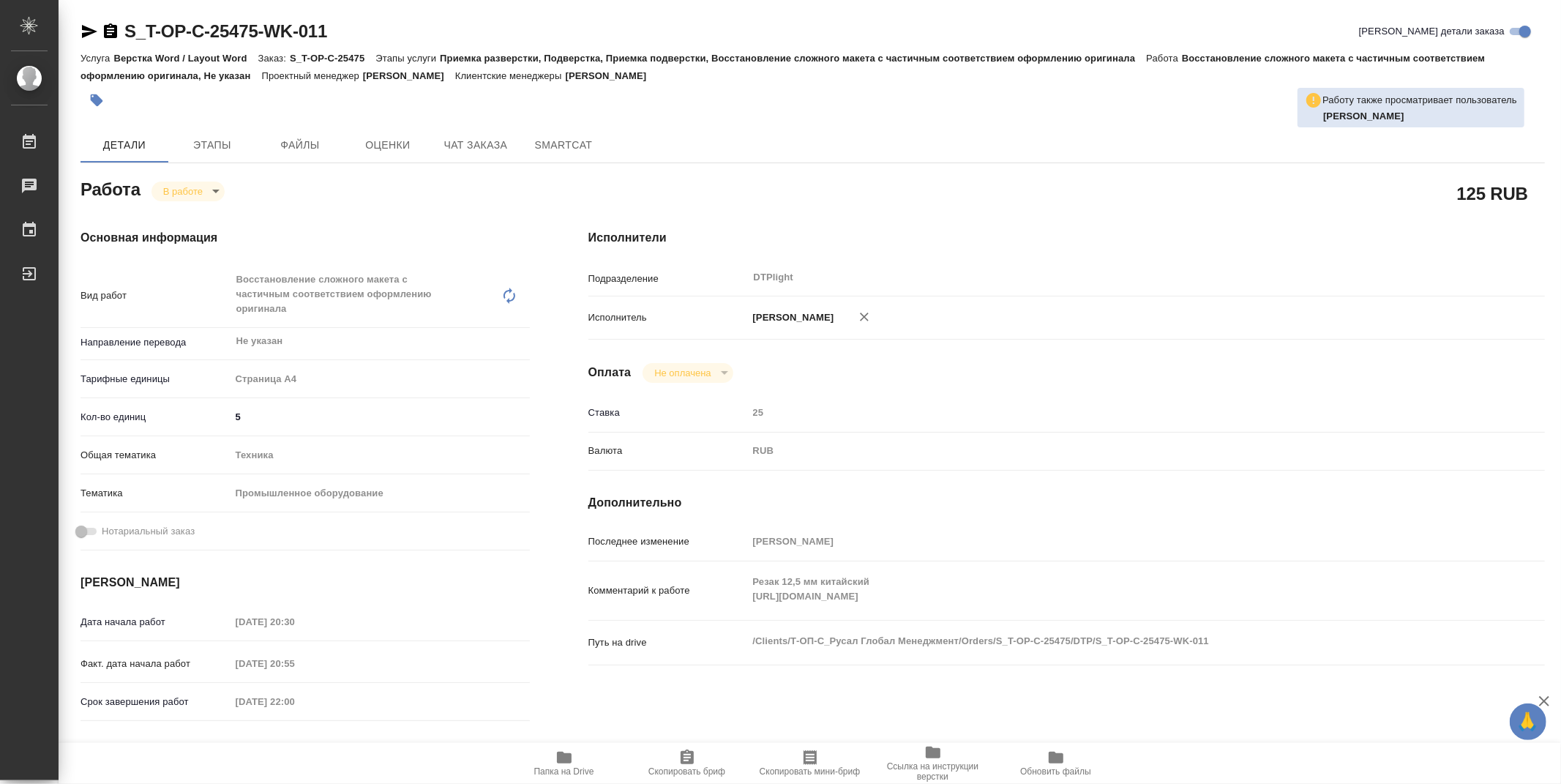
type textarea "x"
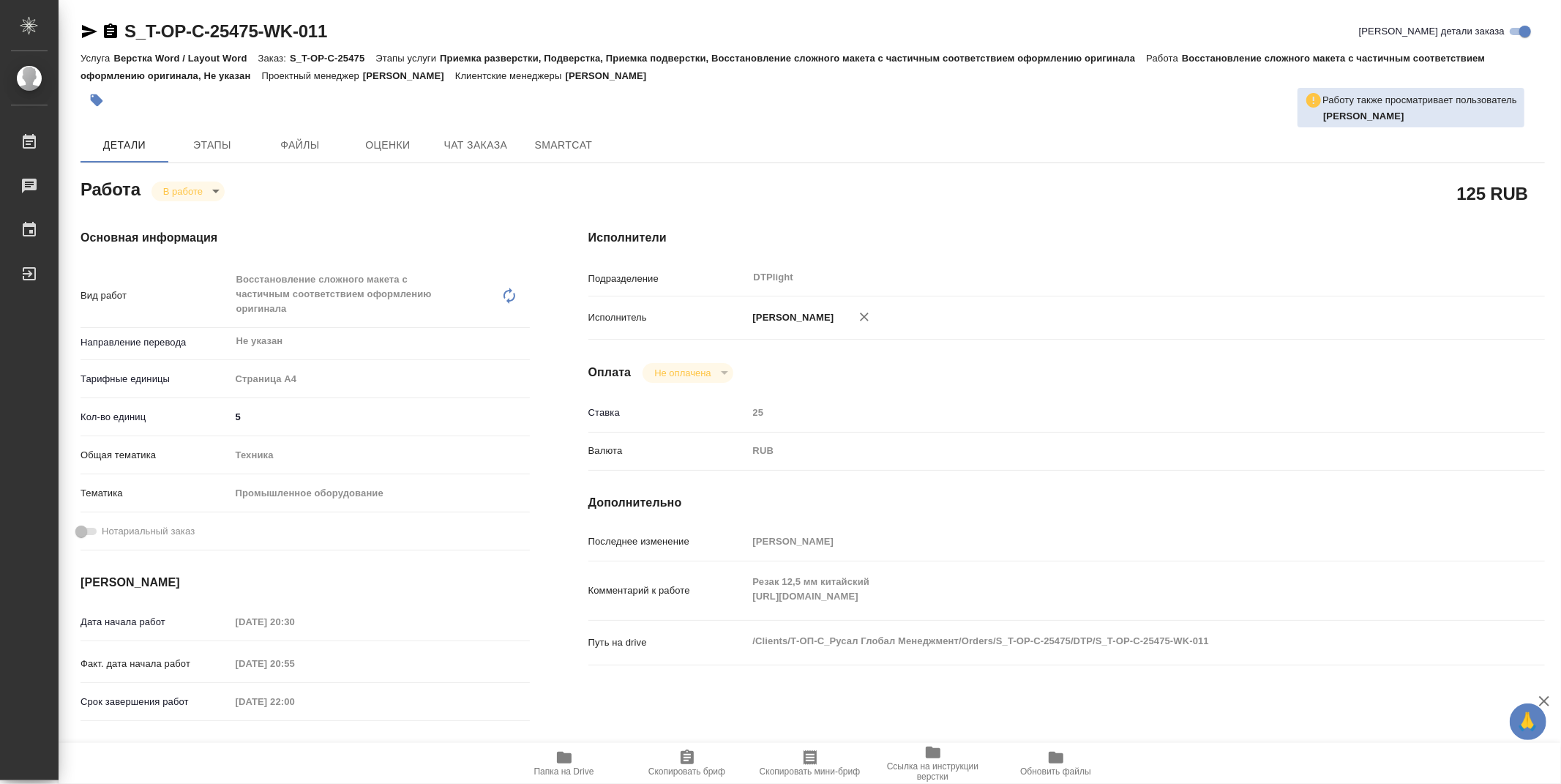
type textarea "x"
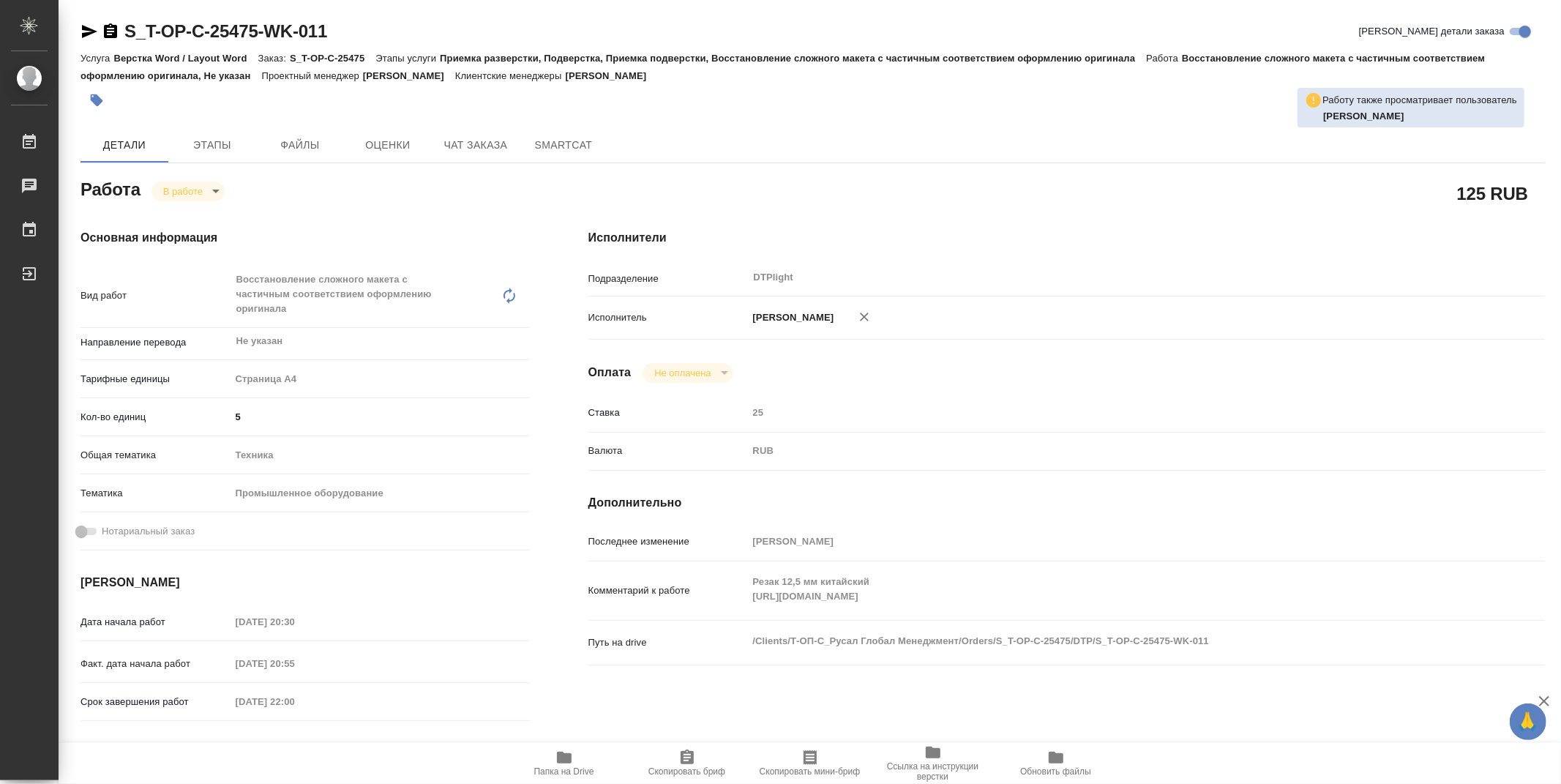
type textarea "x"
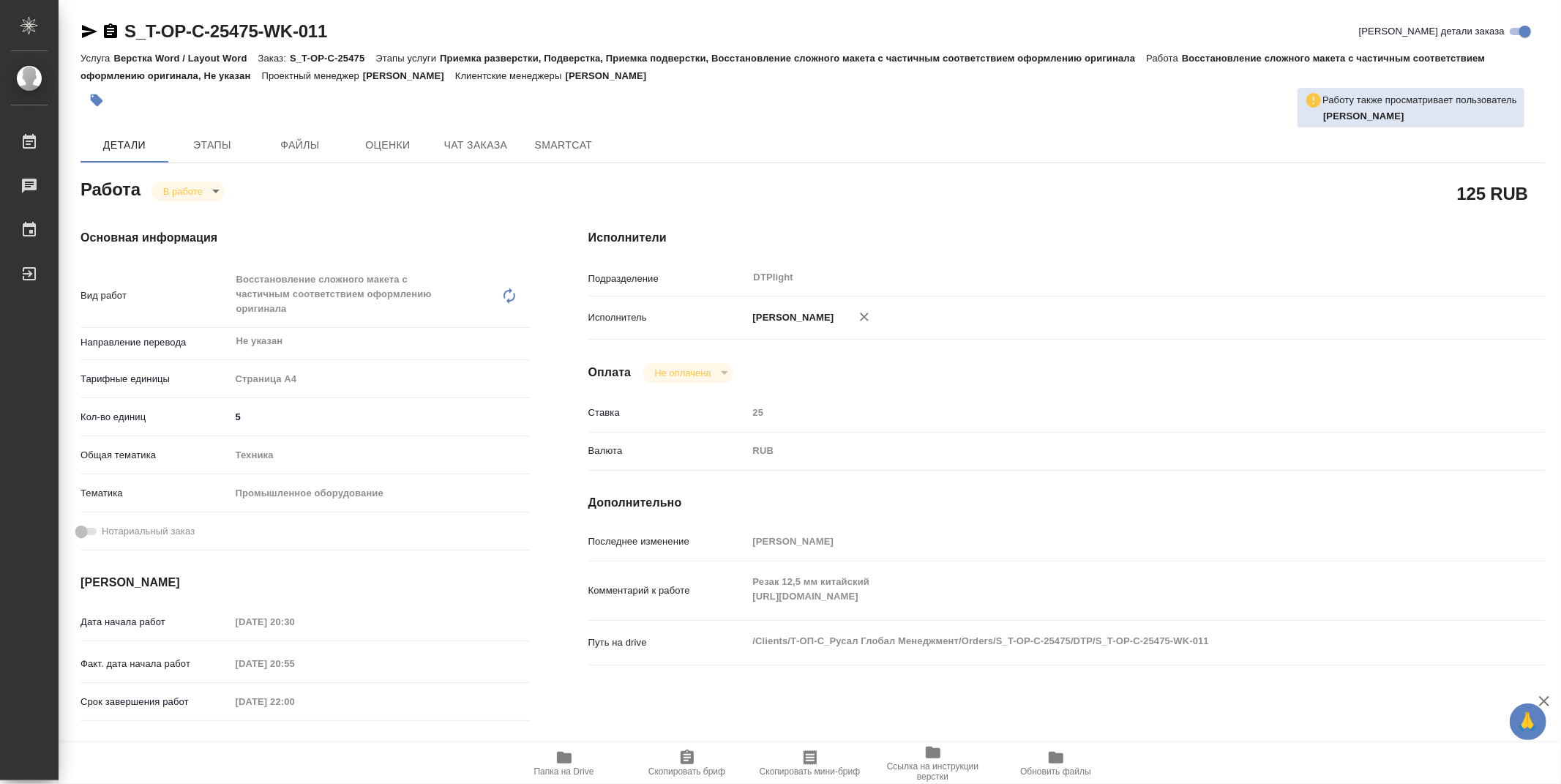
type textarea "x"
drag, startPoint x: 333, startPoint y: 35, endPoint x: 97, endPoint y: 36, distance: 236.0
click at [97, 36] on div "S_T-OP-C-25475-WK-011 Кратко детали заказа" at bounding box center [813, 32] width 1464 height 24
copy link "S_T-OP-C-25475-WK-011"
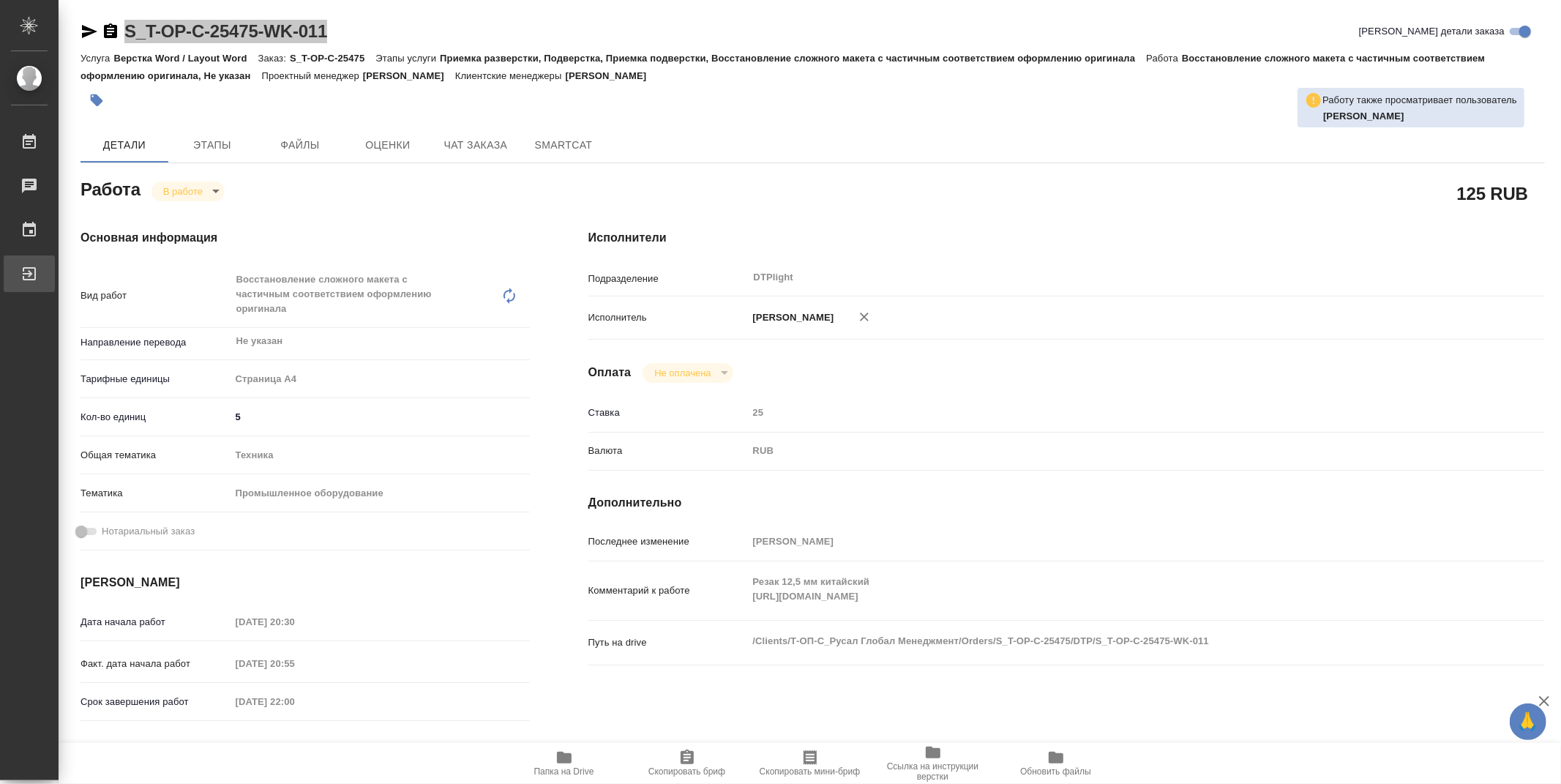
type textarea "x"
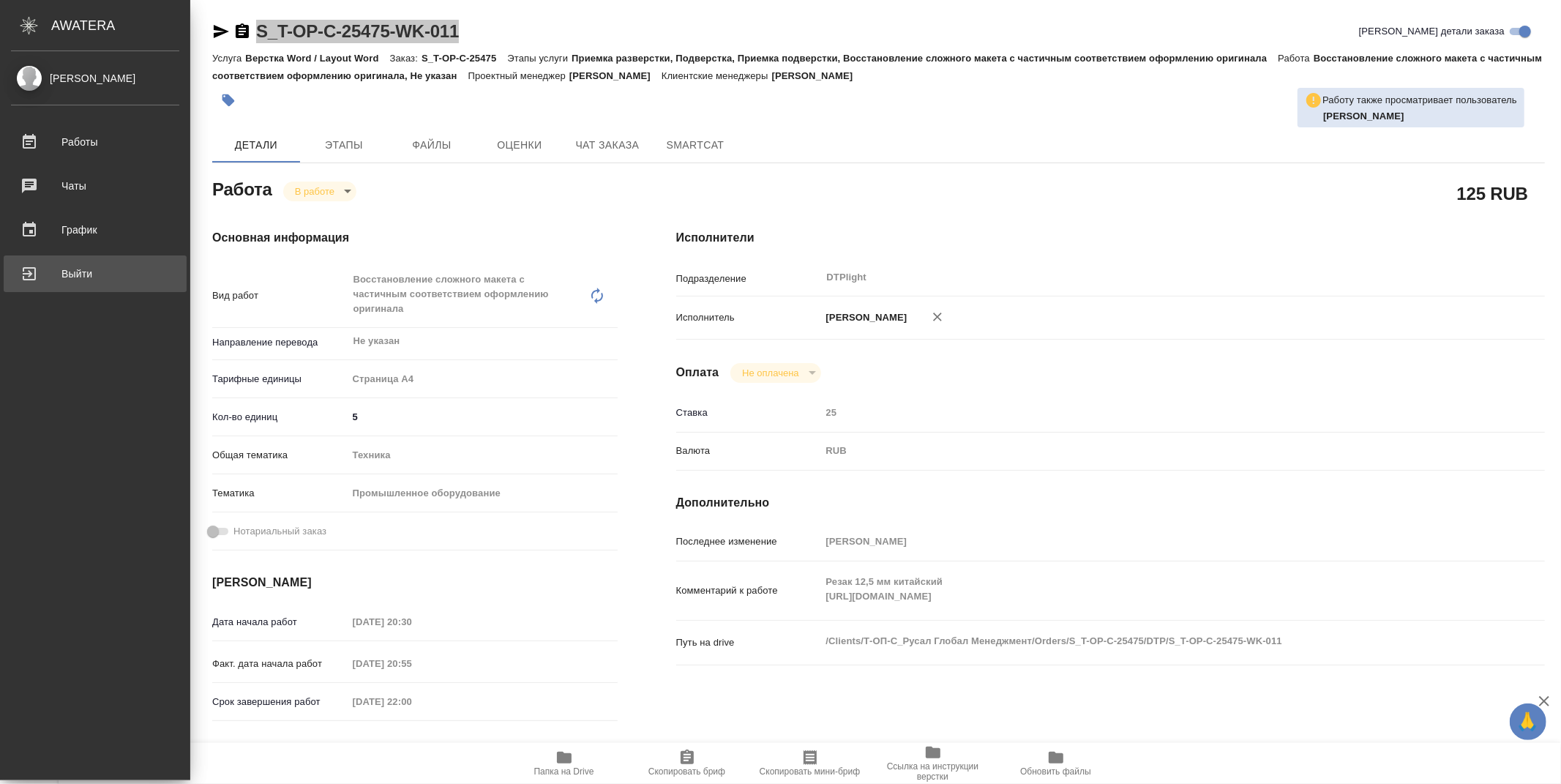
type textarea "x"
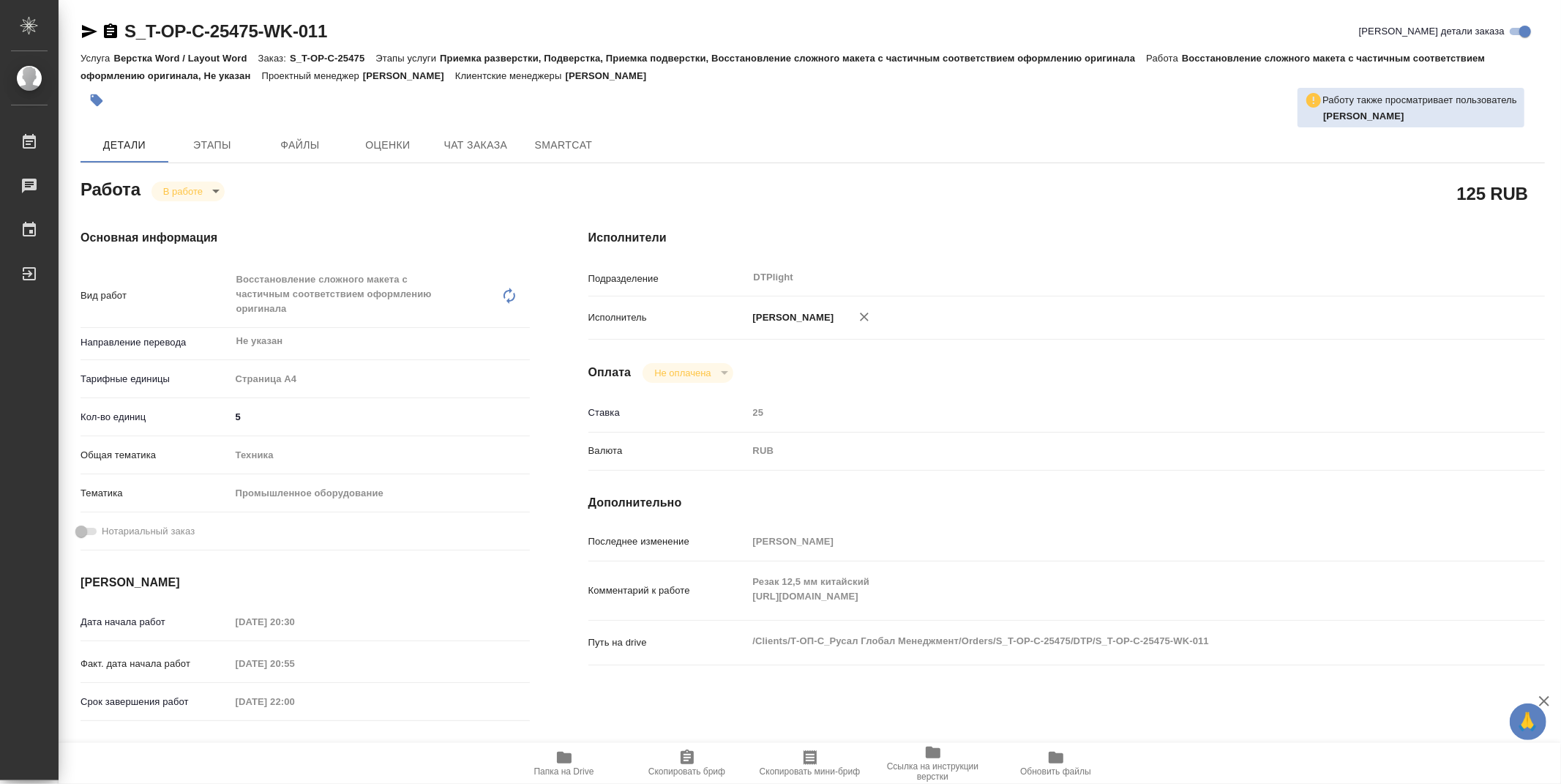
click at [932, 360] on div "Исполнители Подразделение DTPlight ​ Исполнитель Зубакова Виктория Оплата Не оп…" at bounding box center [1067, 527] width 1015 height 654
drag, startPoint x: 355, startPoint y: 34, endPoint x: 120, endPoint y: 48, distance: 235.4
click at [120, 48] on div "S_T-OP-C-25475-WK-011 Кратко детали заказа Услуга Верстка Word / Layout Word За…" at bounding box center [813, 68] width 1464 height 97
copy div "Кратко детали заказа Услуга В"
click at [344, 18] on div "S_T-OP-C-25475-WK-011 Кратко детали заказа Услуга Верстка Word / Layout Word За…" at bounding box center [812, 646] width 1480 height 1292
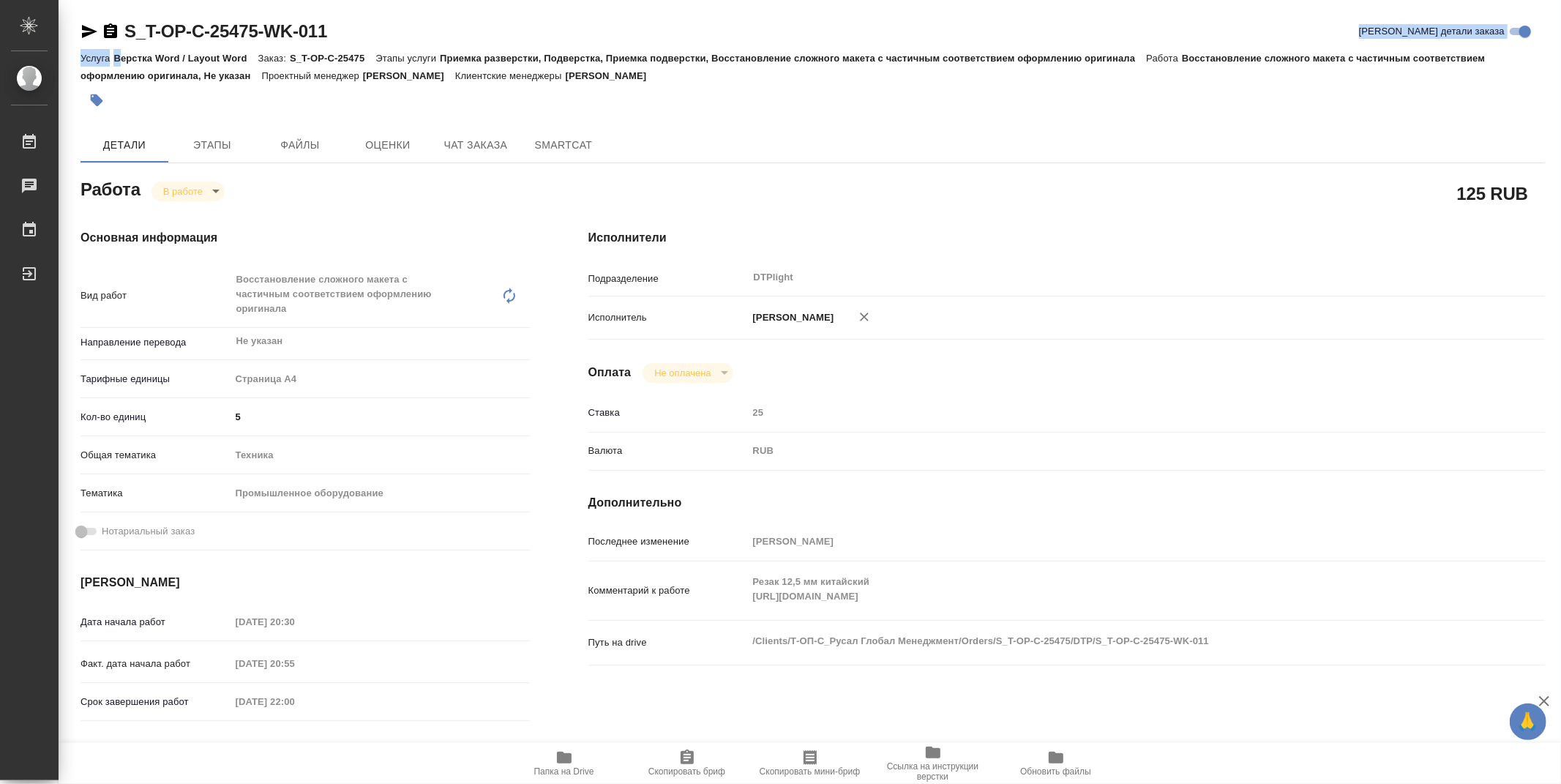
click at [360, 25] on div "S_T-OP-C-25475-WK-011 Кратко детали заказа" at bounding box center [813, 32] width 1464 height 24
drag, startPoint x: 346, startPoint y: 26, endPoint x: 126, endPoint y: 29, distance: 220.0
click at [126, 29] on div "S_T-OP-C-25475-WK-011 Кратко детали заказа" at bounding box center [813, 32] width 1464 height 24
copy link "S_T-OP-C-25475-WK-011"
click at [97, 35] on icon "button" at bounding box center [89, 32] width 17 height 17
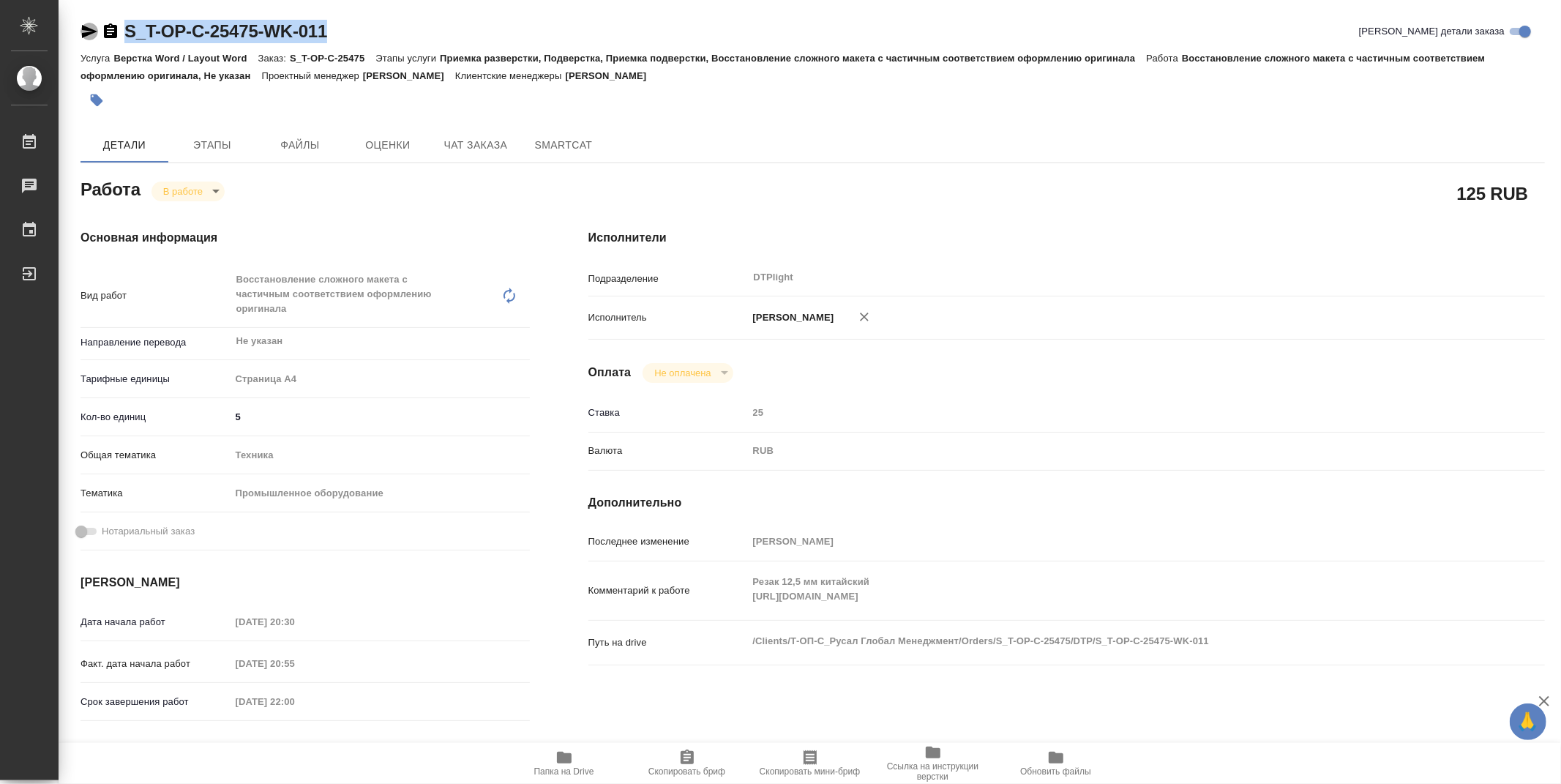
copy link "S_T-OP-C-25475-WK-011"
click at [556, 765] on icon "button" at bounding box center [564, 757] width 17 height 17
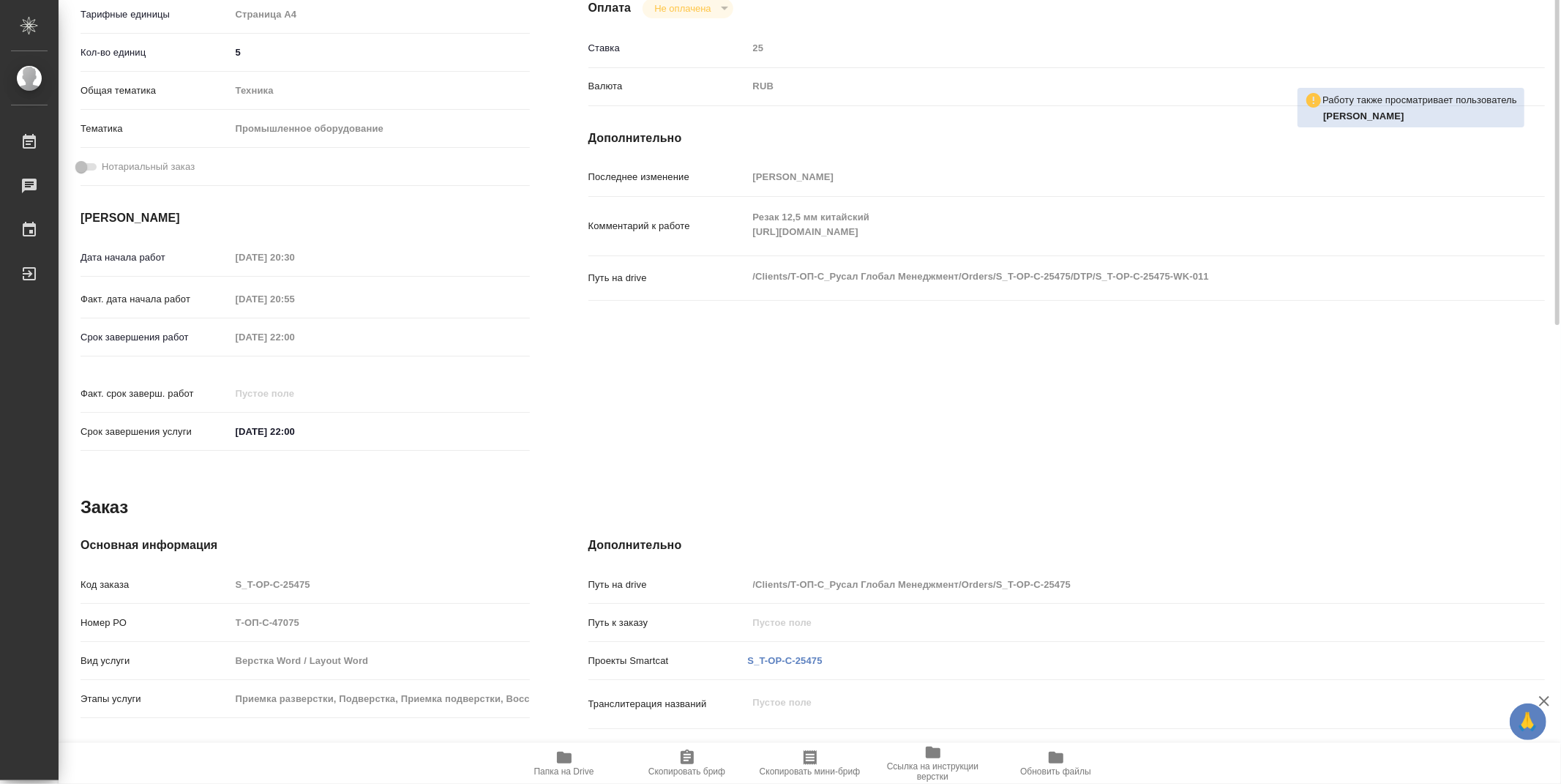
scroll to position [5, 0]
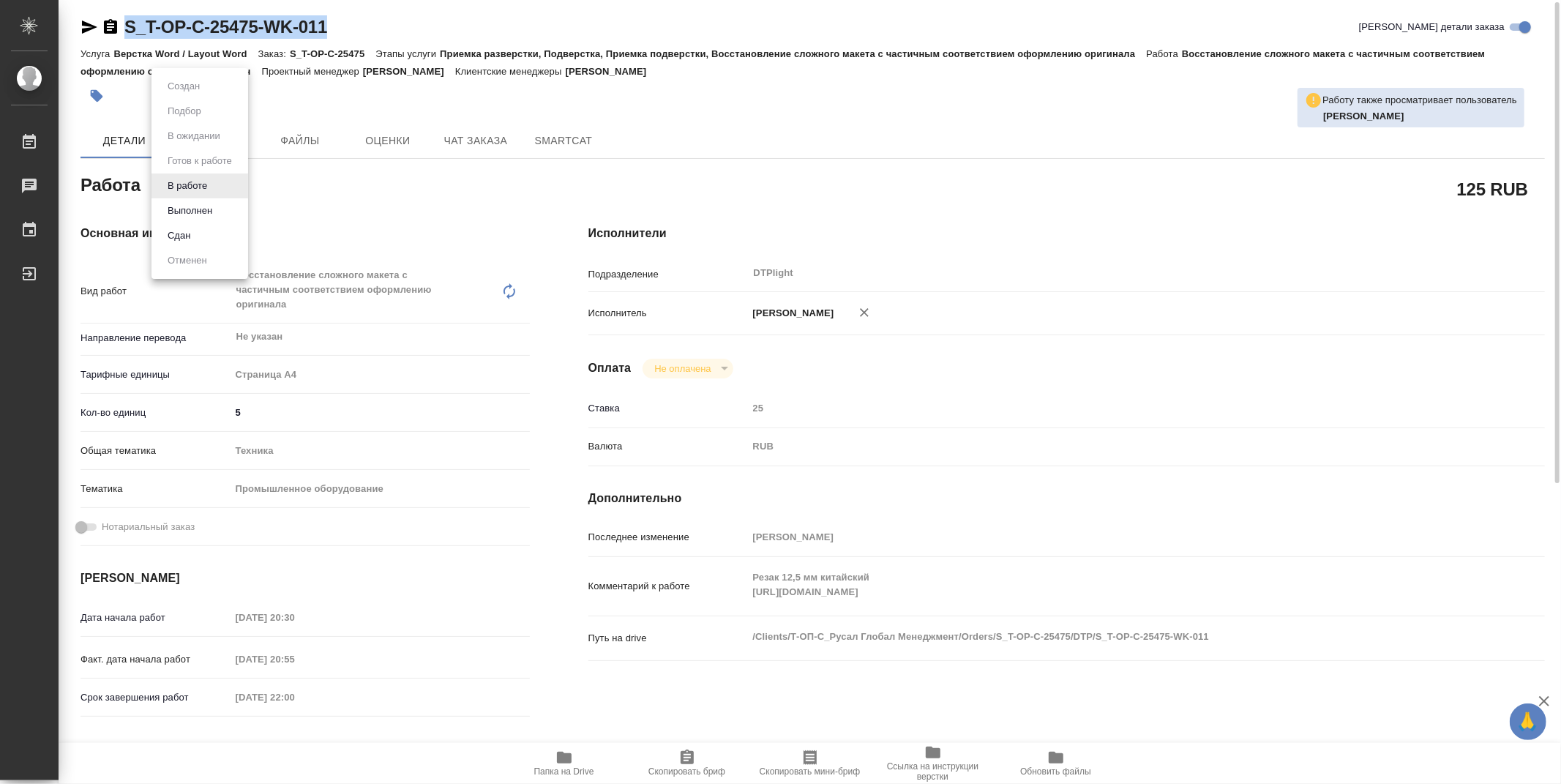
click at [192, 177] on body "🙏 .cls-1 fill:#fff; AWATERA Zubakova Viktoriya Работы 0 Чаты График Выйти S_T-O…" at bounding box center [780, 392] width 1561 height 784
click at [192, 207] on button "Выполнен" at bounding box center [189, 211] width 53 height 16
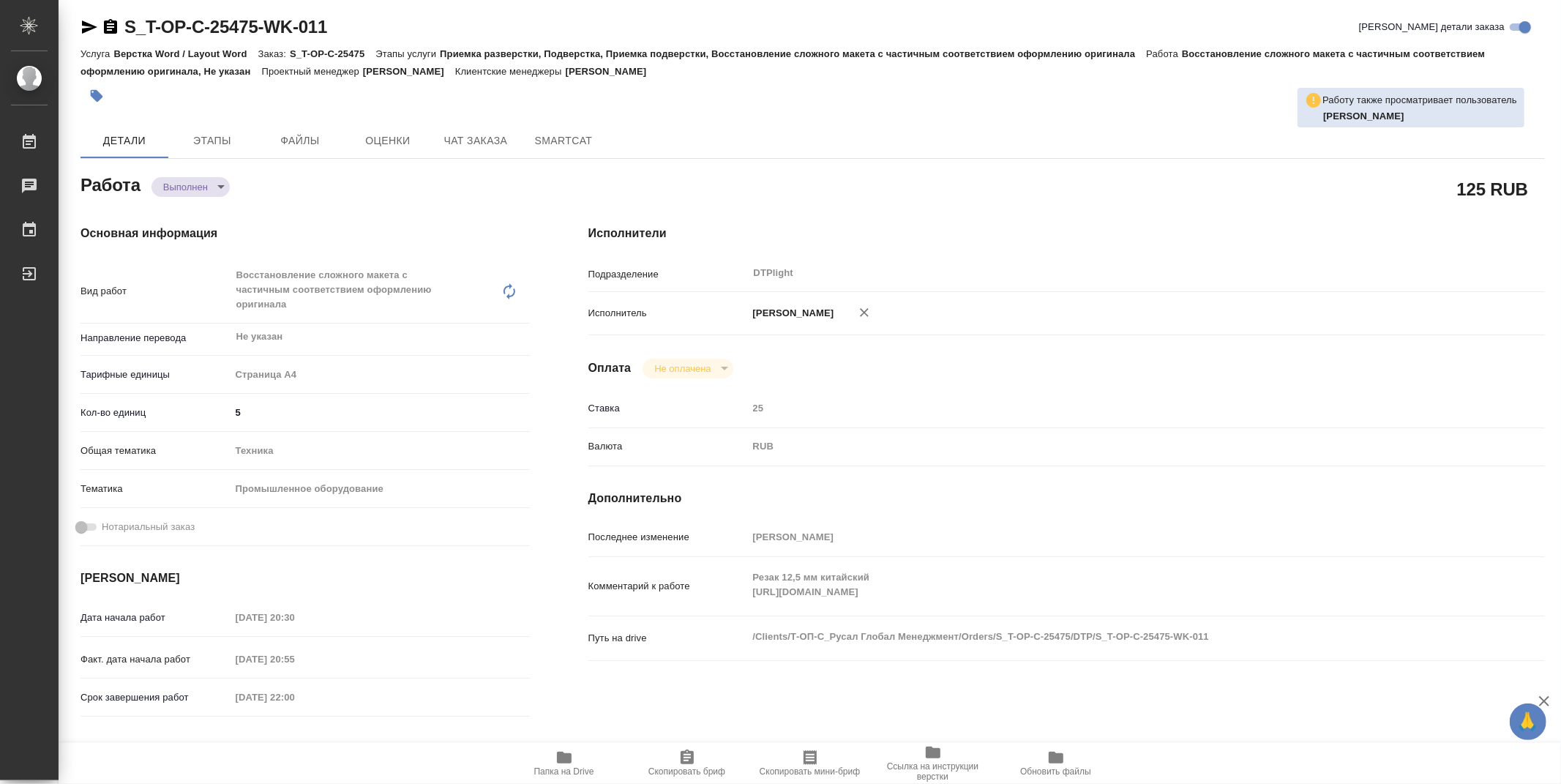
type textarea "x"
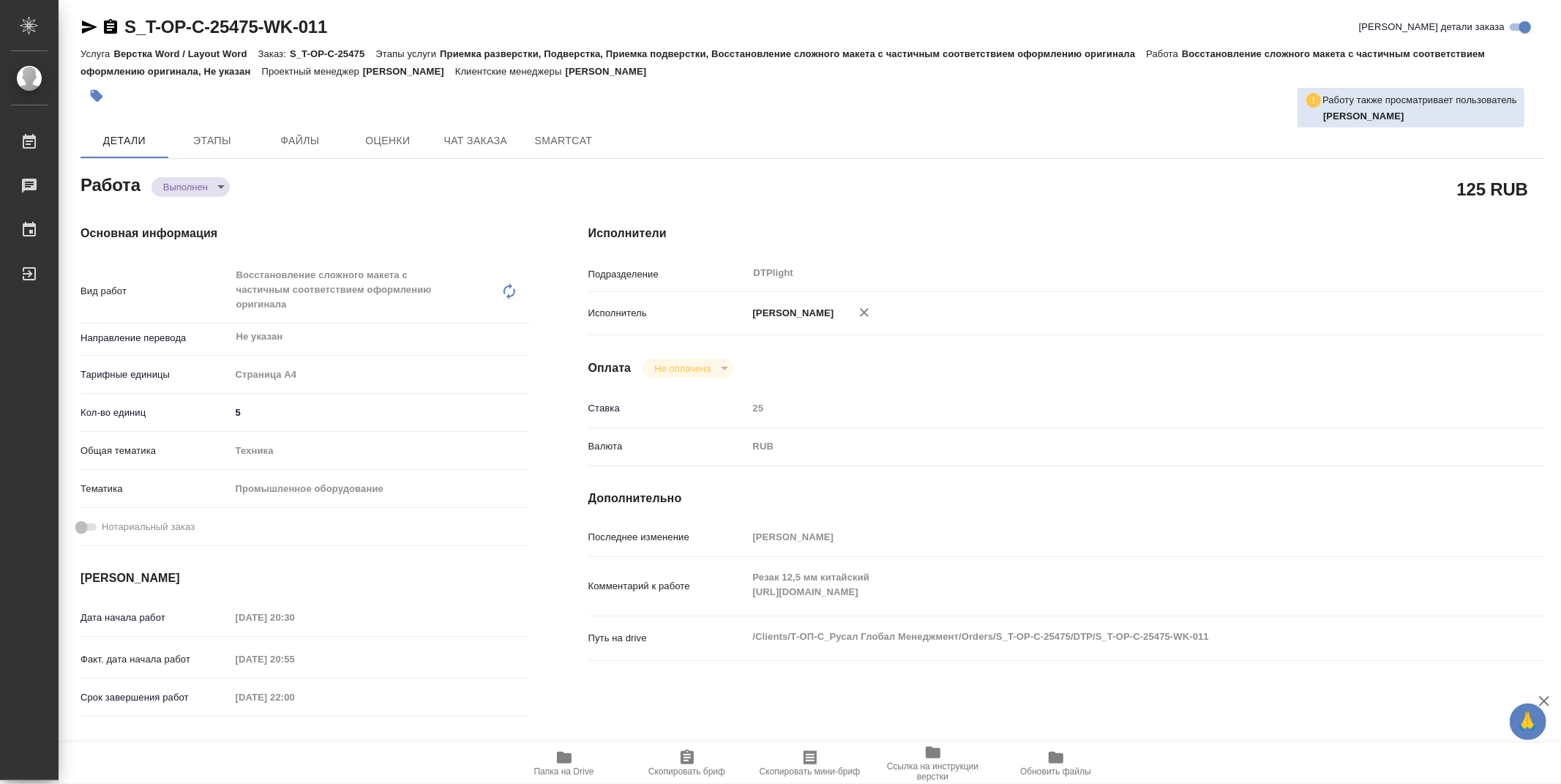
type textarea "x"
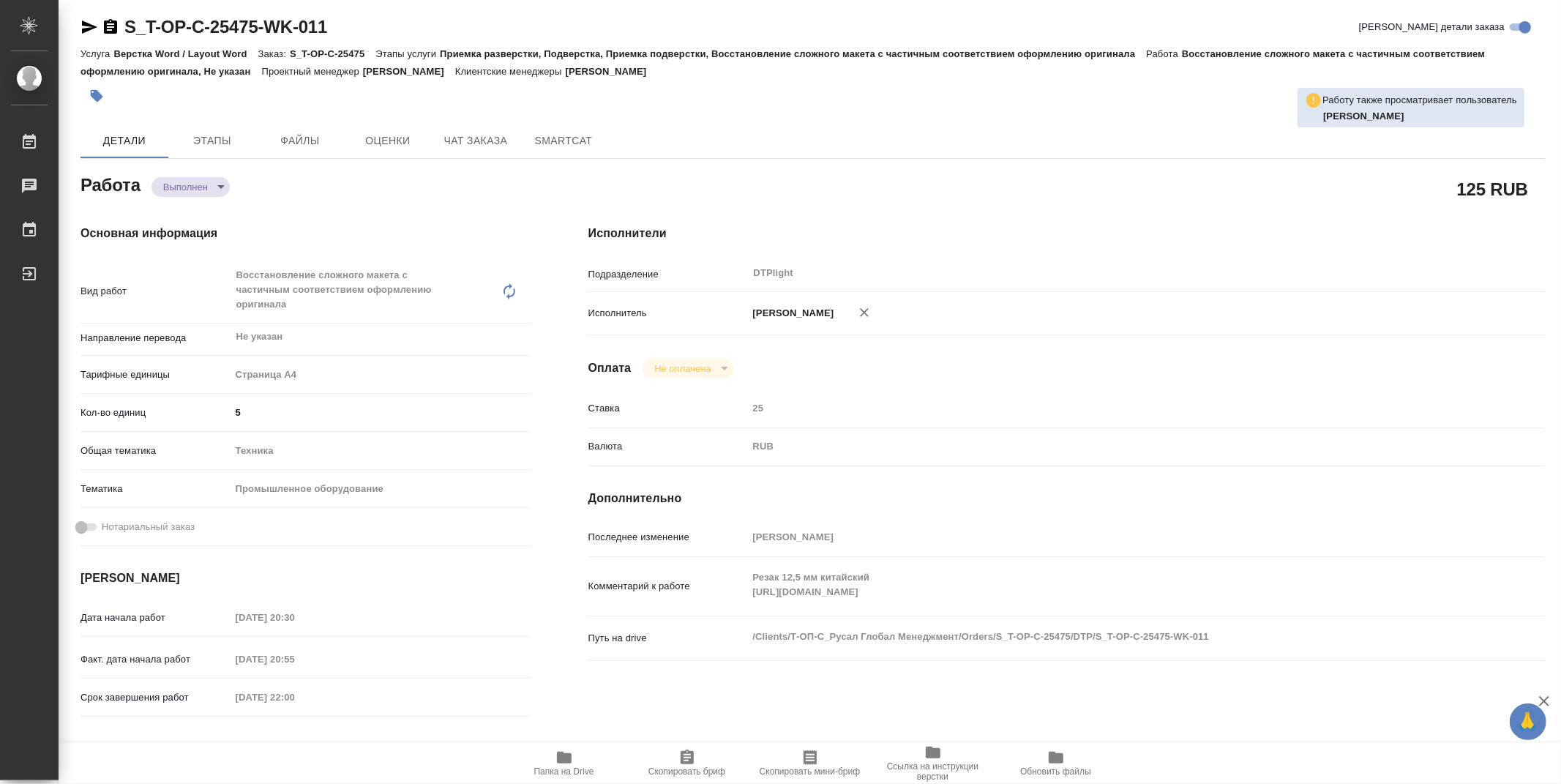
type textarea "x"
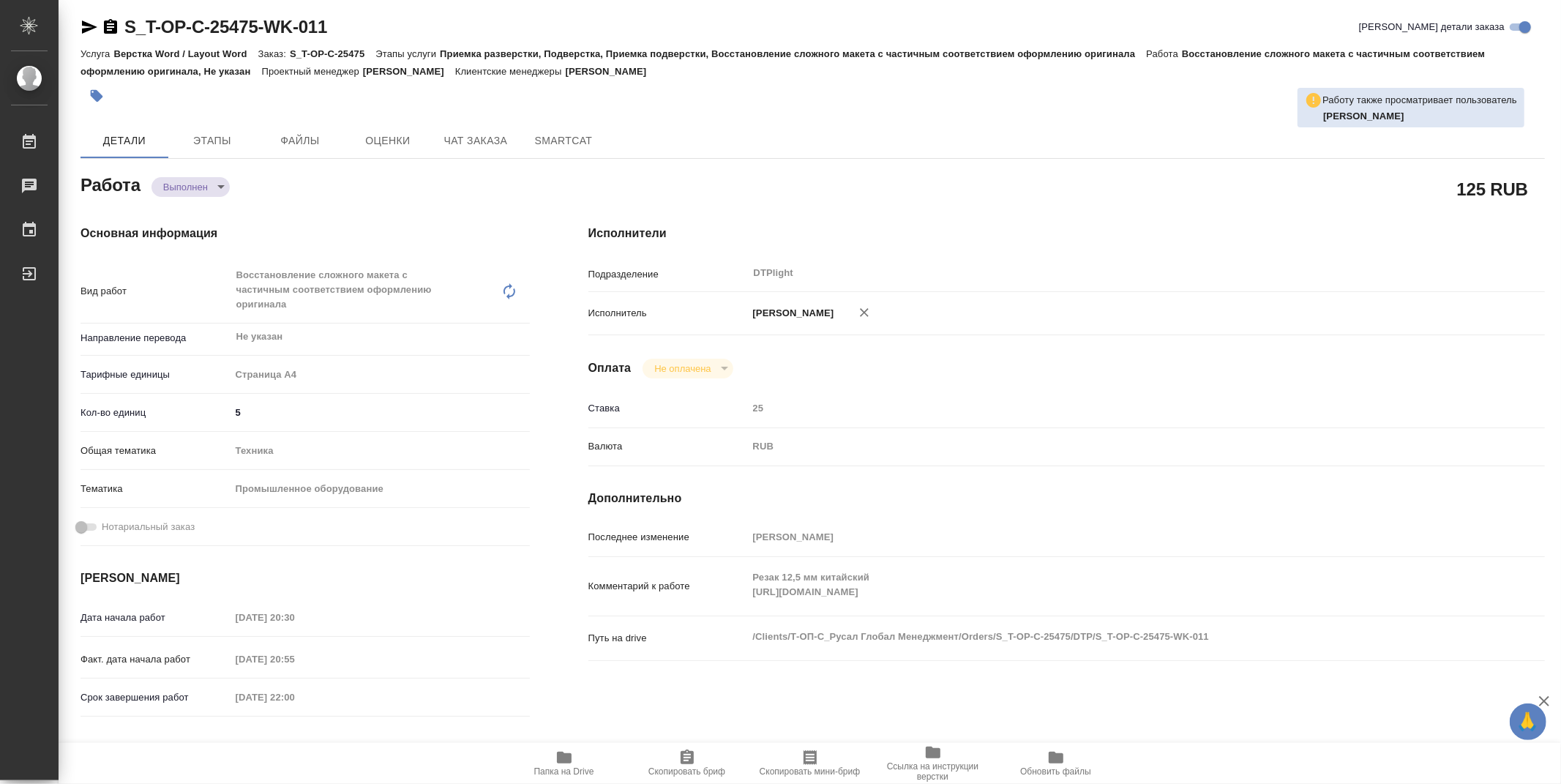
type textarea "x"
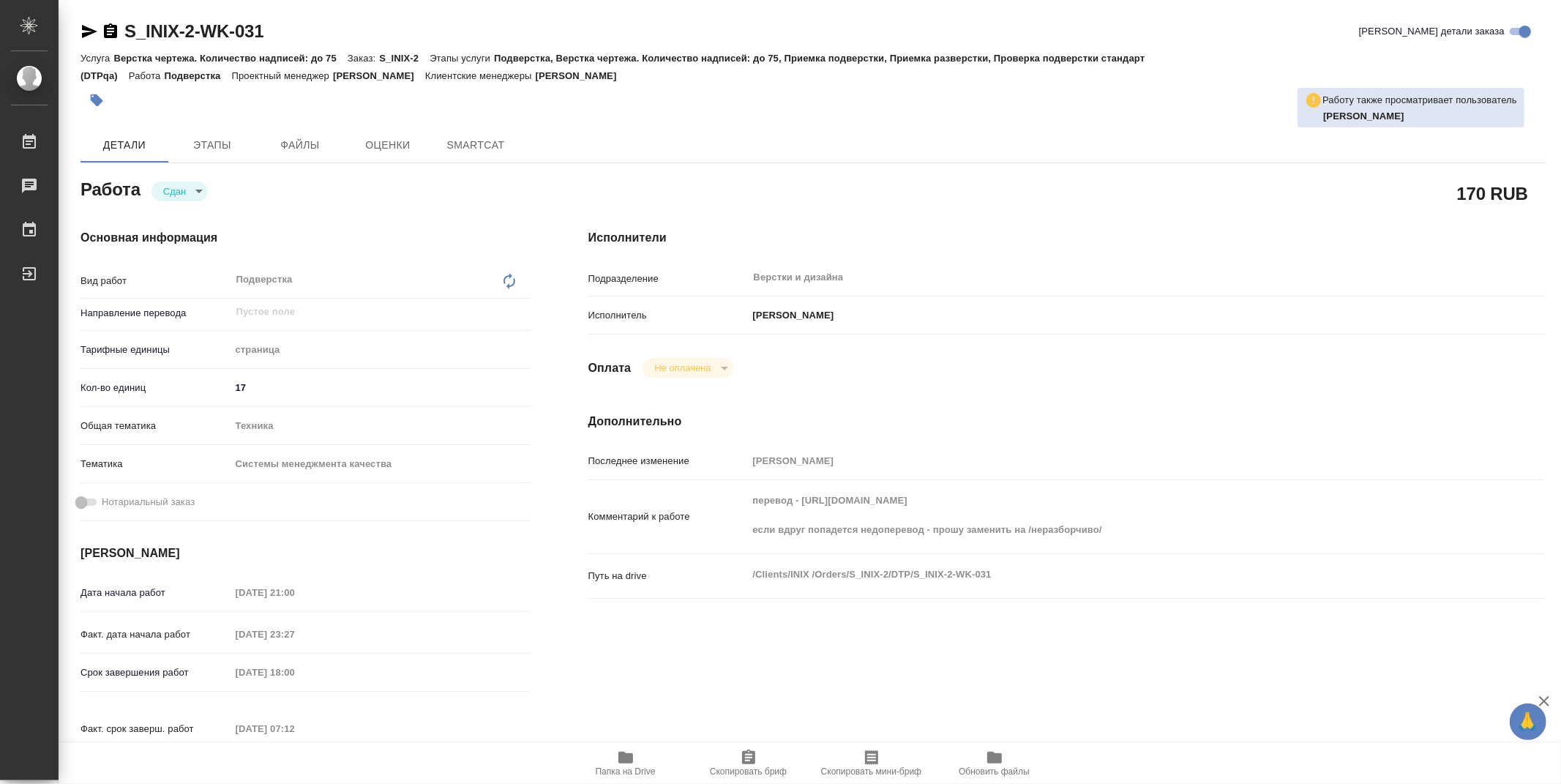
type textarea "x"
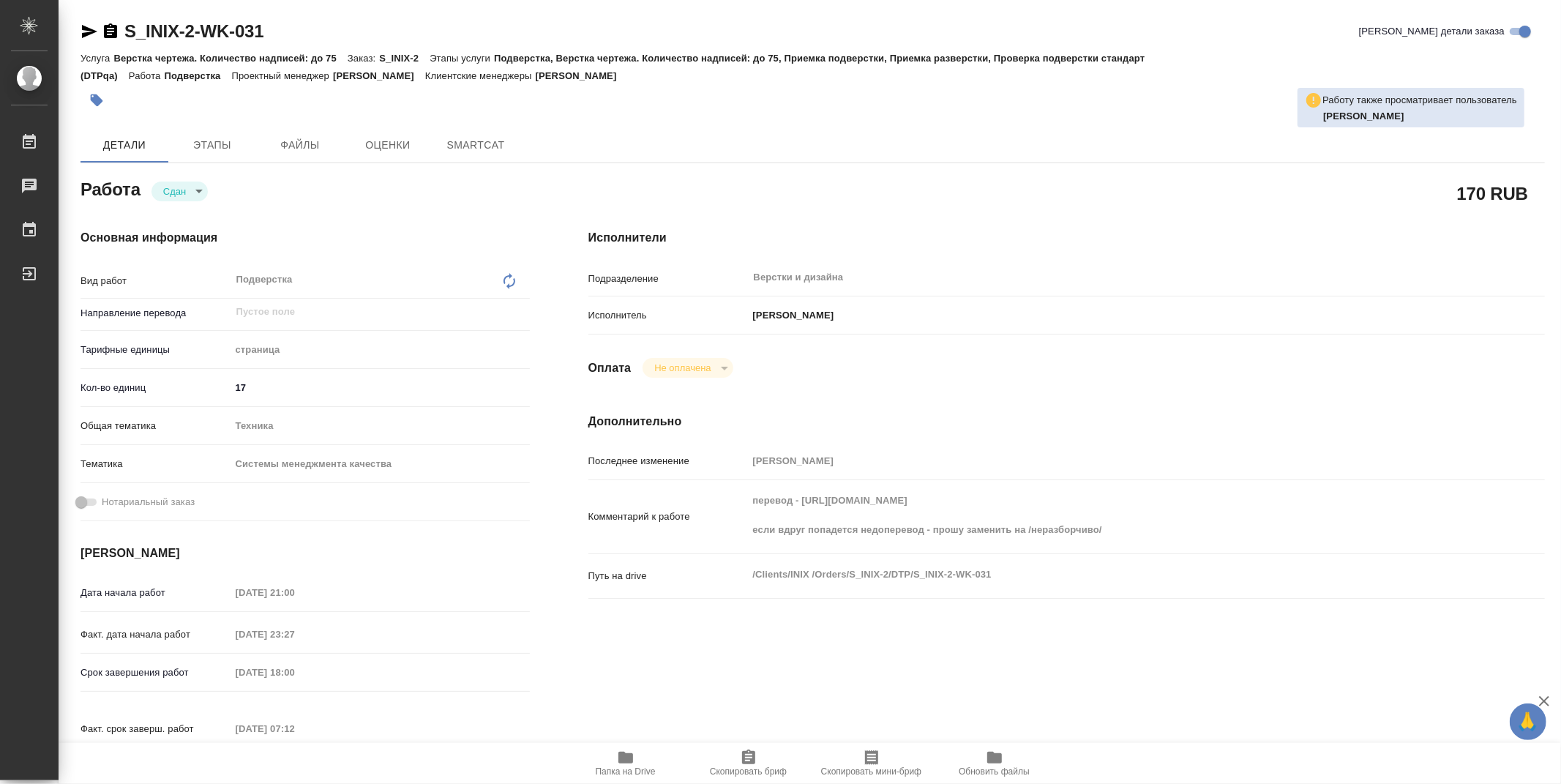
type textarea "x"
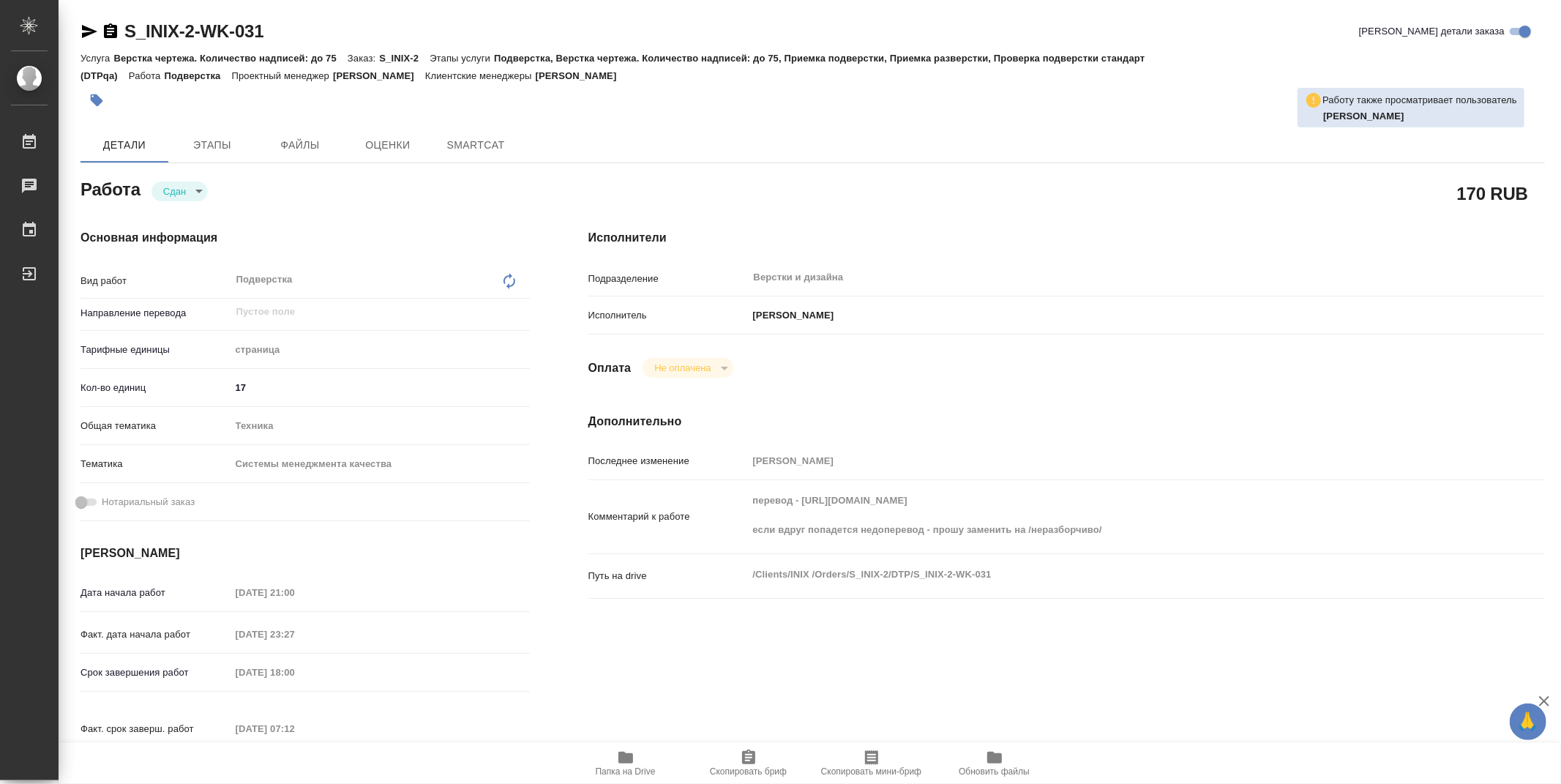
type textarea "x"
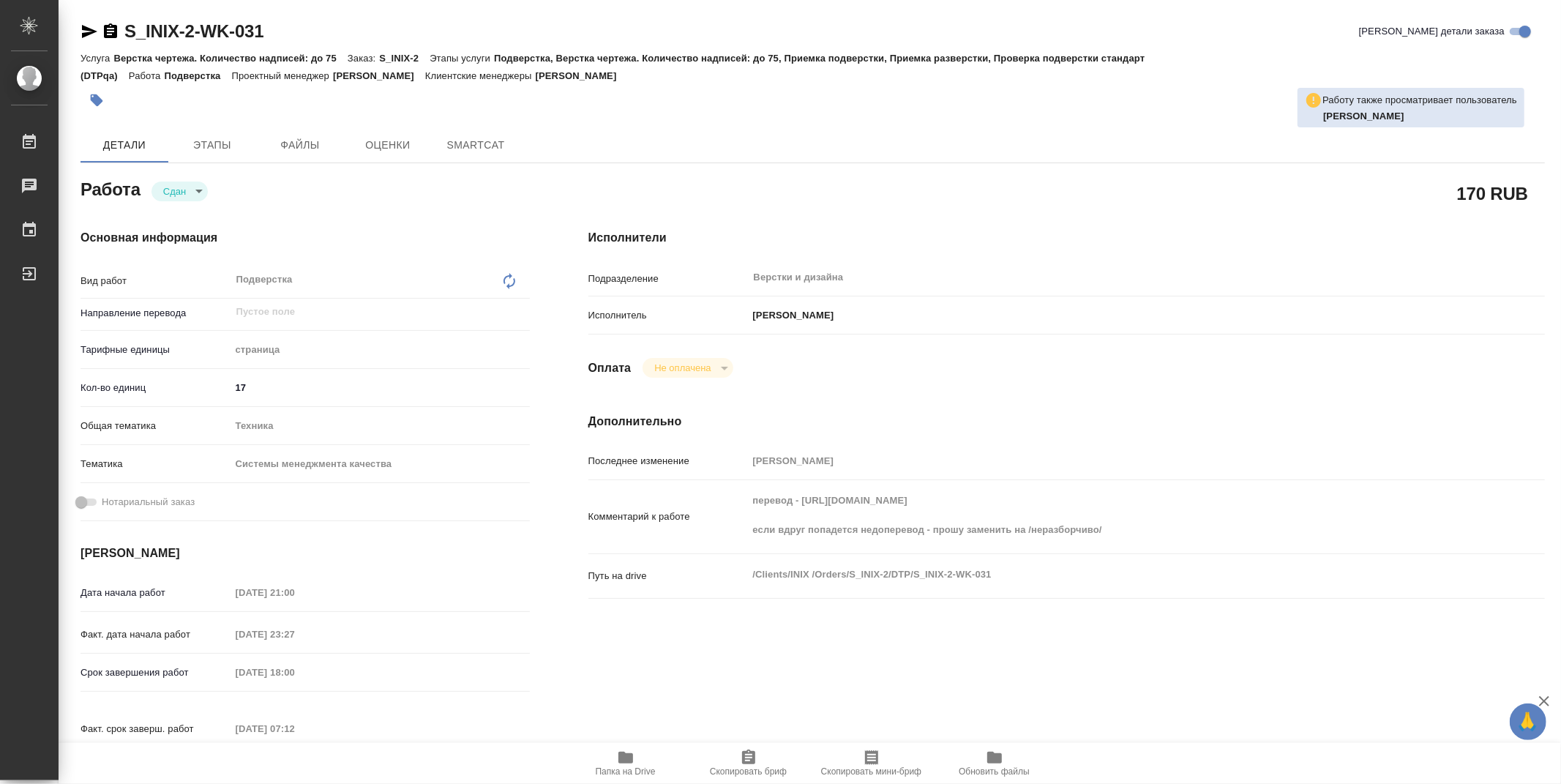
type textarea "x"
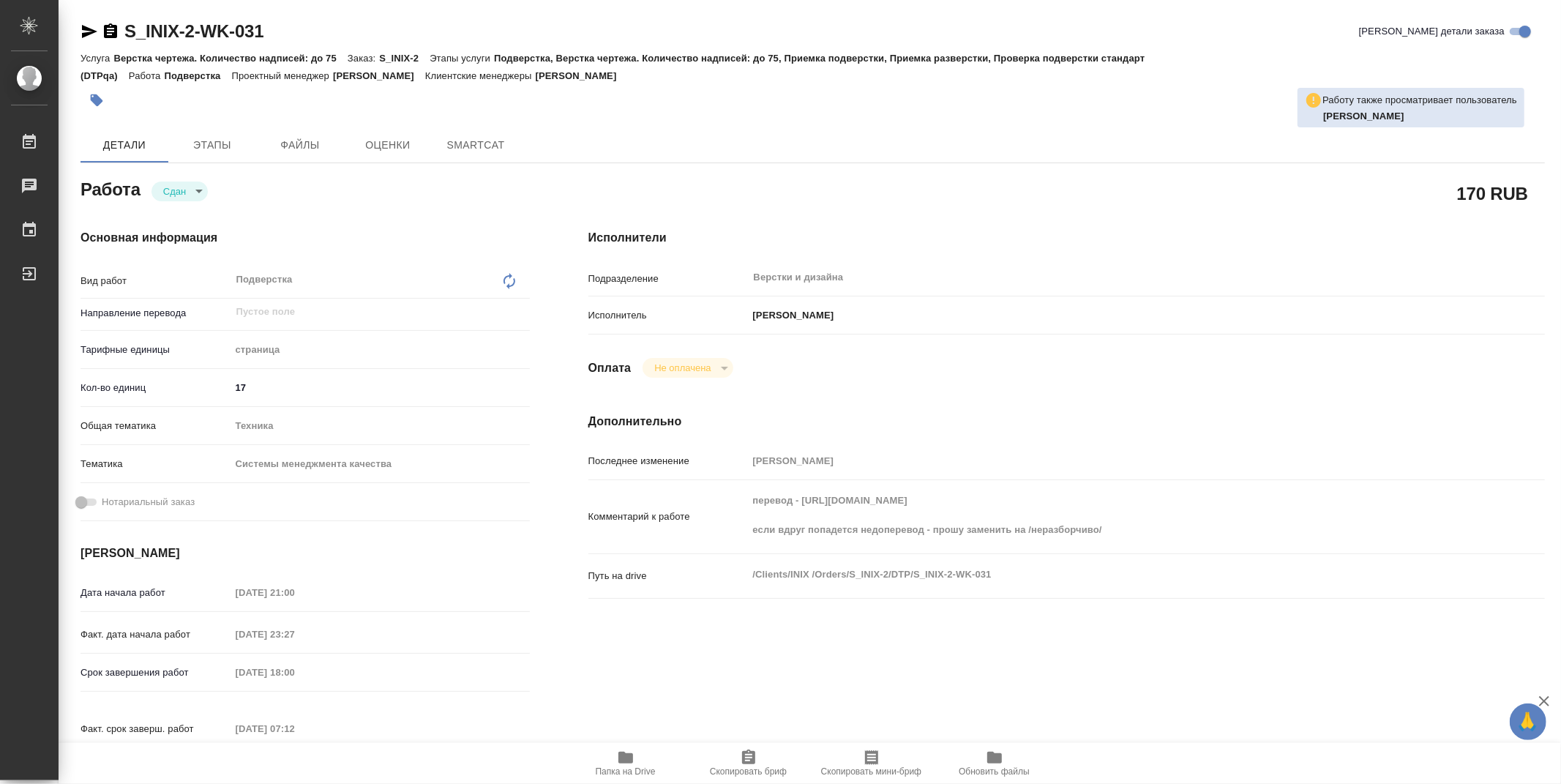
type textarea "x"
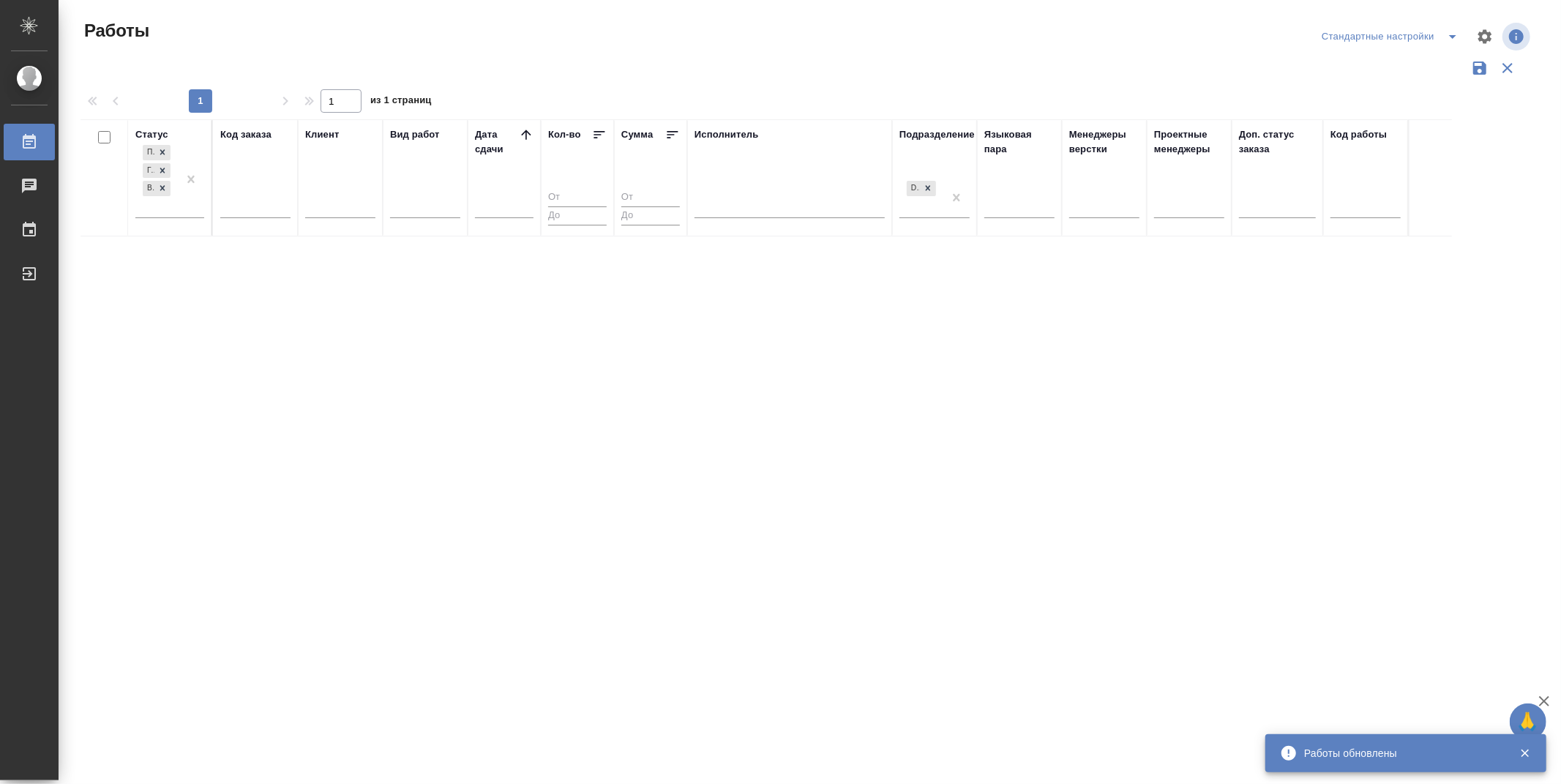
click at [691, 457] on div "Статус Подбор Готов к работе В работе Код заказа Клиент Вид работ [PERSON_NAME]…" at bounding box center [807, 382] width 1452 height 527
